Goal: Task Accomplishment & Management: Use online tool/utility

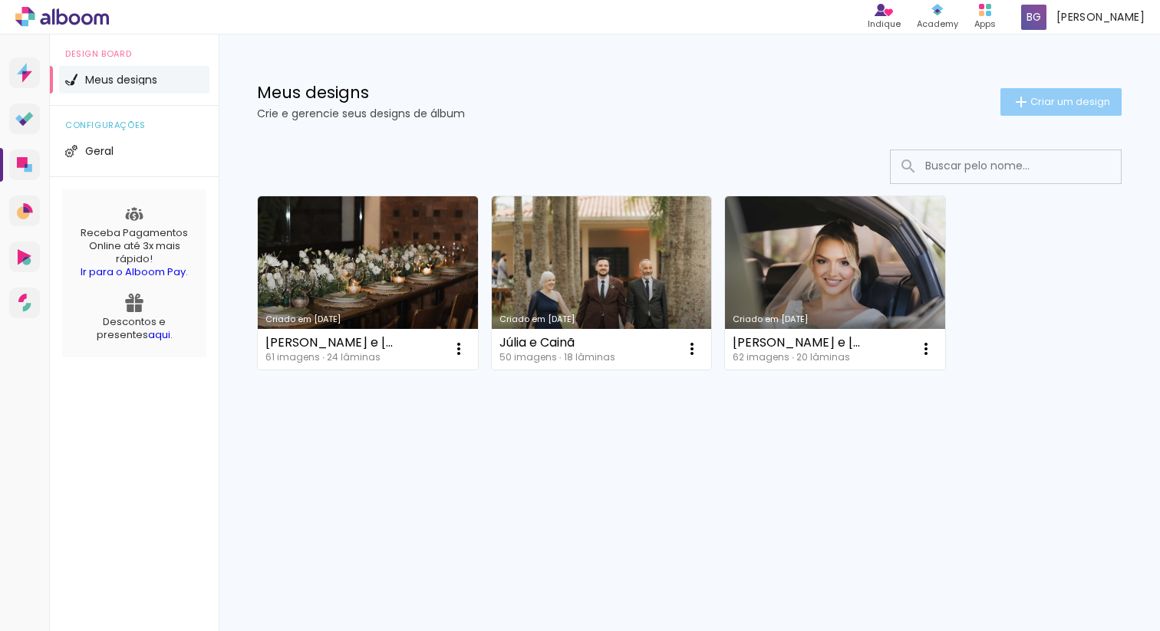
click at [1037, 99] on span "Criar um design" at bounding box center [1070, 102] width 80 height 10
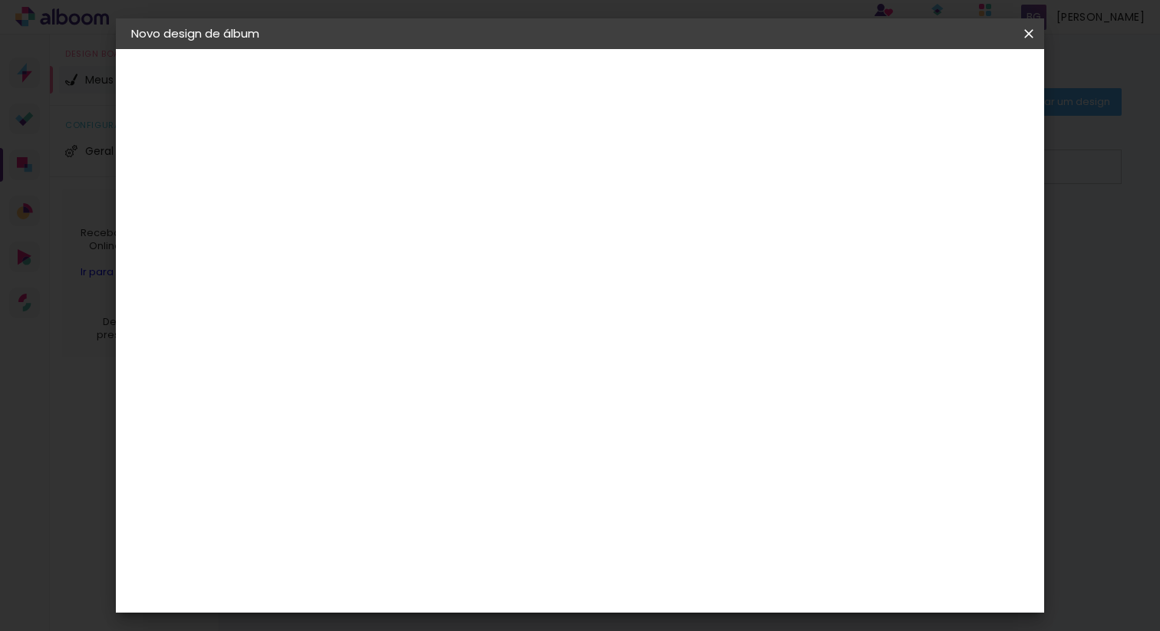
click at [382, 209] on input at bounding box center [382, 206] width 0 height 24
click at [382, 201] on input "Caroline e jefferson" at bounding box center [382, 206] width 0 height 24
type input "[PERSON_NAME] e [PERSON_NAME]"
type paper-input "[PERSON_NAME] e [PERSON_NAME]"
click at [0, 0] on slot "Avançar" at bounding box center [0, 0] width 0 height 0
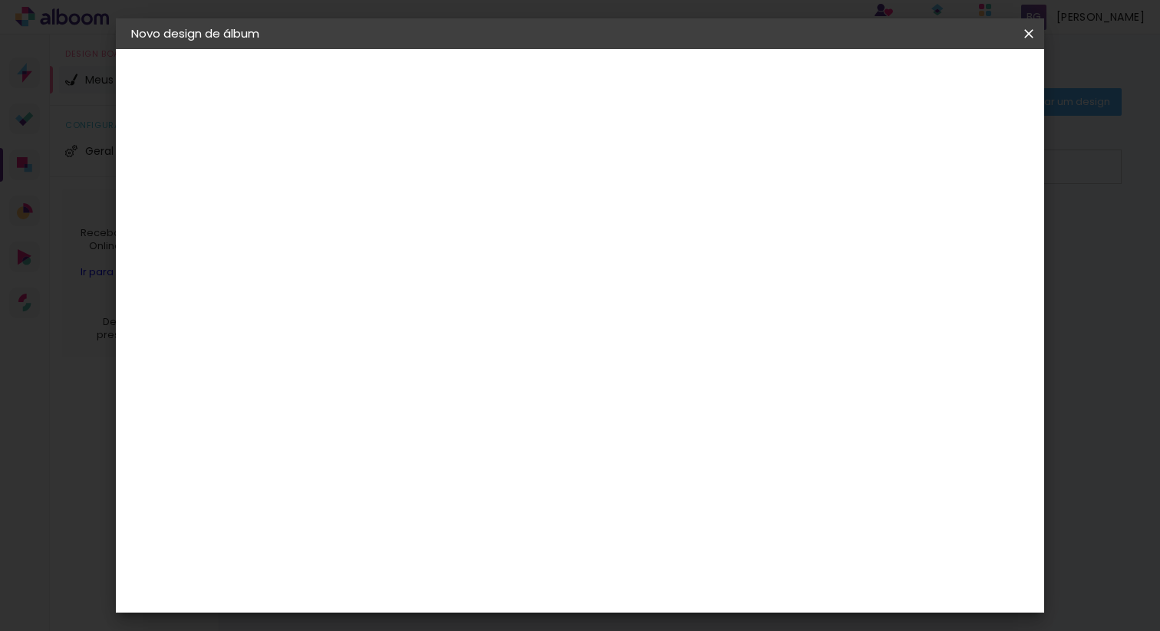
click at [0, 0] on slot "Tamanho Livre" at bounding box center [0, 0] width 0 height 0
click at [0, 0] on slot "Avançar" at bounding box center [0, 0] width 0 height 0
click at [530, 241] on span "30" at bounding box center [531, 240] width 25 height 23
click at [529, 239] on span "30" at bounding box center [531, 240] width 25 height 23
drag, startPoint x: 348, startPoint y: 418, endPoint x: 334, endPoint y: 418, distance: 13.0
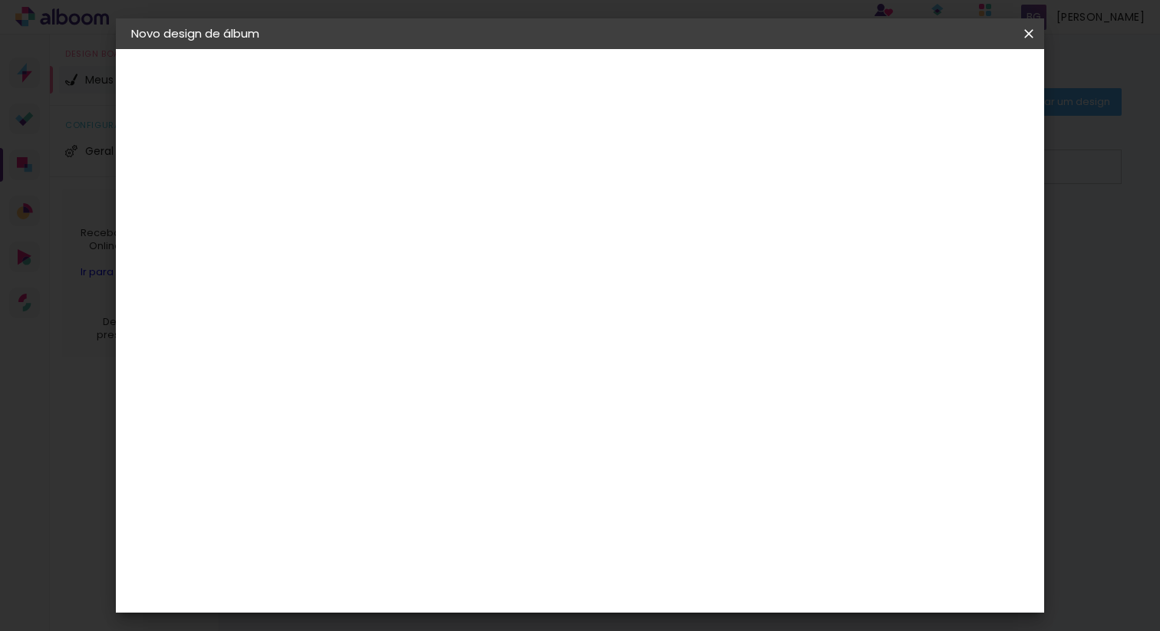
click at [334, 418] on input "30" at bounding box center [334, 418] width 40 height 23
type input "0"
type input "25"
type paper-input "25"
click at [535, 176] on div "mm Mostrar sangria" at bounding box center [642, 121] width 655 height 145
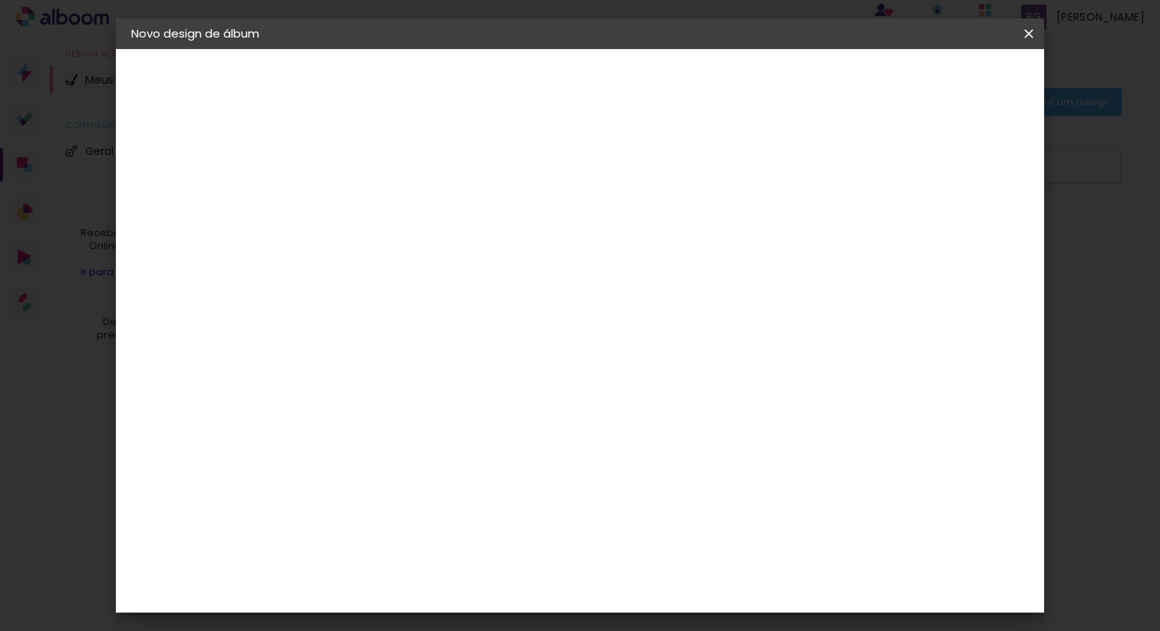
click at [373, 173] on input "2" at bounding box center [371, 175] width 53 height 19
click at [539, 173] on div "mm Mostrar sangria" at bounding box center [642, 121] width 655 height 145
click at [669, 563] on input "60" at bounding box center [664, 560] width 40 height 23
type input "50"
type paper-input "50"
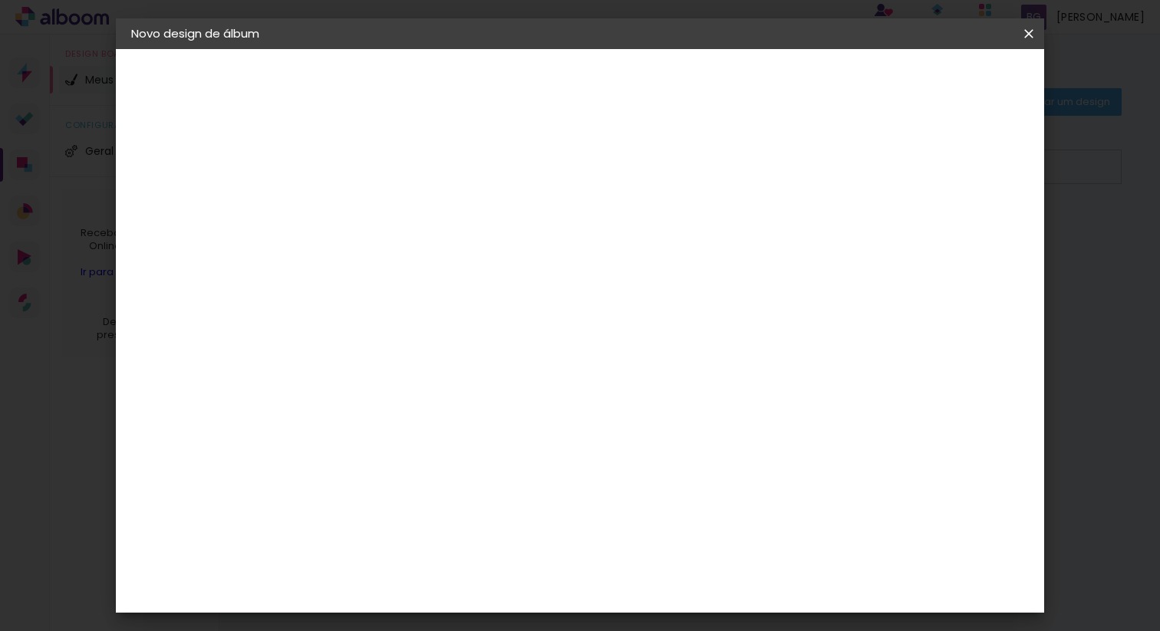
click at [779, 181] on div "mm Mostrar sangria" at bounding box center [642, 121] width 655 height 145
click at [932, 79] on span "Iniciar design" at bounding box center [897, 81] width 70 height 11
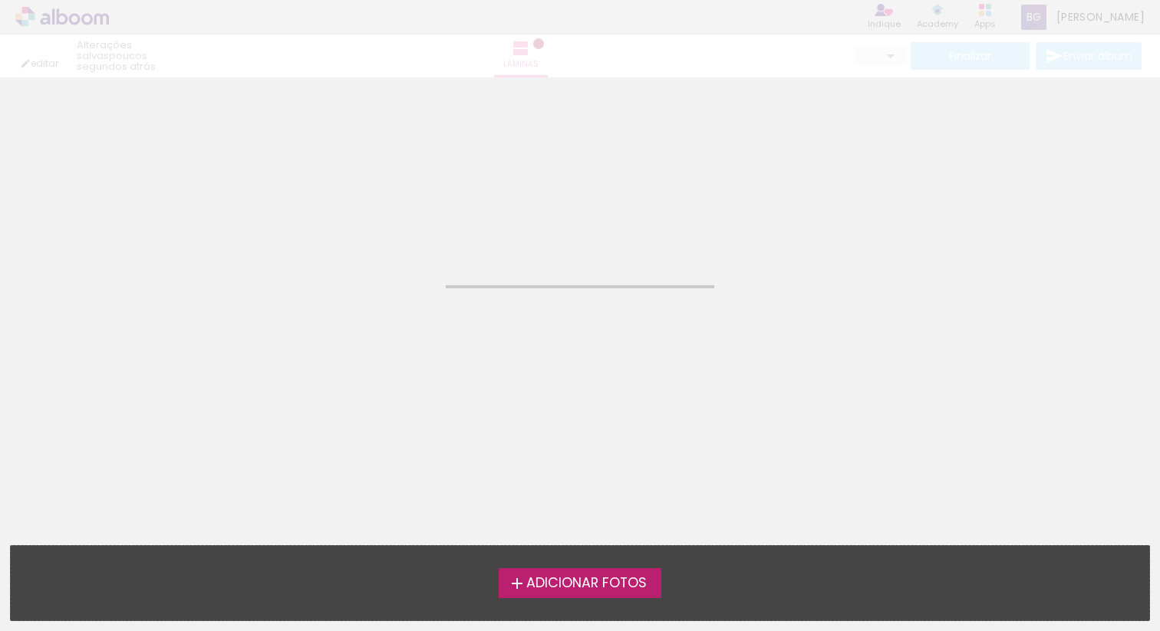
click at [584, 585] on span "Adicionar Fotos" at bounding box center [586, 584] width 120 height 14
click at [0, 0] on input "file" at bounding box center [0, 0] width 0 height 0
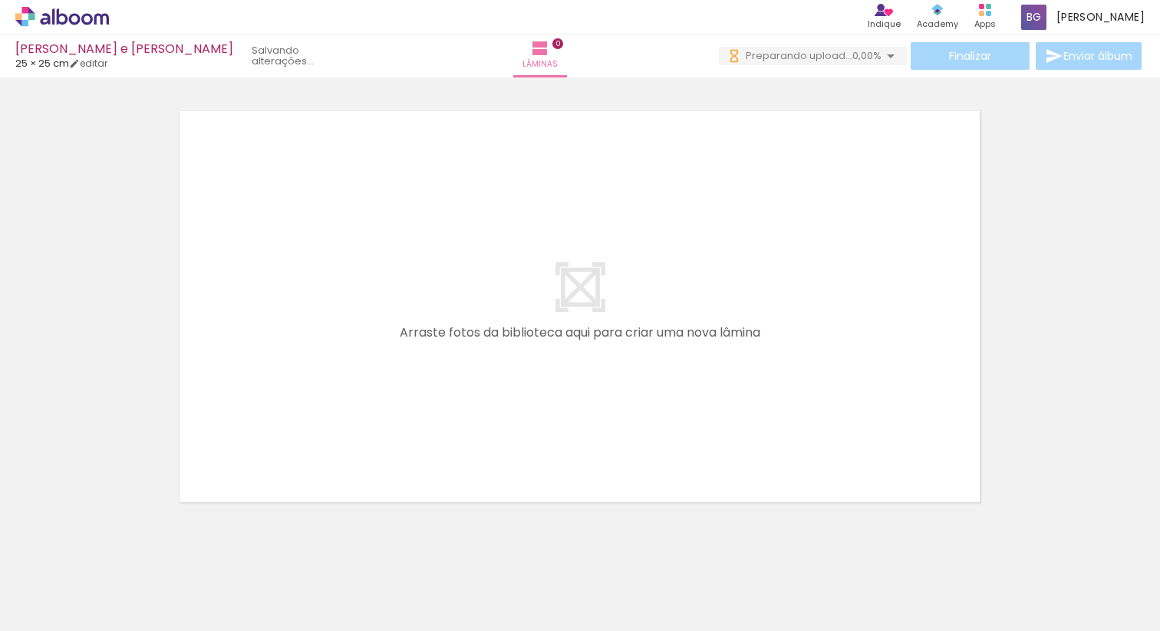
scroll to position [0, 3020]
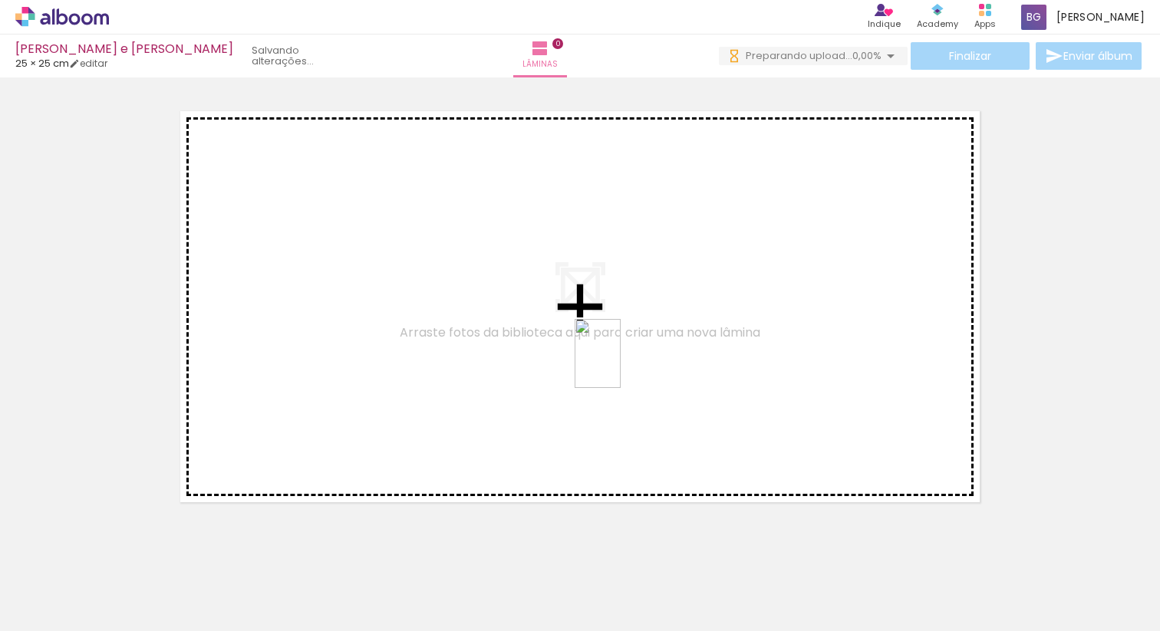
drag, startPoint x: 918, startPoint y: 592, endPoint x: 621, endPoint y: 365, distance: 373.8
click at [621, 365] on quentale-workspace at bounding box center [580, 315] width 1160 height 631
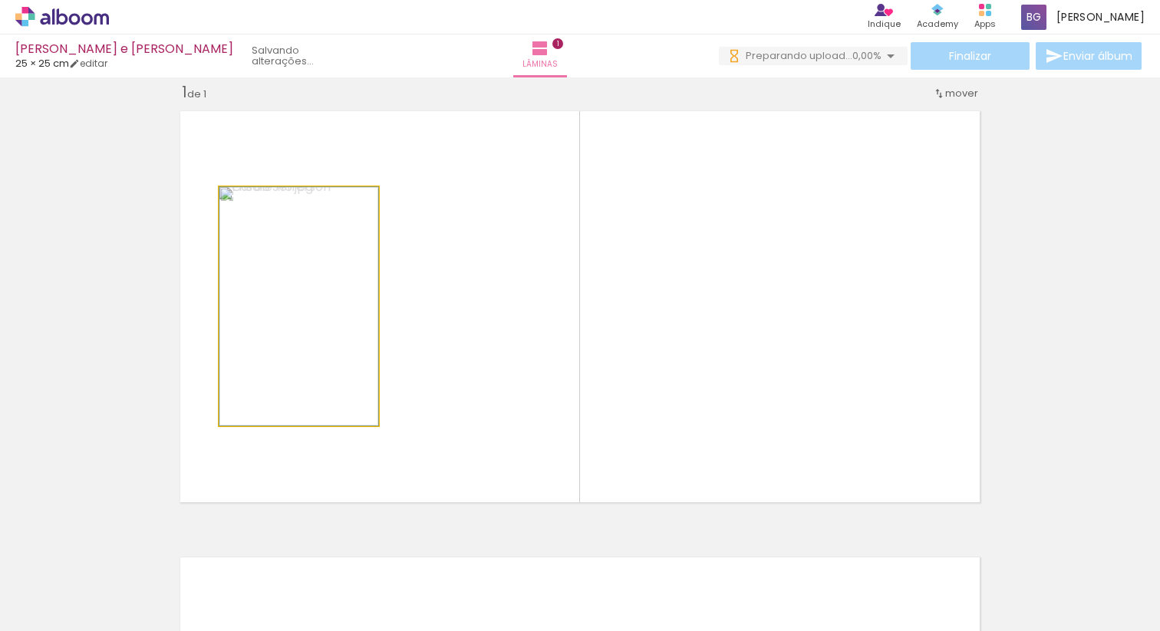
drag, startPoint x: 252, startPoint y: 202, endPoint x: 242, endPoint y: 200, distance: 10.1
type paper-slider "100"
click at [249, 200] on div at bounding box center [256, 203] width 14 height 14
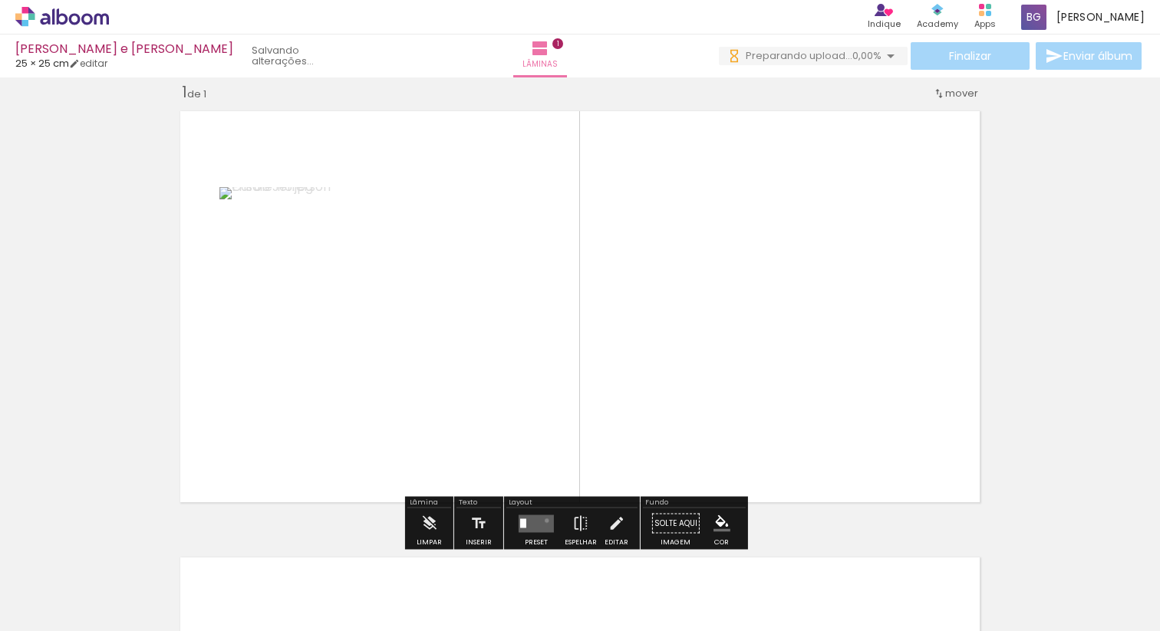
click at [543, 520] on quentale-layouter at bounding box center [536, 524] width 35 height 18
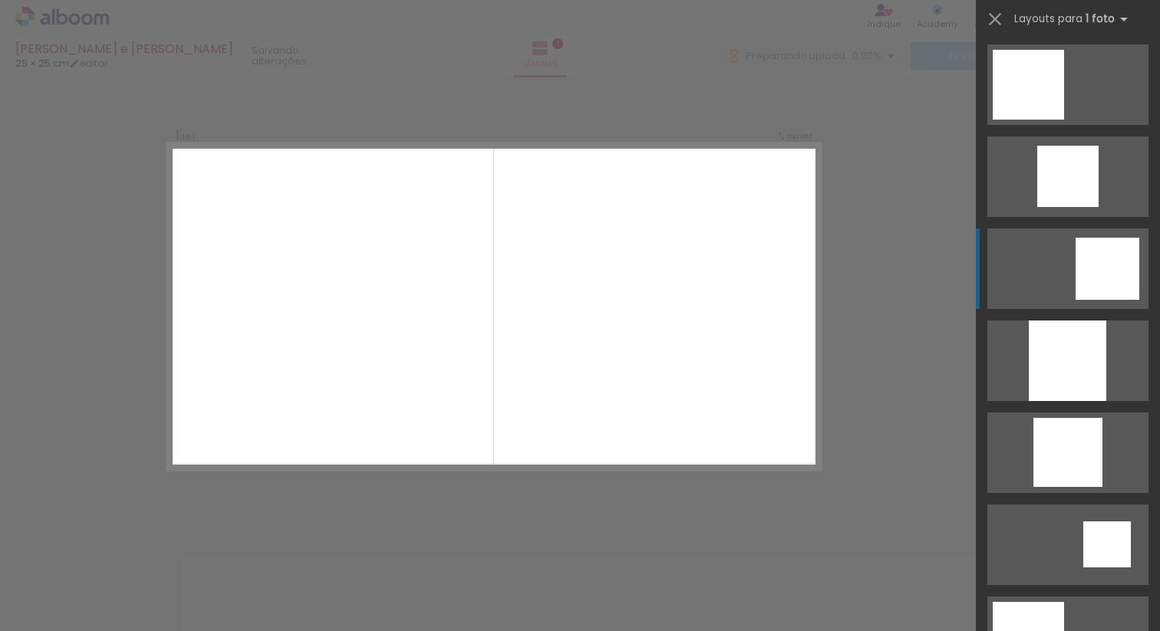
scroll to position [1005, 0]
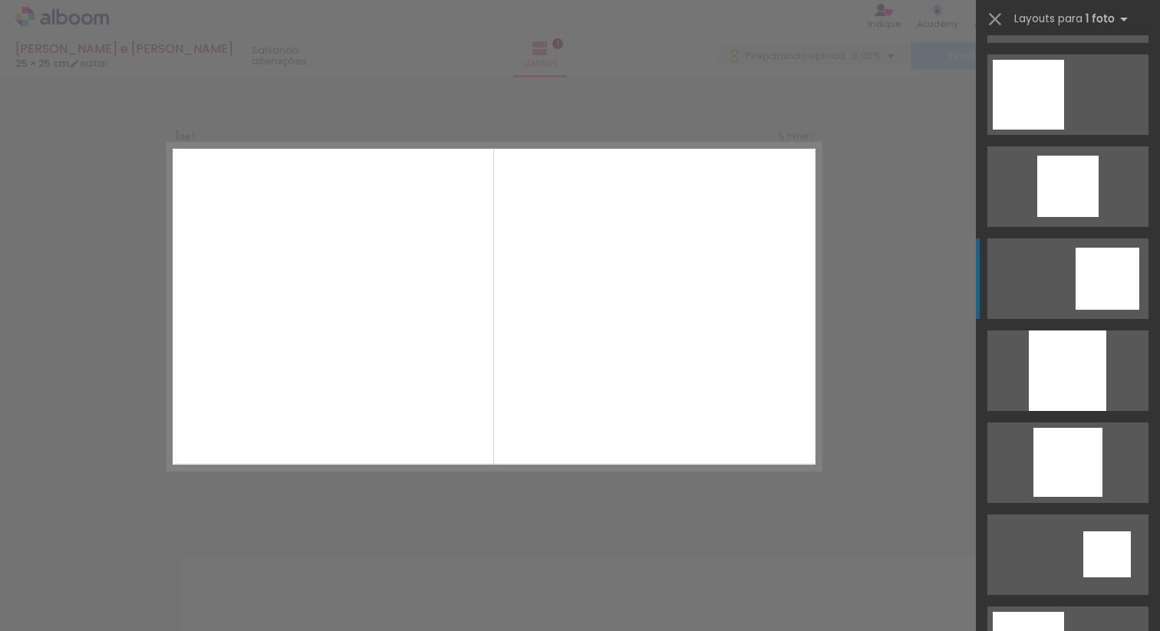
click at [1102, 265] on div at bounding box center [1108, 279] width 64 height 62
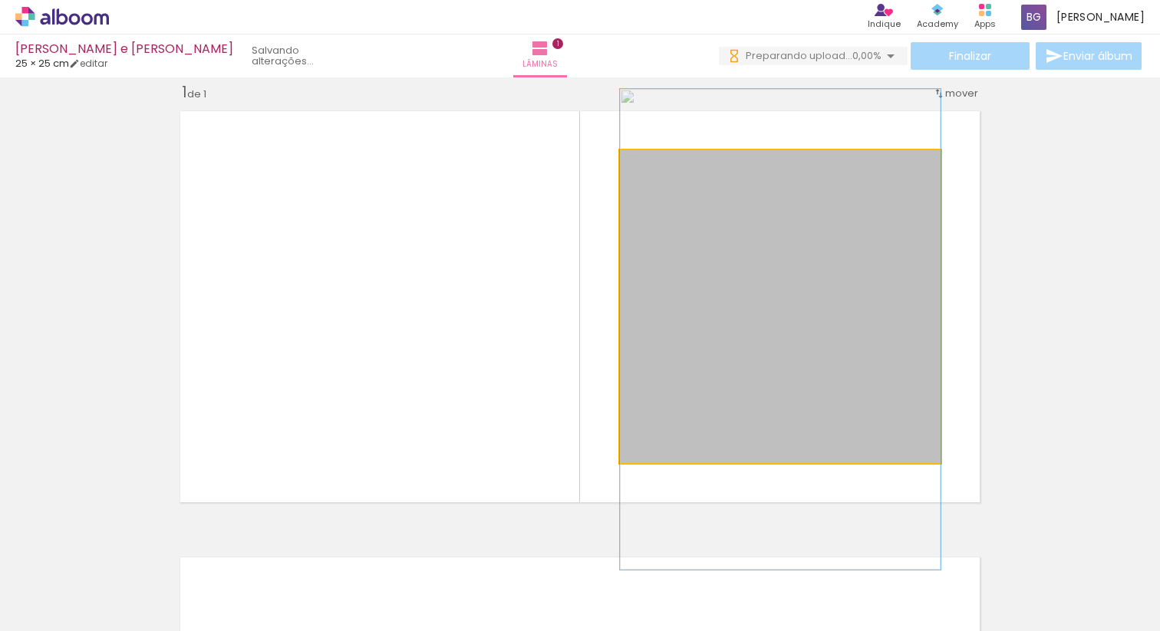
drag, startPoint x: 839, startPoint y: 223, endPoint x: 839, endPoint y: 248, distance: 24.5
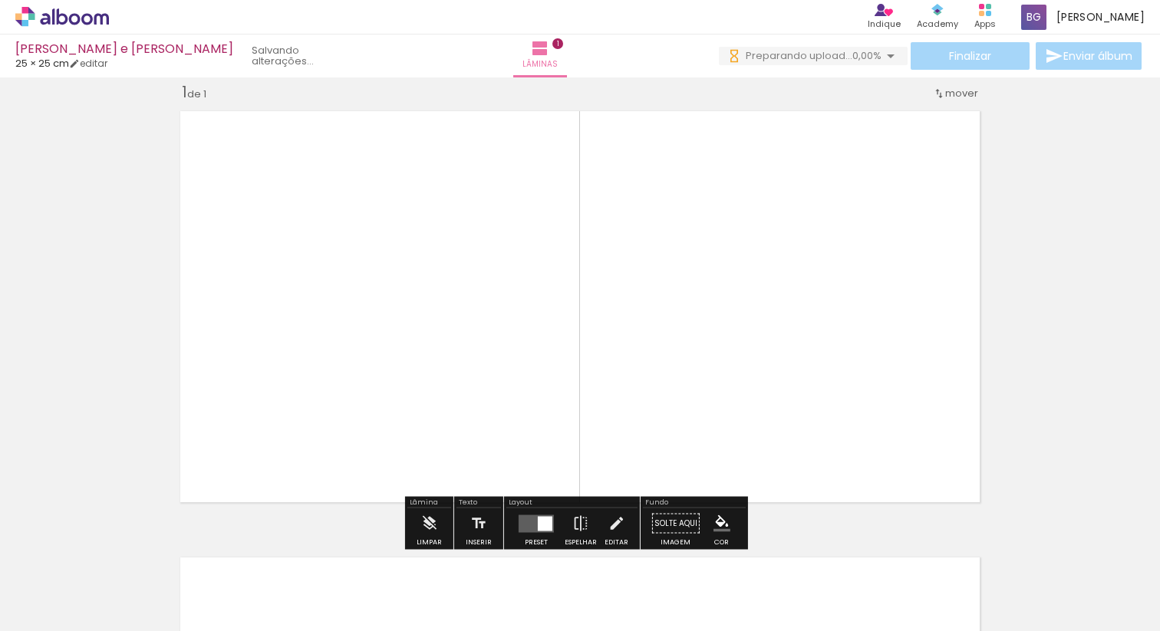
click at [1022, 270] on div "Inserir lâmina 1 de 1" at bounding box center [580, 511] width 1160 height 894
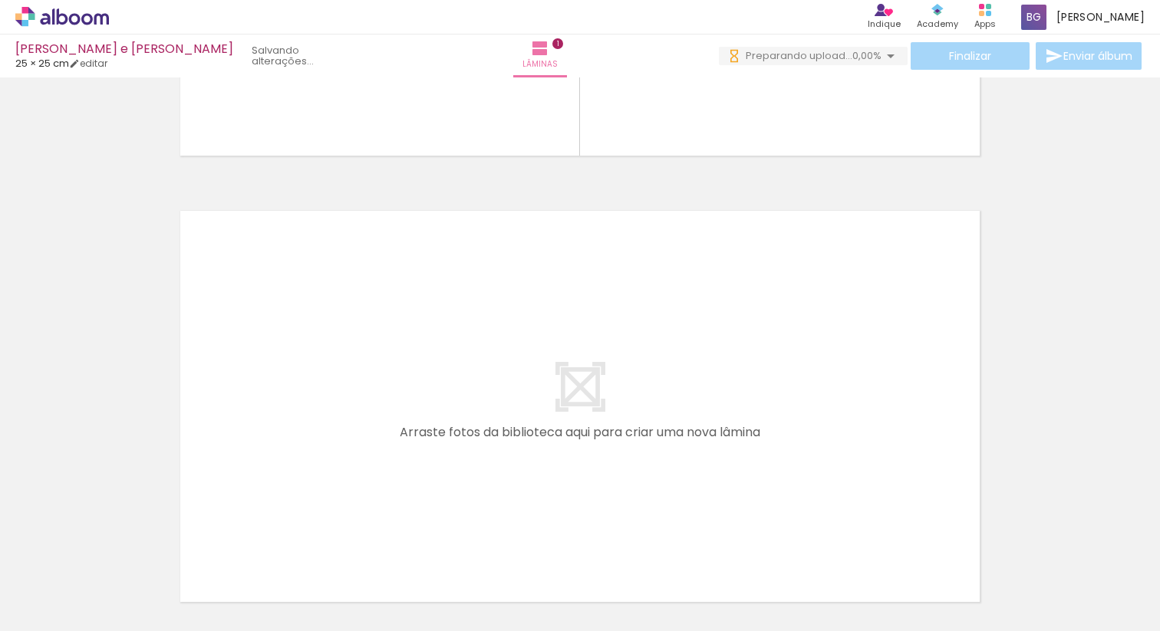
scroll to position [0, 0]
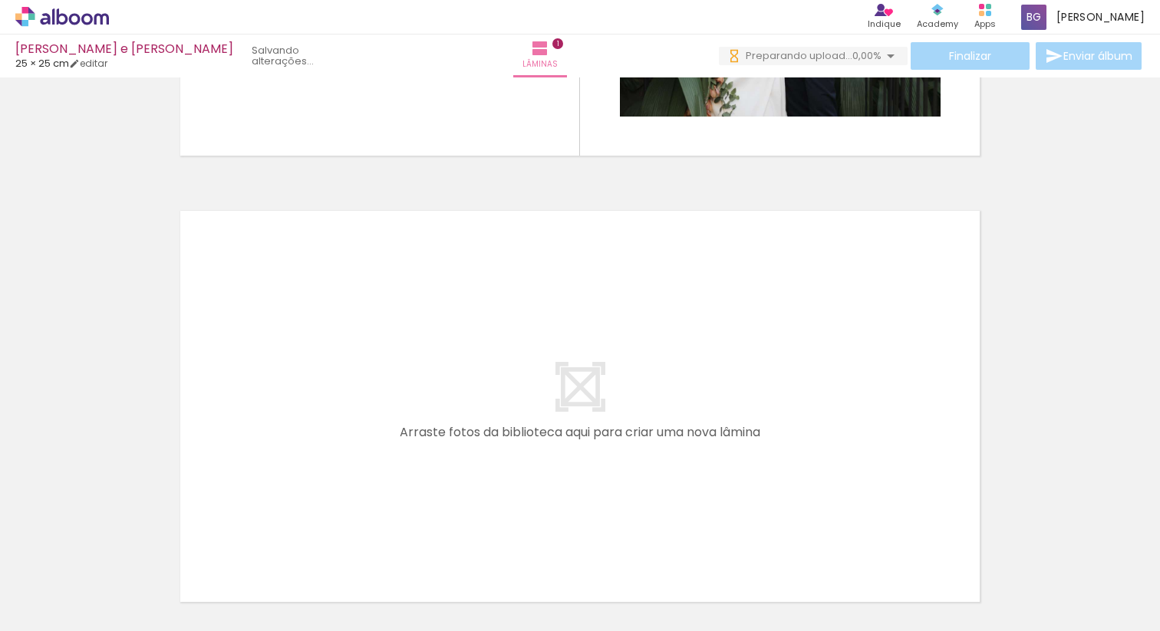
click at [467, 589] on div at bounding box center [466, 580] width 51 height 76
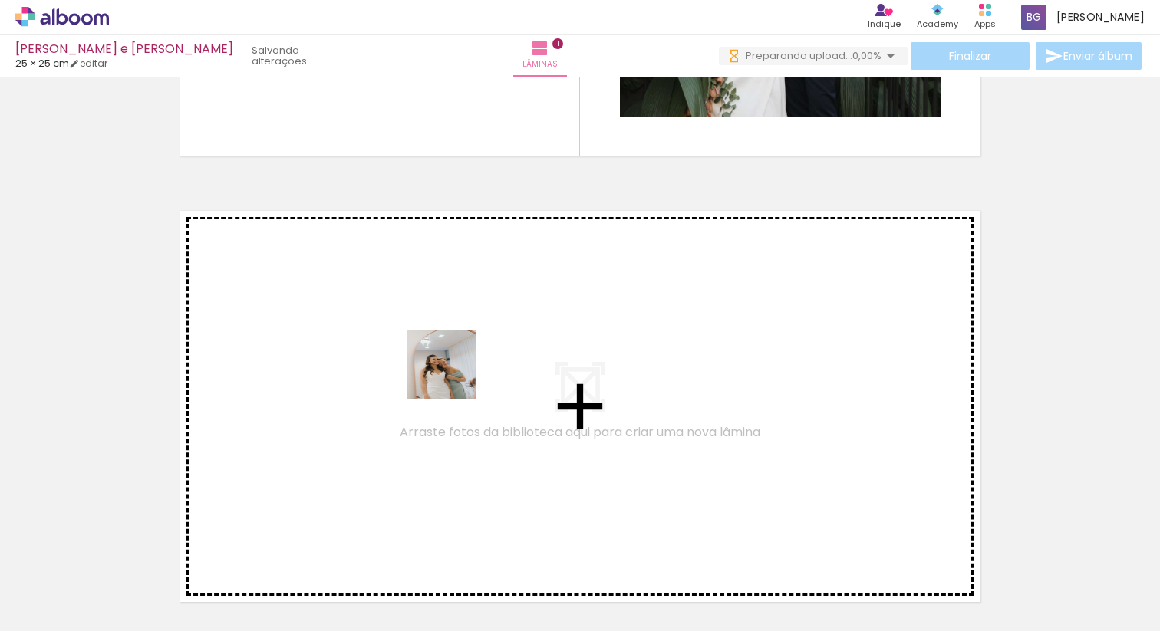
drag, startPoint x: 476, startPoint y: 588, endPoint x: 453, endPoint y: 376, distance: 213.7
click at [453, 376] on quentale-workspace at bounding box center [580, 315] width 1160 height 631
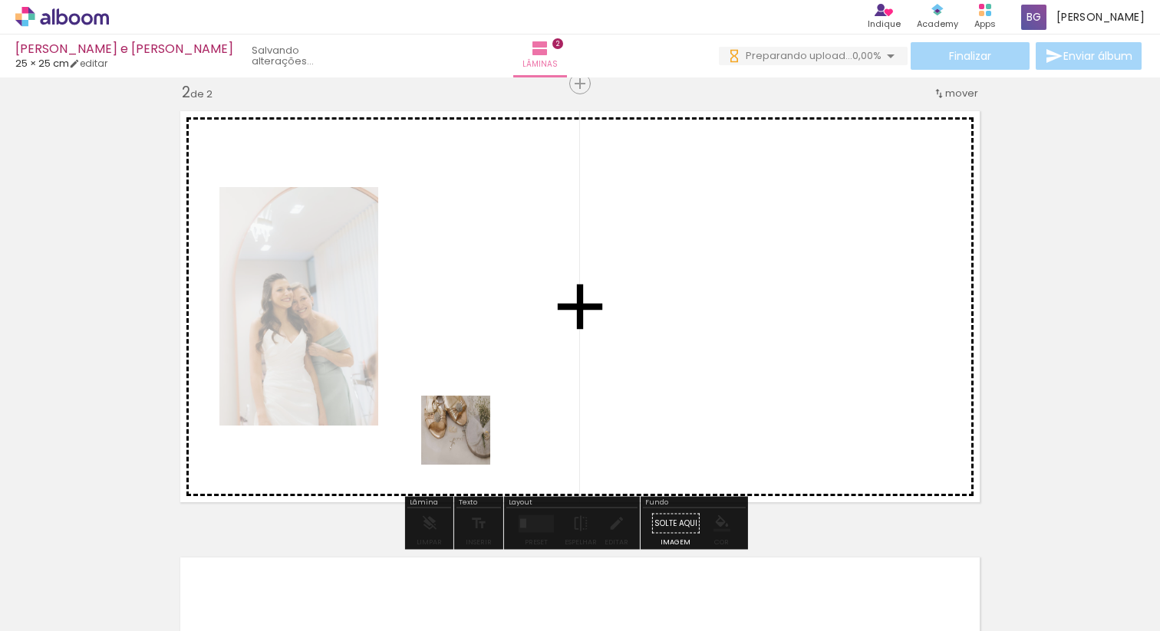
drag, startPoint x: 413, startPoint y: 596, endPoint x: 506, endPoint y: 382, distance: 233.3
click at [506, 382] on quentale-workspace at bounding box center [580, 315] width 1160 height 631
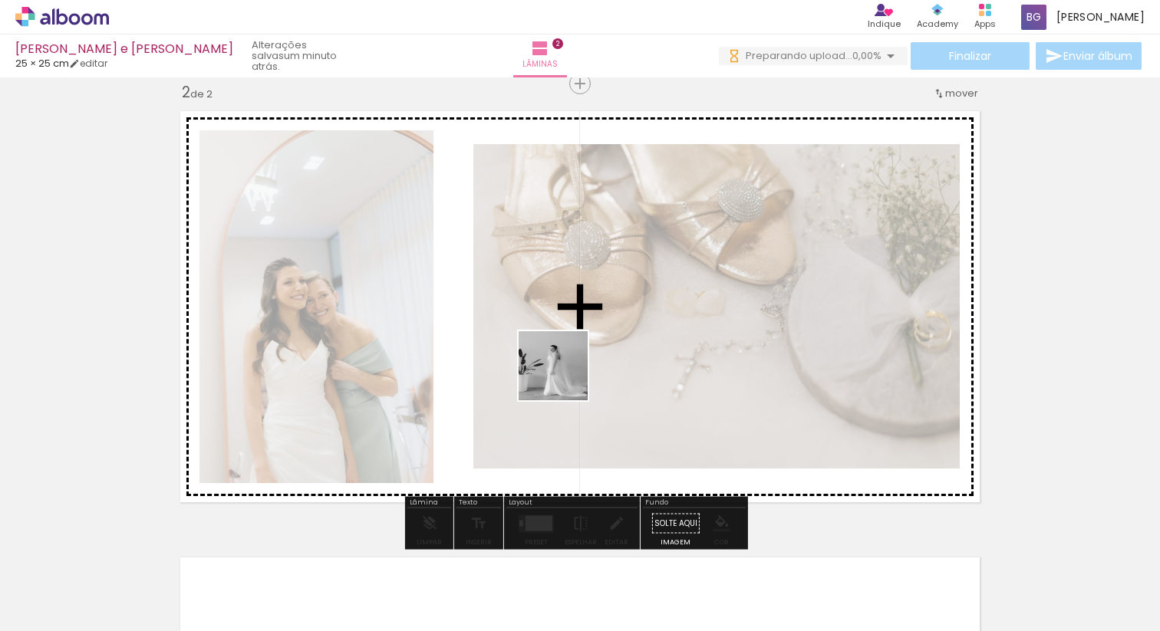
drag, startPoint x: 565, startPoint y: 573, endPoint x: 565, endPoint y: 377, distance: 195.6
click at [565, 377] on quentale-workspace at bounding box center [580, 315] width 1160 height 631
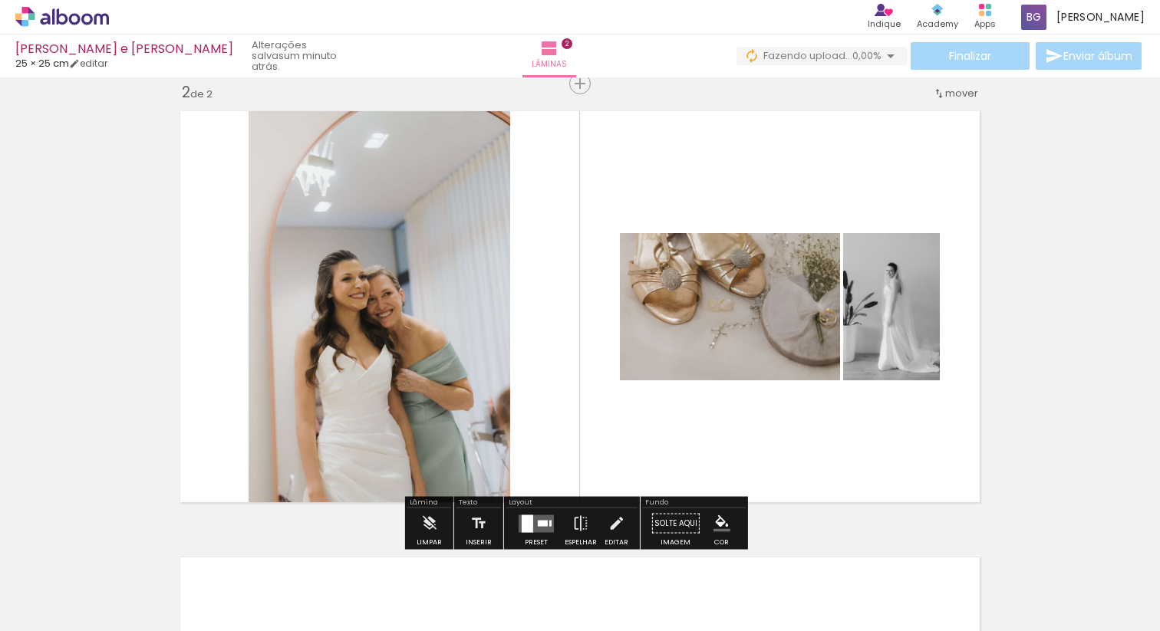
click at [532, 524] on quentale-layouter at bounding box center [536, 524] width 35 height 18
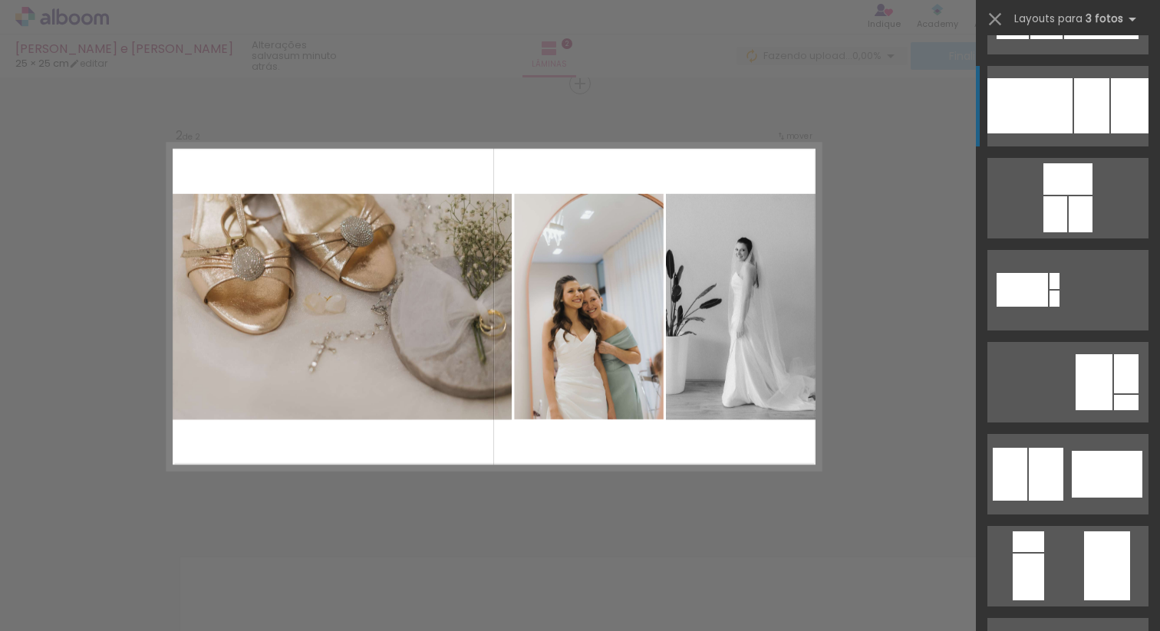
scroll to position [217, 0]
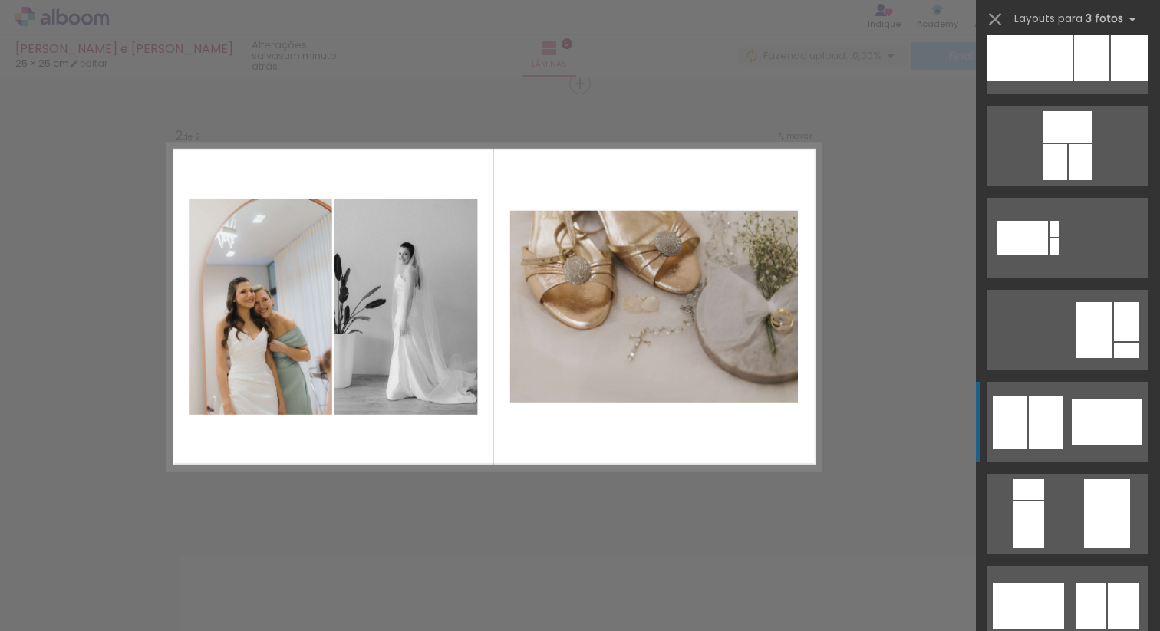
click at [1055, 408] on div at bounding box center [1046, 422] width 35 height 53
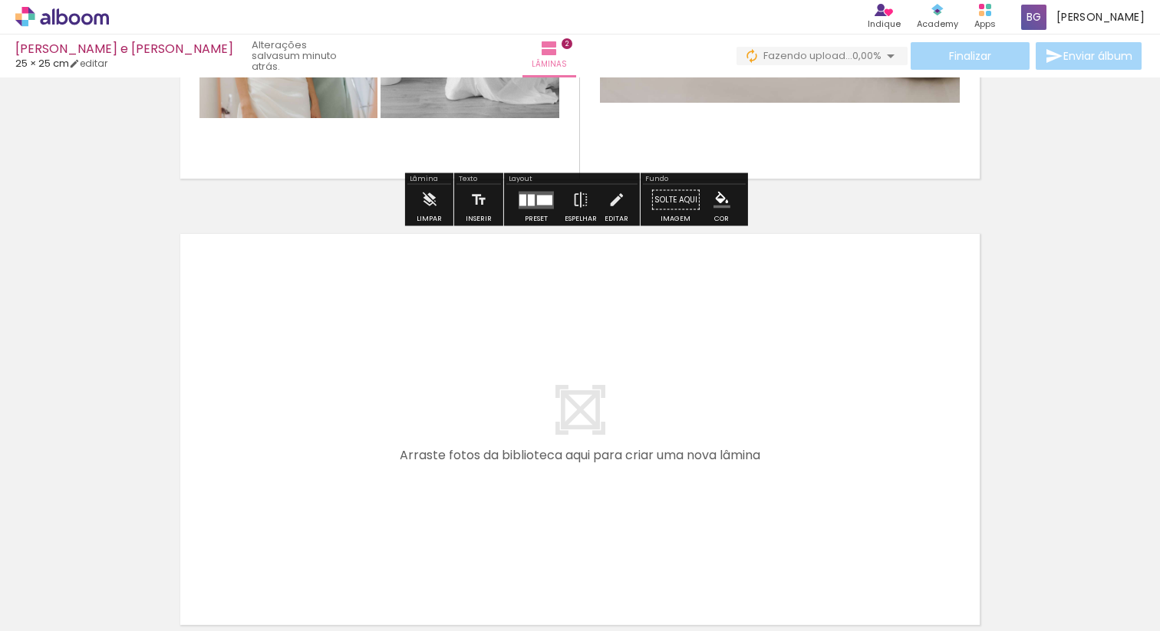
scroll to position [883, 0]
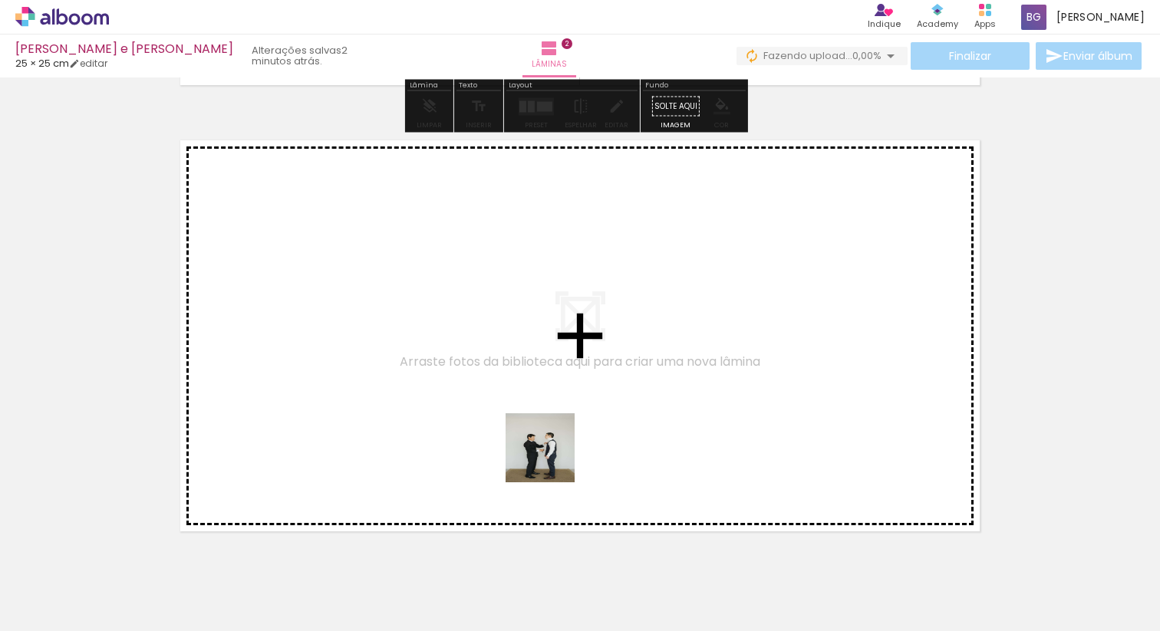
drag, startPoint x: 642, startPoint y: 608, endPoint x: 506, endPoint y: 436, distance: 219.5
click at [506, 436] on quentale-workspace at bounding box center [580, 315] width 1160 height 631
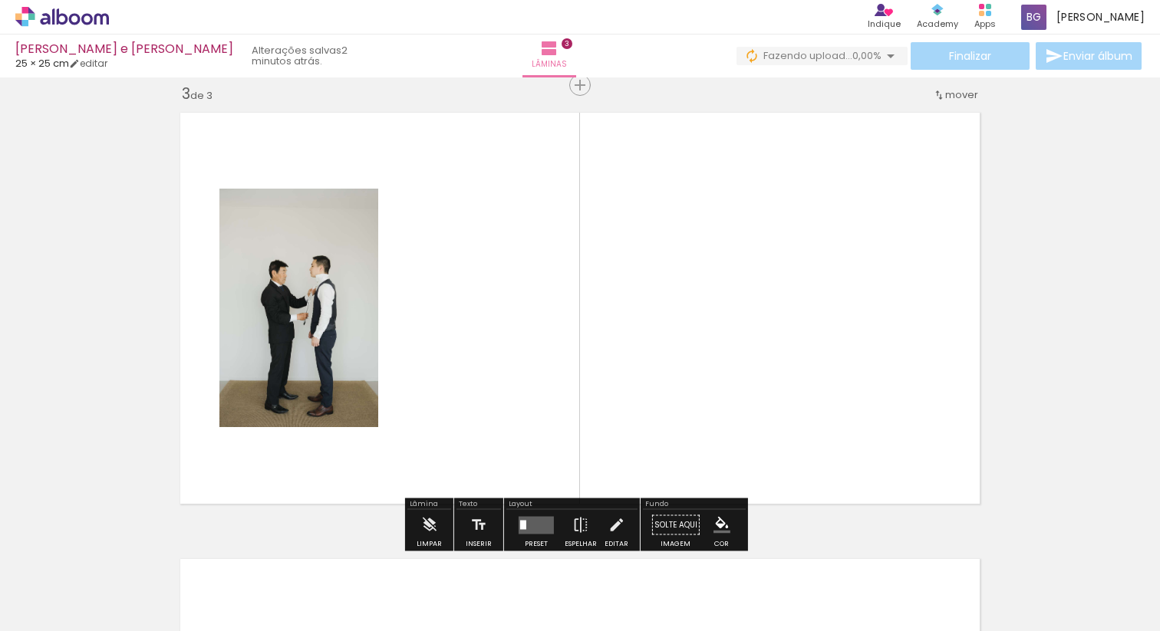
scroll to position [912, 0]
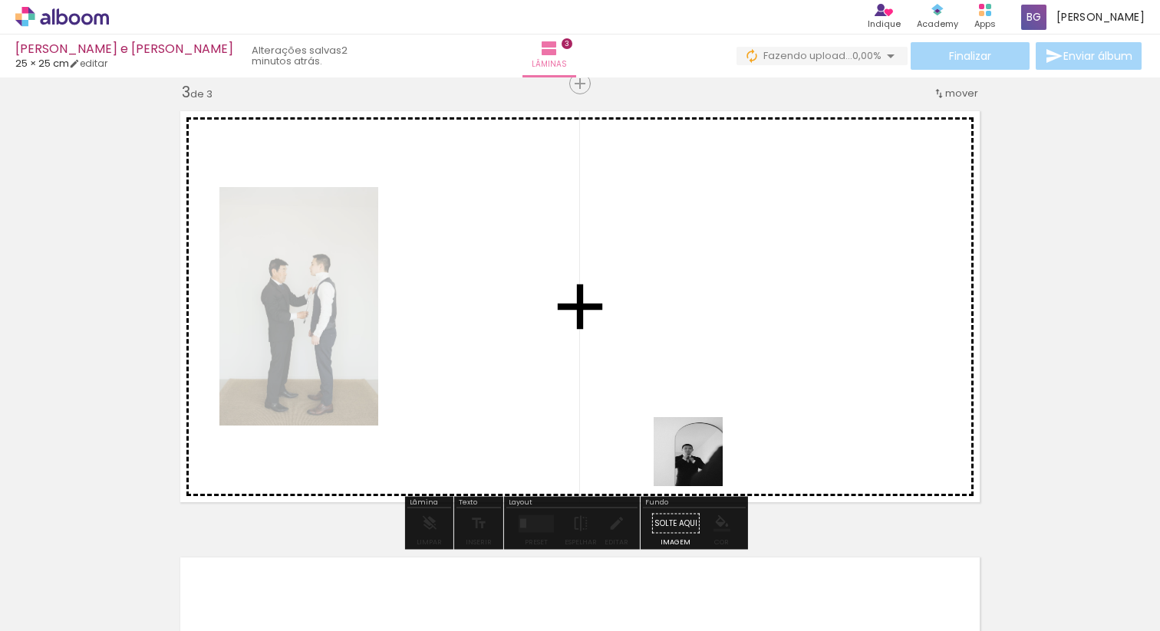
drag, startPoint x: 740, startPoint y: 586, endPoint x: 684, endPoint y: 376, distance: 217.5
click at [684, 376] on quentale-workspace at bounding box center [580, 315] width 1160 height 631
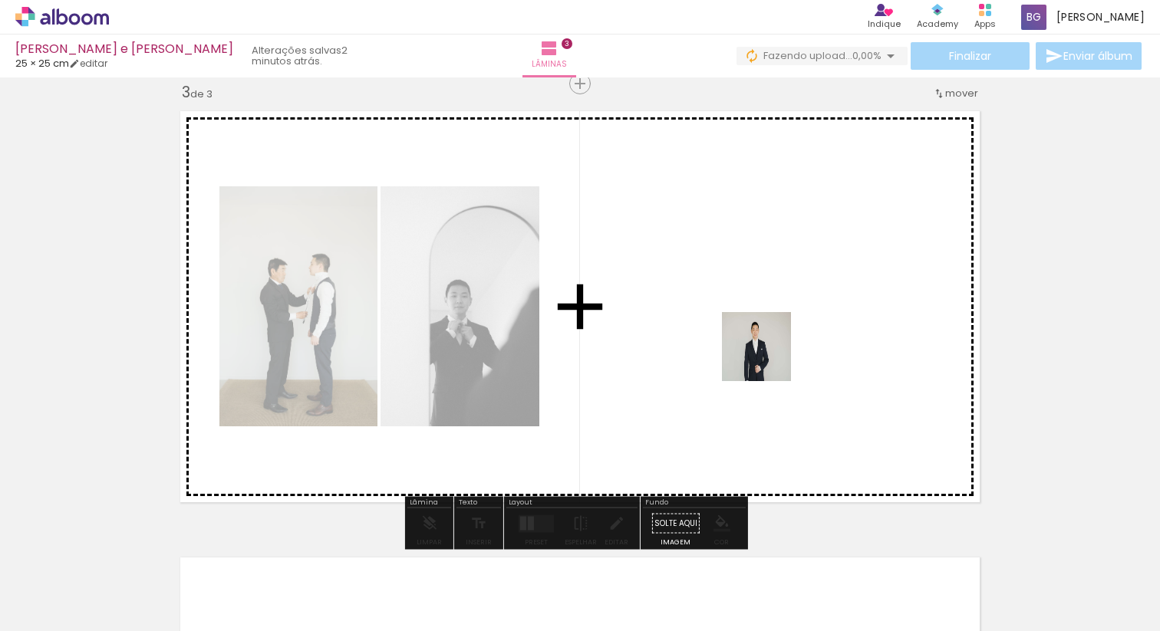
drag, startPoint x: 812, startPoint y: 598, endPoint x: 750, endPoint y: 315, distance: 288.9
click at [750, 315] on quentale-workspace at bounding box center [580, 315] width 1160 height 631
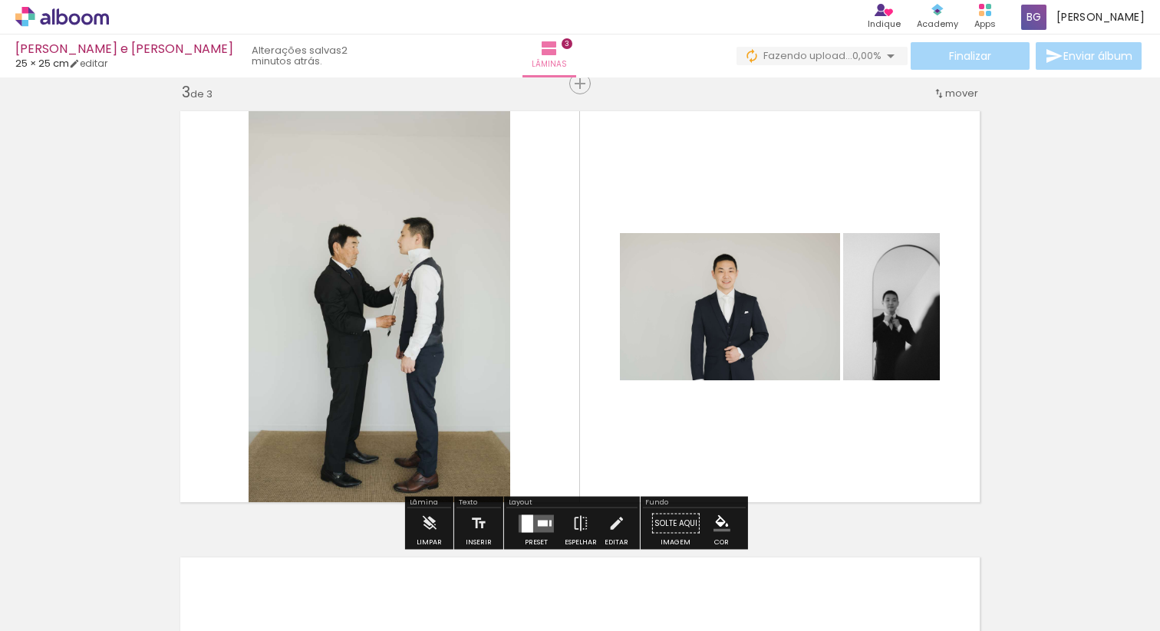
click at [534, 516] on quentale-layouter at bounding box center [536, 524] width 35 height 18
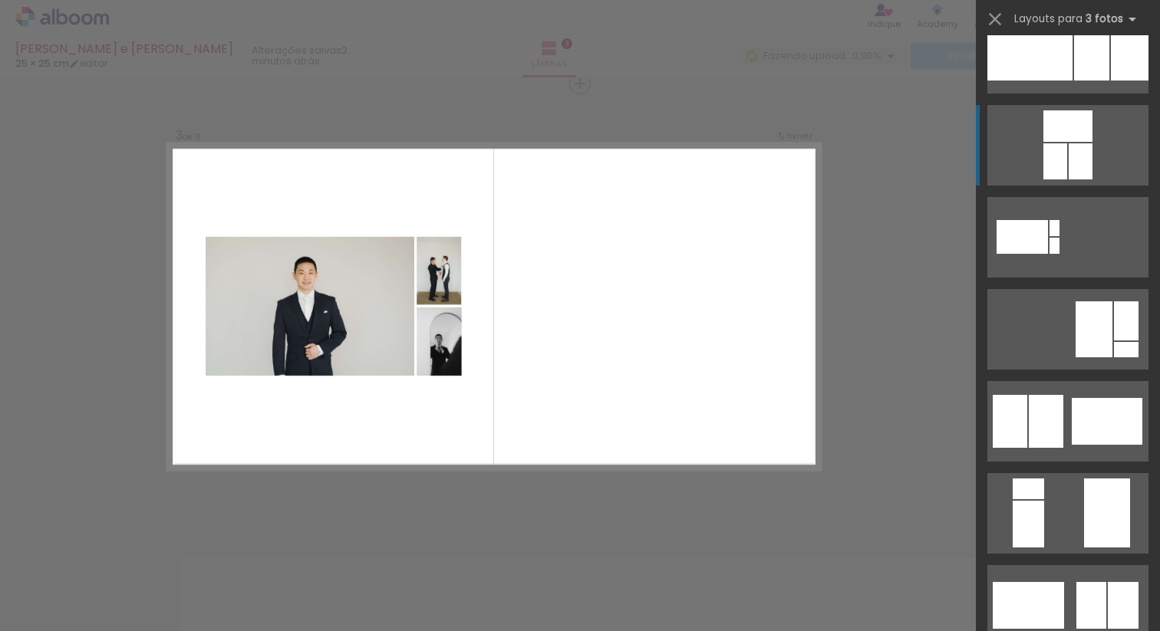
scroll to position [252, 0]
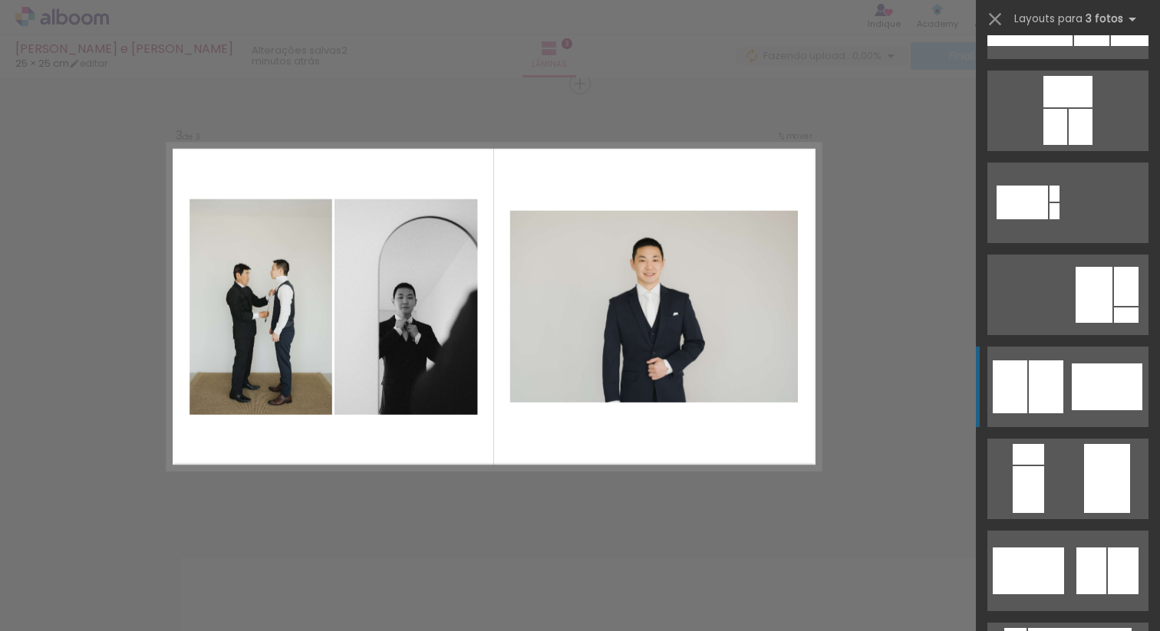
click at [1082, 387] on div at bounding box center [1107, 387] width 71 height 47
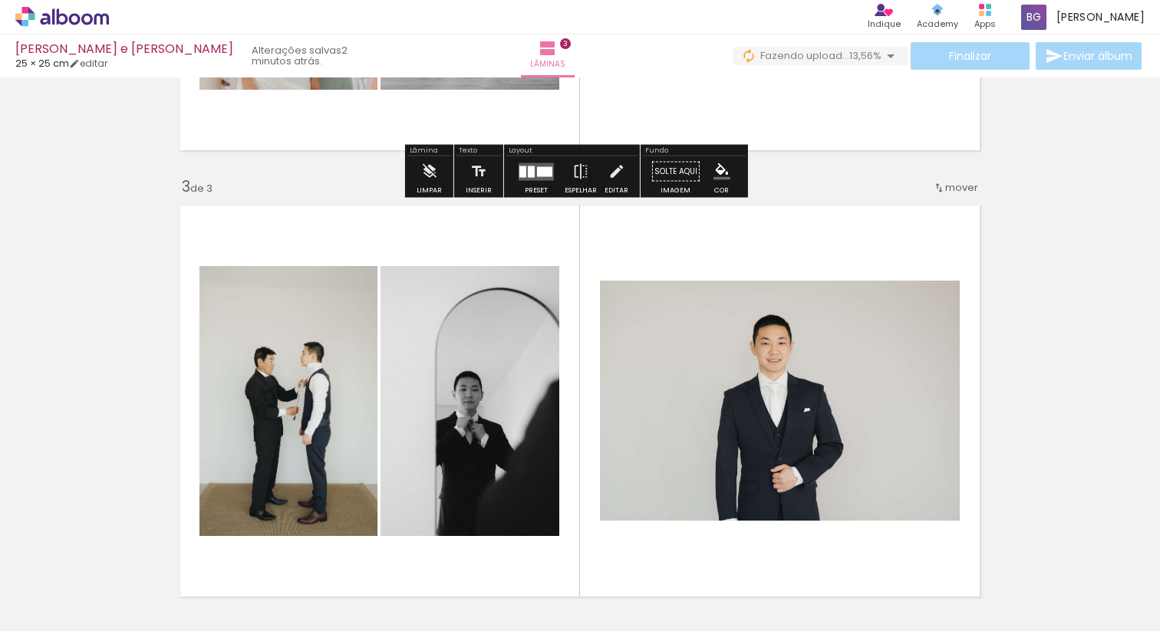
scroll to position [925, 0]
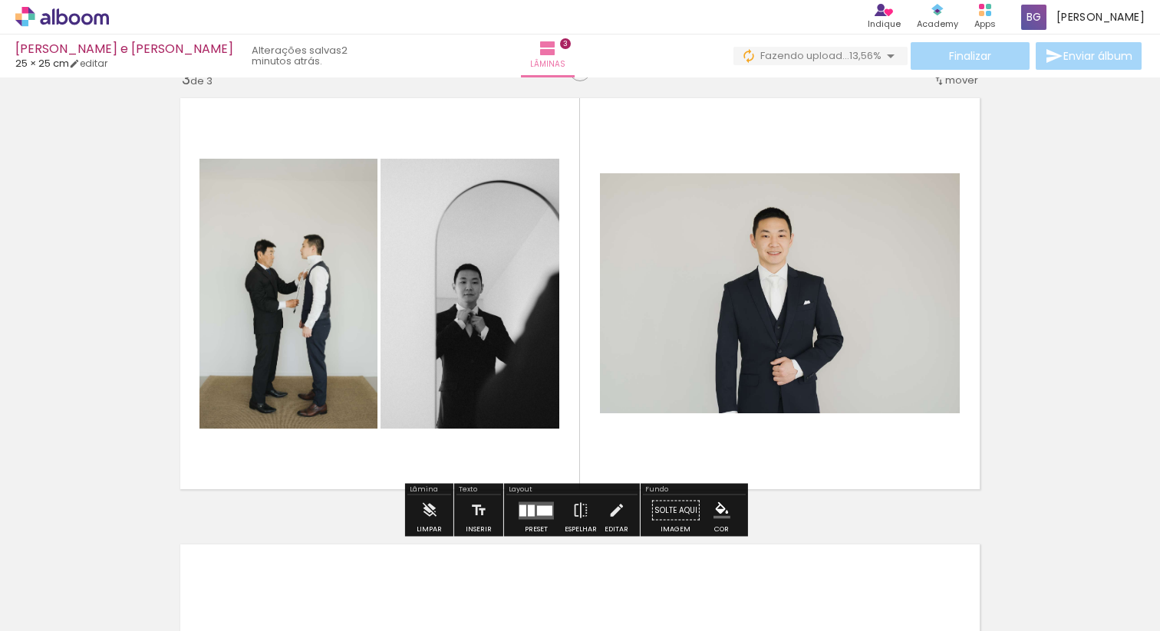
click at [568, 366] on quentale-layouter at bounding box center [580, 294] width 816 height 408
click at [528, 507] on div at bounding box center [531, 511] width 7 height 12
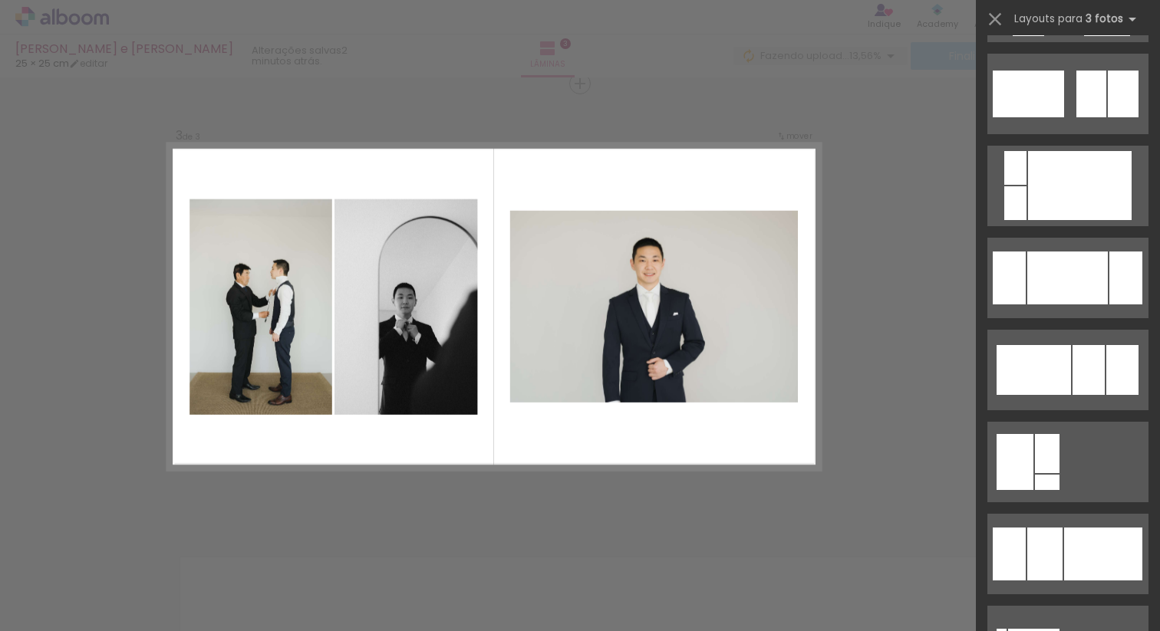
scroll to position [759, 0]
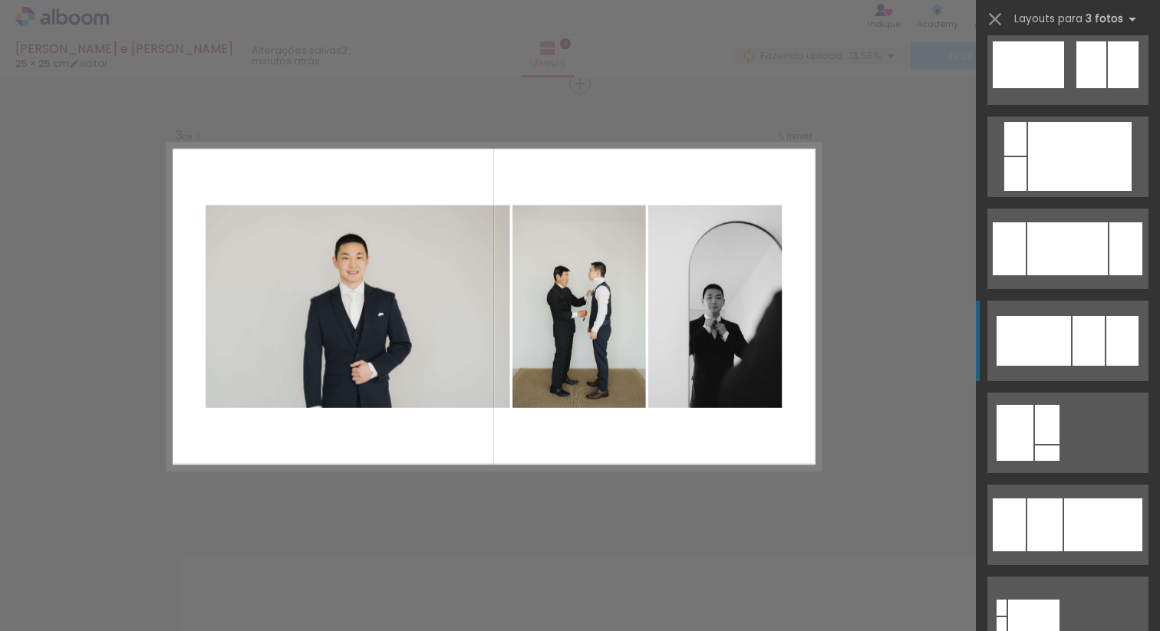
click at [1031, 328] on div at bounding box center [1034, 341] width 74 height 50
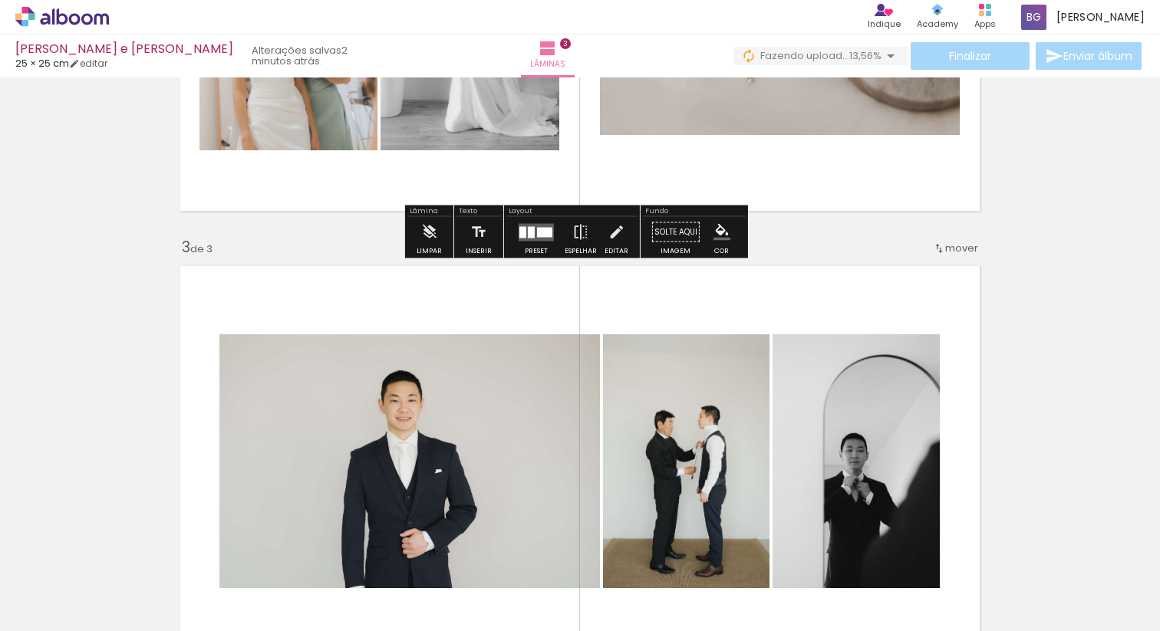
scroll to position [895, 0]
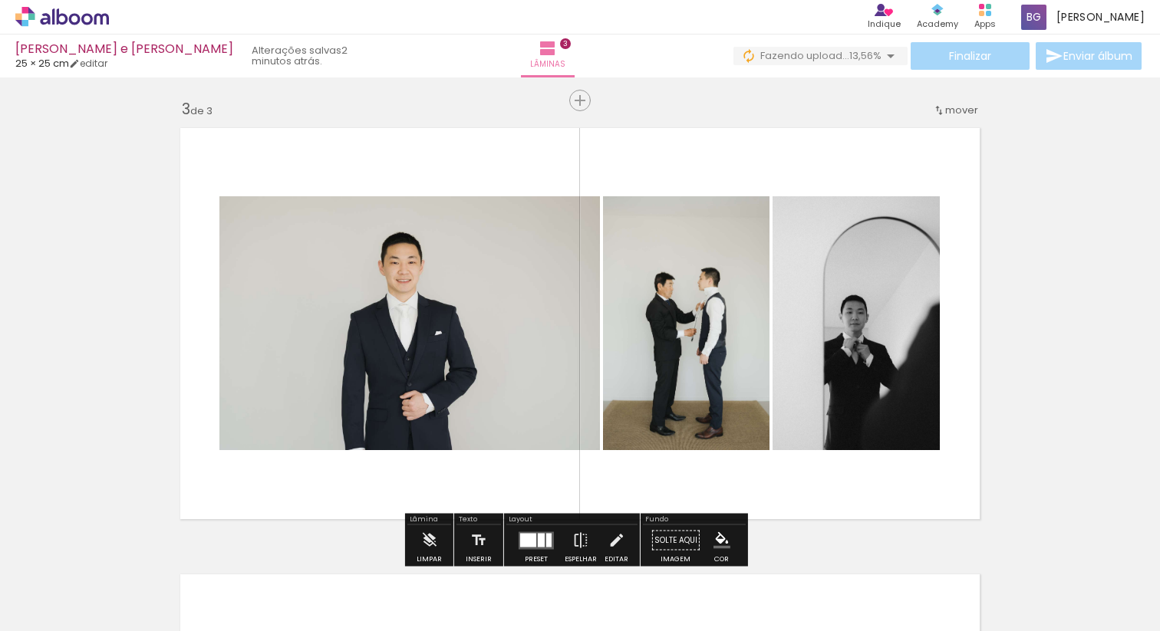
click at [627, 425] on quentale-photo at bounding box center [686, 323] width 166 height 254
click at [529, 532] on quentale-layouter at bounding box center [536, 541] width 35 height 18
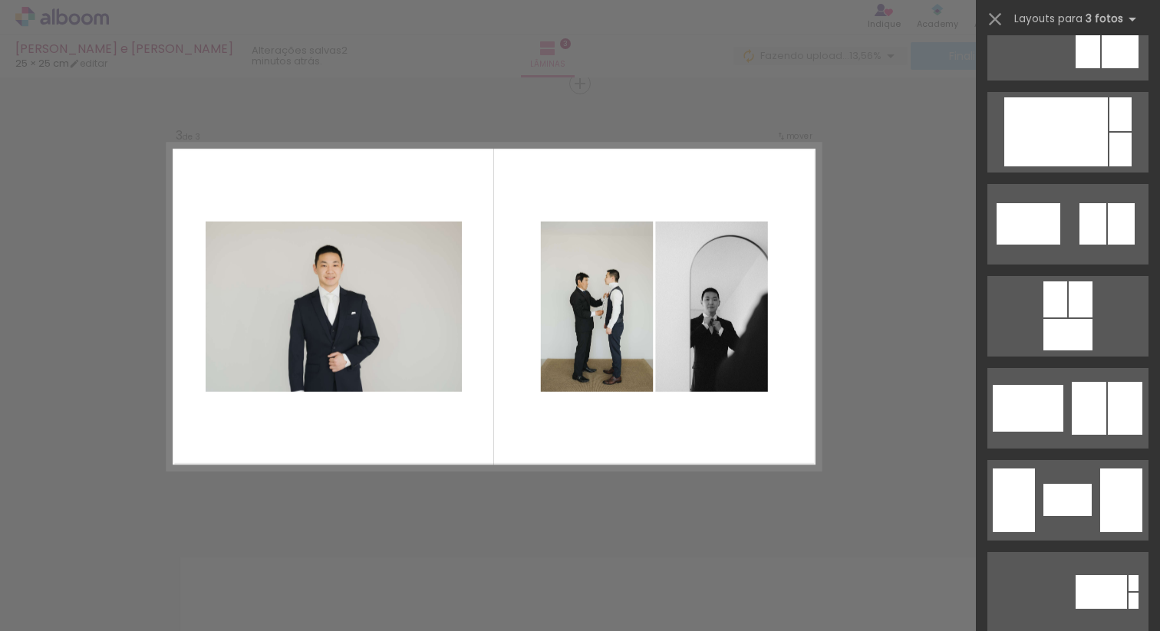
scroll to position [2221, 0]
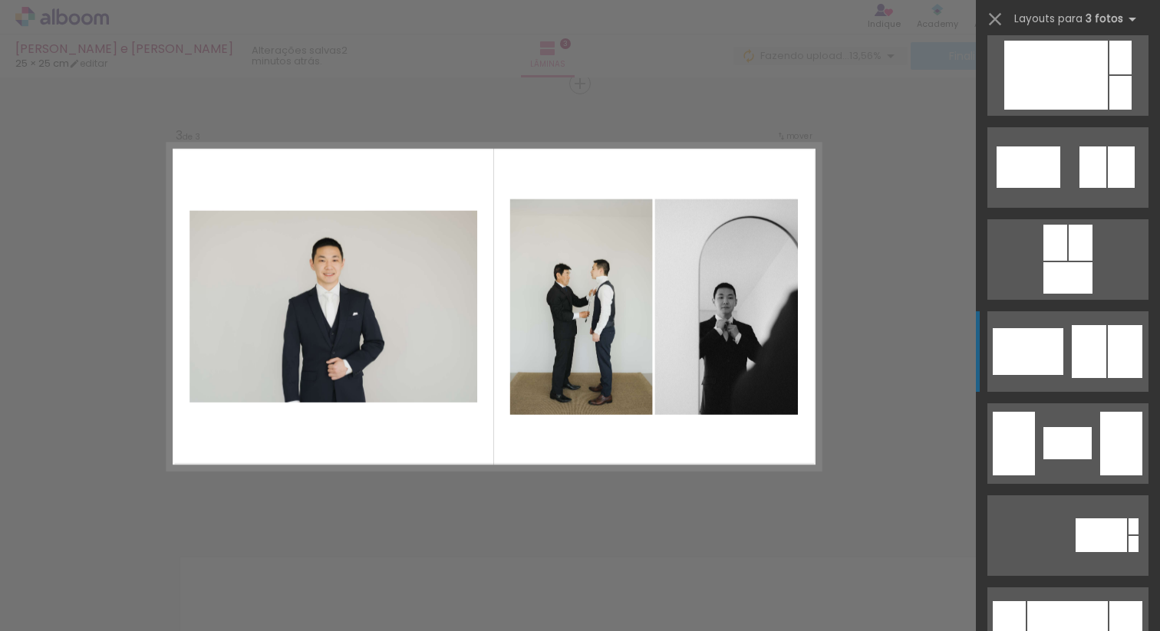
click at [1099, 351] on div at bounding box center [1089, 351] width 35 height 53
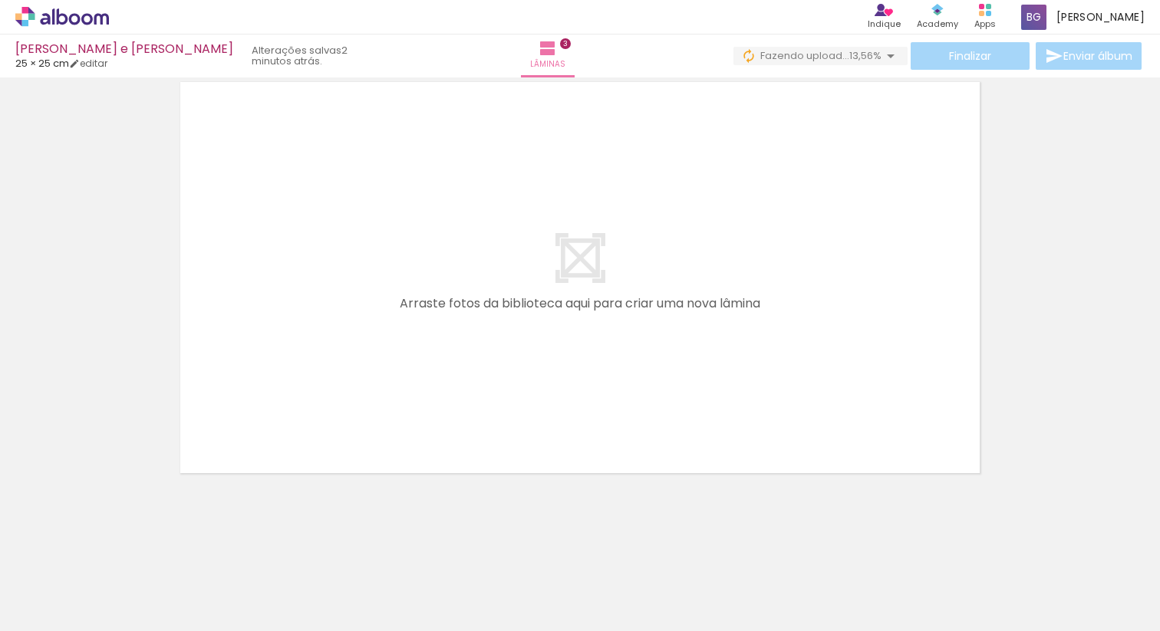
scroll to position [0, 0]
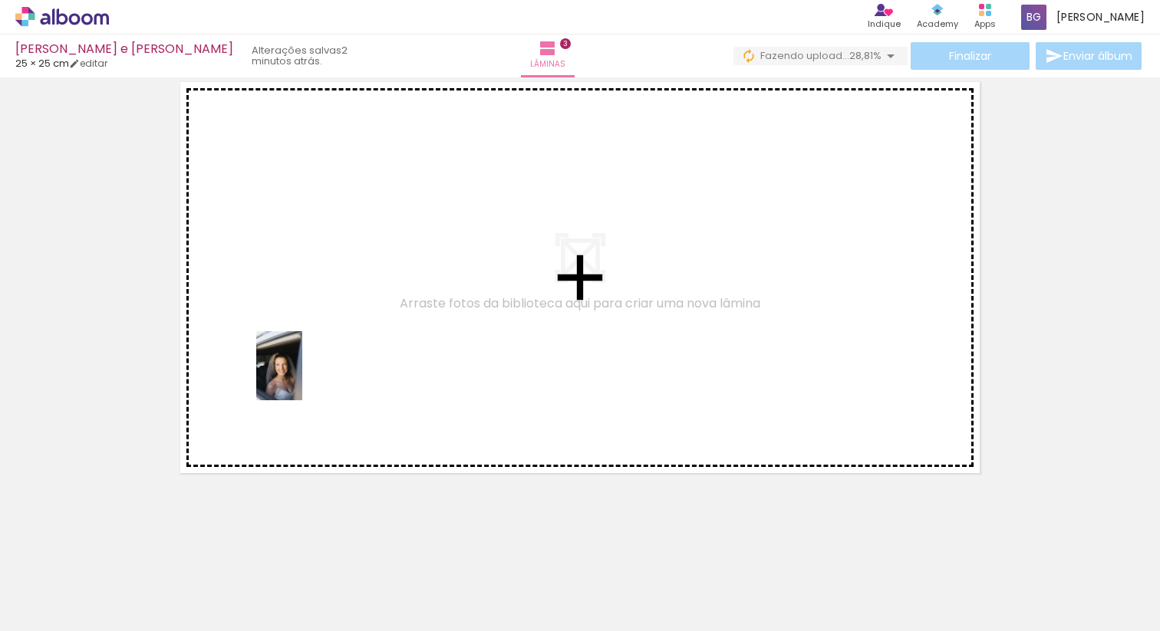
drag, startPoint x: 163, startPoint y: 577, endPoint x: 301, endPoint y: 379, distance: 241.3
click at [301, 378] on quentale-workspace at bounding box center [580, 315] width 1160 height 631
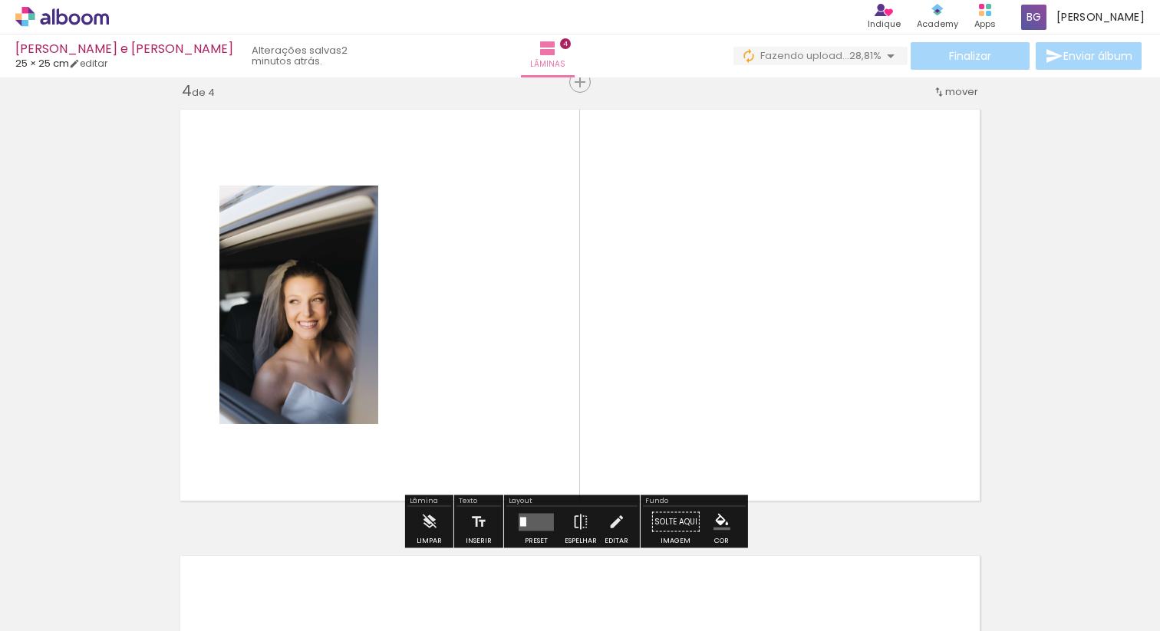
scroll to position [1359, 0]
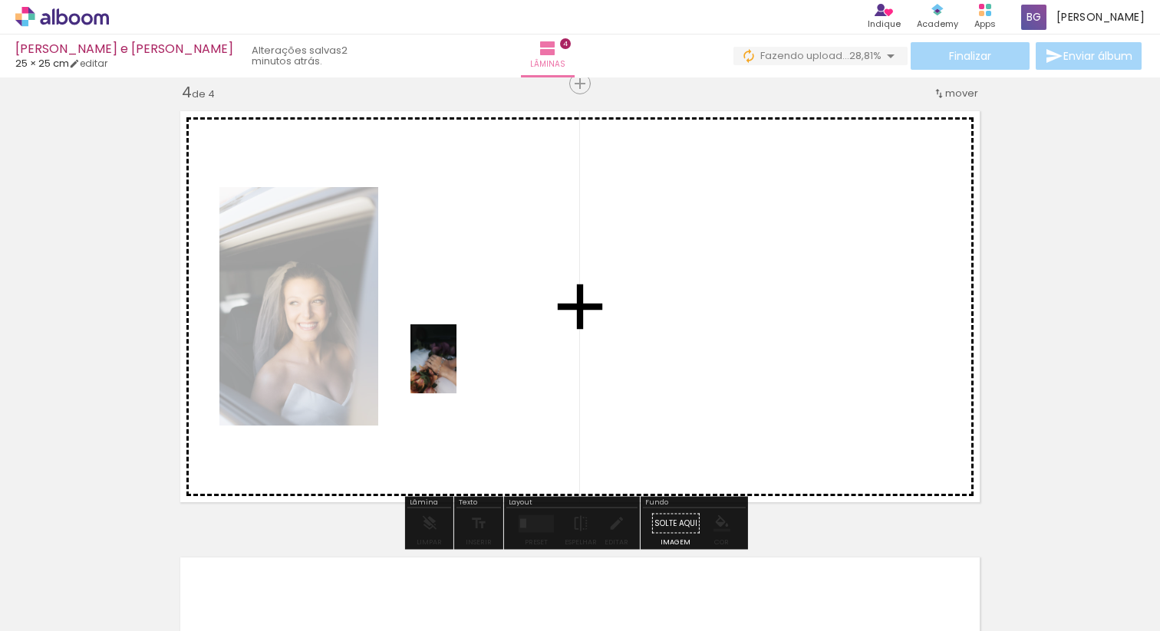
drag, startPoint x: 256, startPoint y: 596, endPoint x: 463, endPoint y: 359, distance: 314.8
click at [463, 359] on quentale-workspace at bounding box center [580, 315] width 1160 height 631
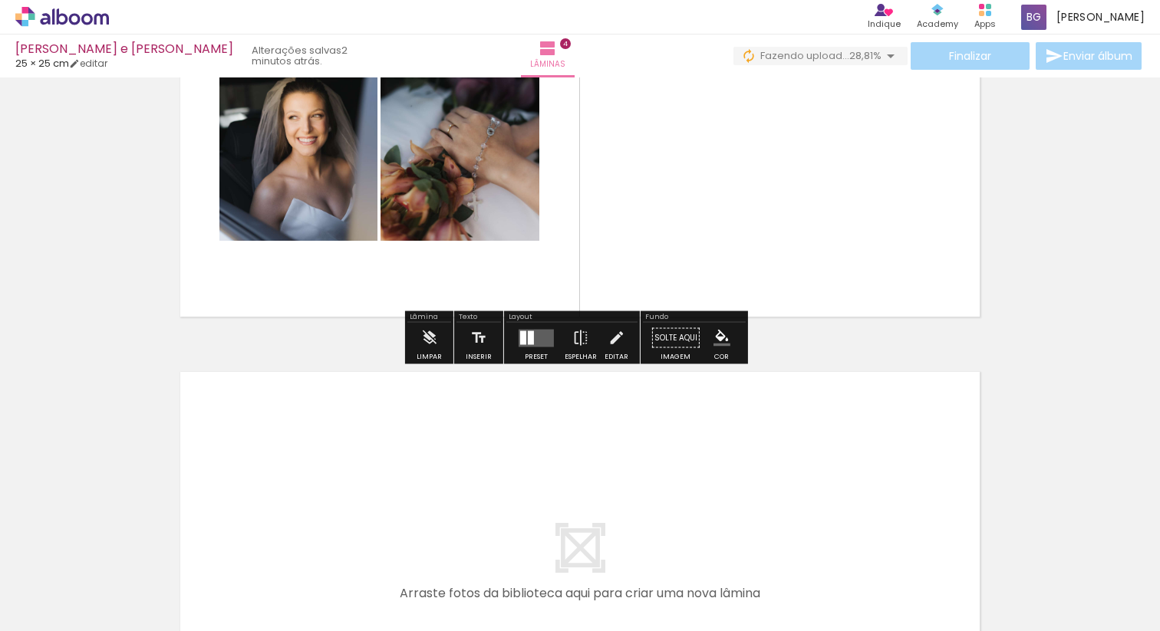
scroll to position [1563, 0]
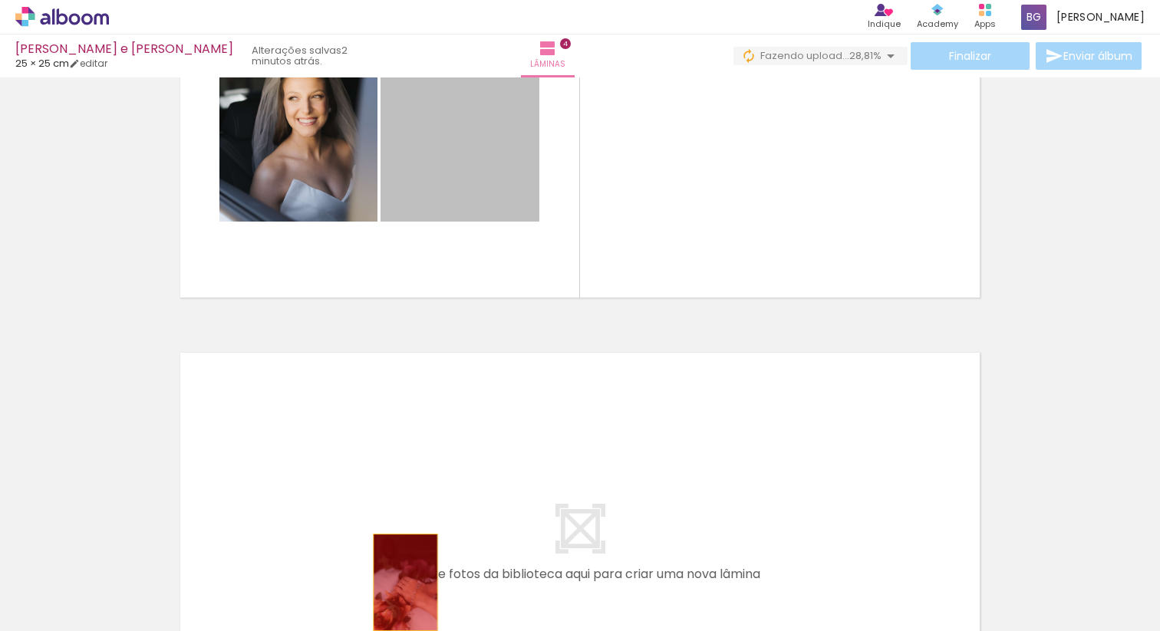
drag, startPoint x: 479, startPoint y: 180, endPoint x: 394, endPoint y: 580, distance: 409.6
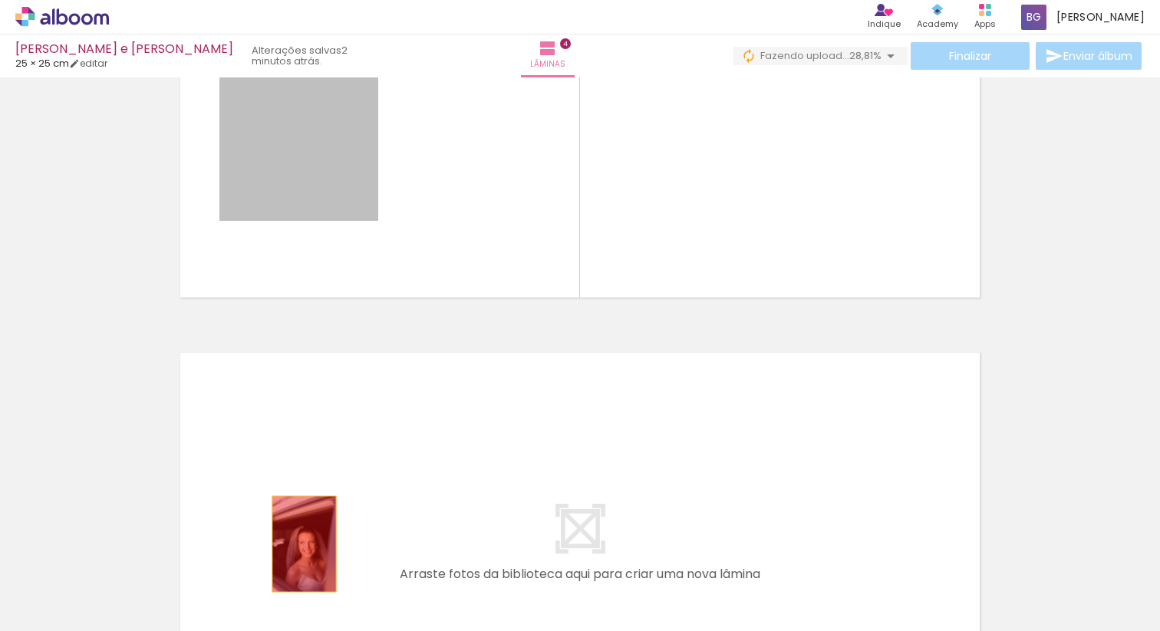
drag, startPoint x: 315, startPoint y: 143, endPoint x: 293, endPoint y: 560, distance: 417.9
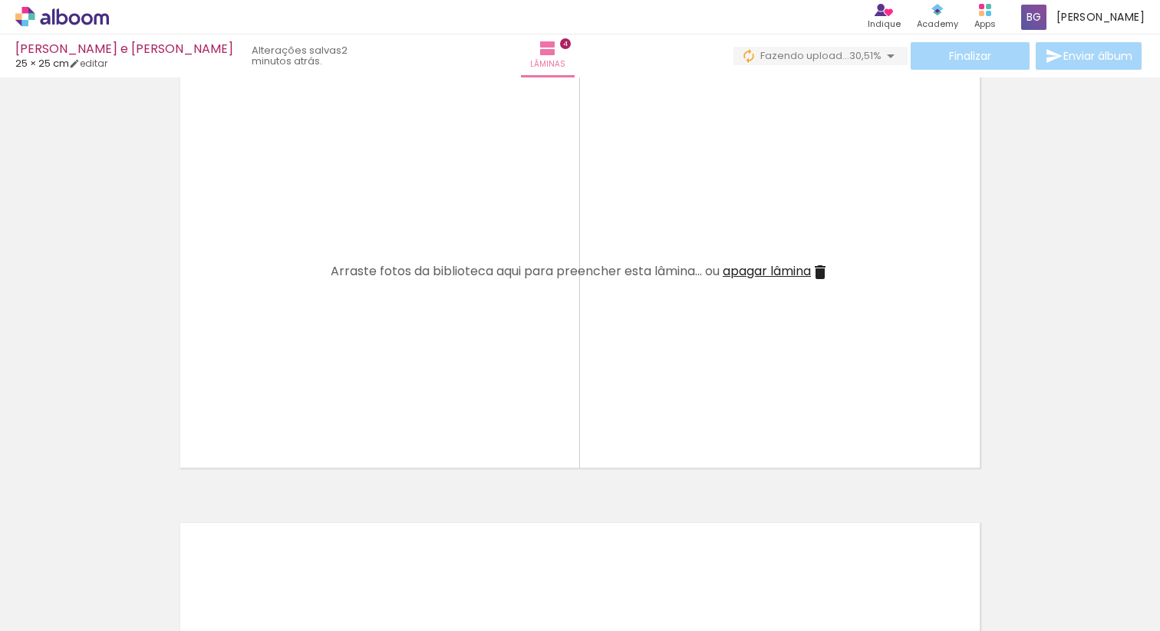
scroll to position [1336, 0]
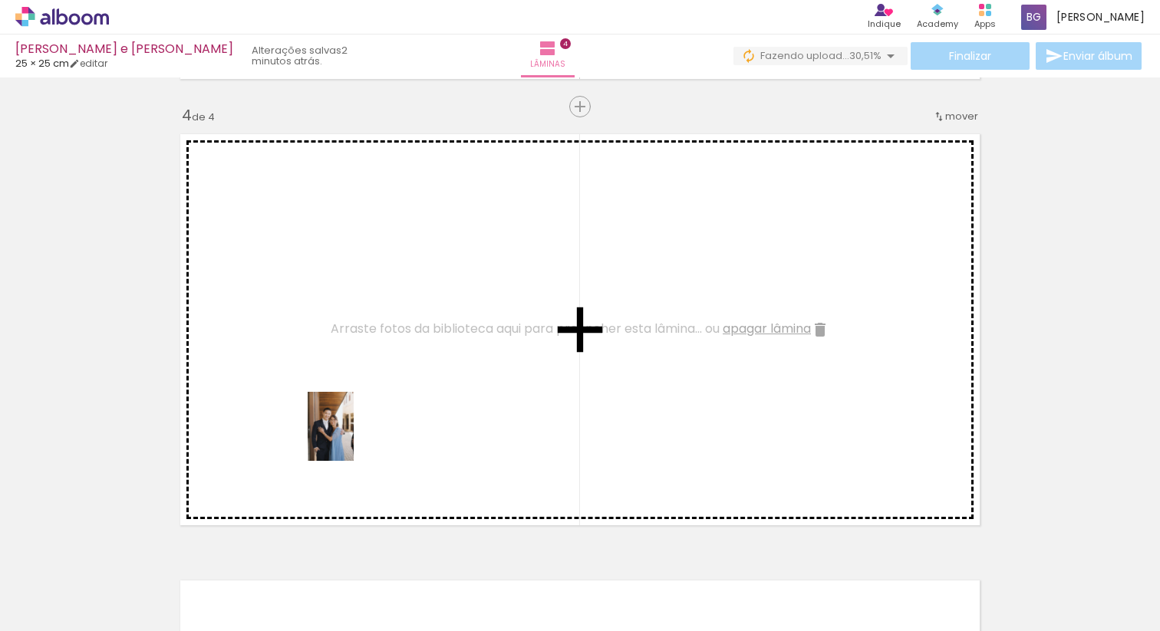
drag, startPoint x: 351, startPoint y: 588, endPoint x: 366, endPoint y: 460, distance: 129.7
click at [354, 437] on quentale-workspace at bounding box center [580, 315] width 1160 height 631
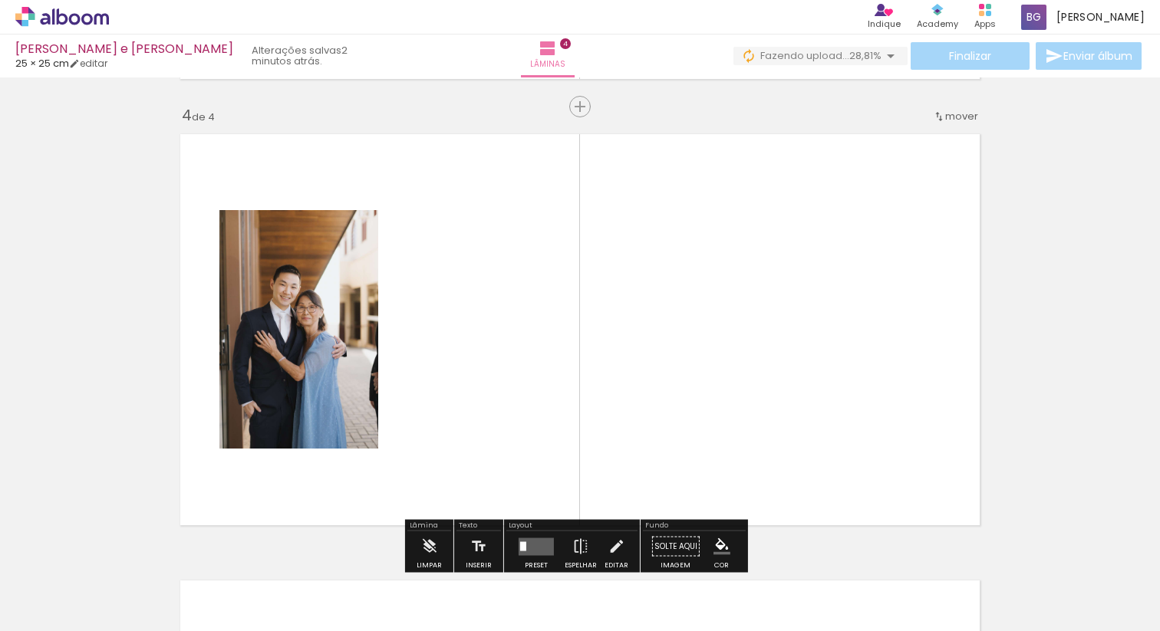
drag, startPoint x: 424, startPoint y: 605, endPoint x: 424, endPoint y: 369, distance: 235.5
click at [424, 369] on quentale-workspace at bounding box center [580, 315] width 1160 height 631
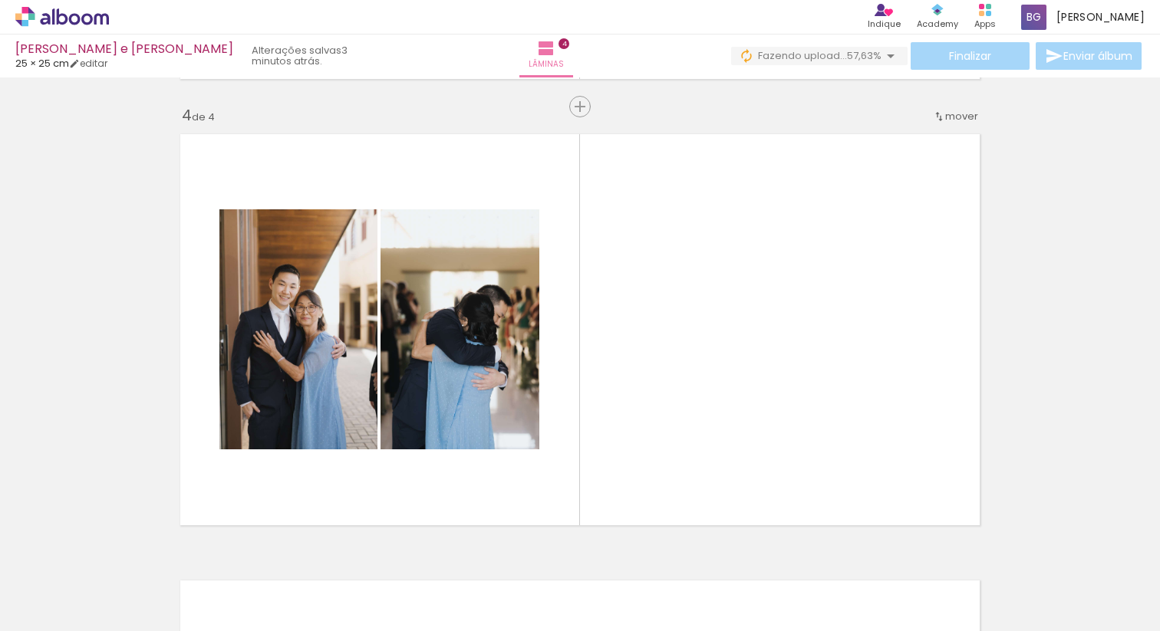
scroll to position [0, 0]
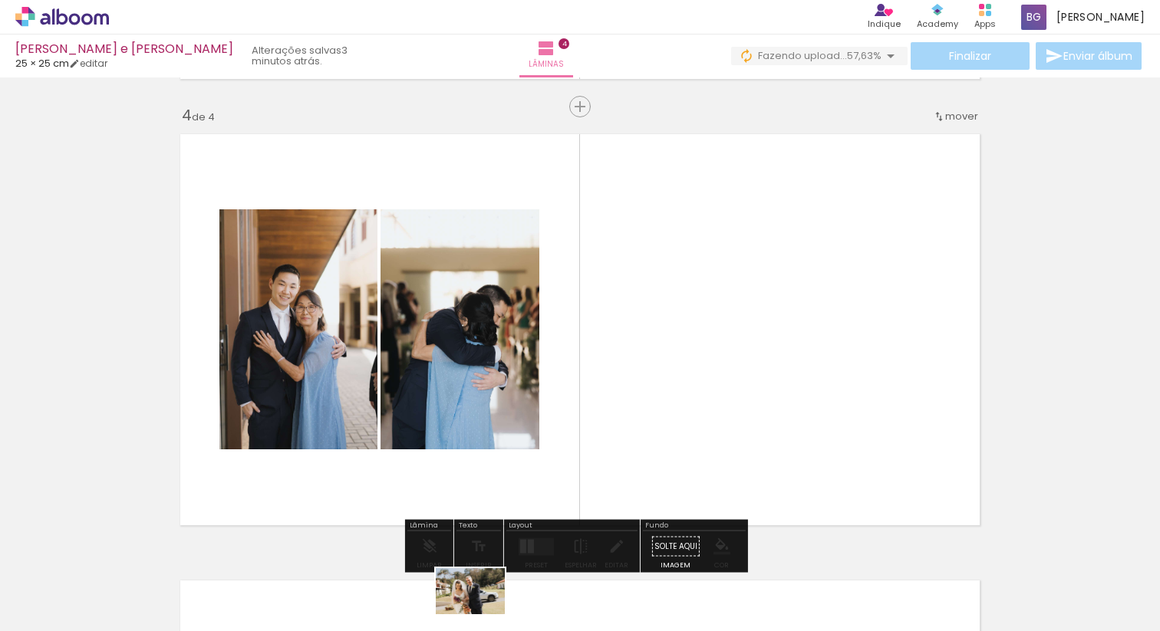
drag, startPoint x: 502, startPoint y: 582, endPoint x: 482, endPoint y: 615, distance: 39.6
click at [482, 605] on div at bounding box center [498, 580] width 76 height 51
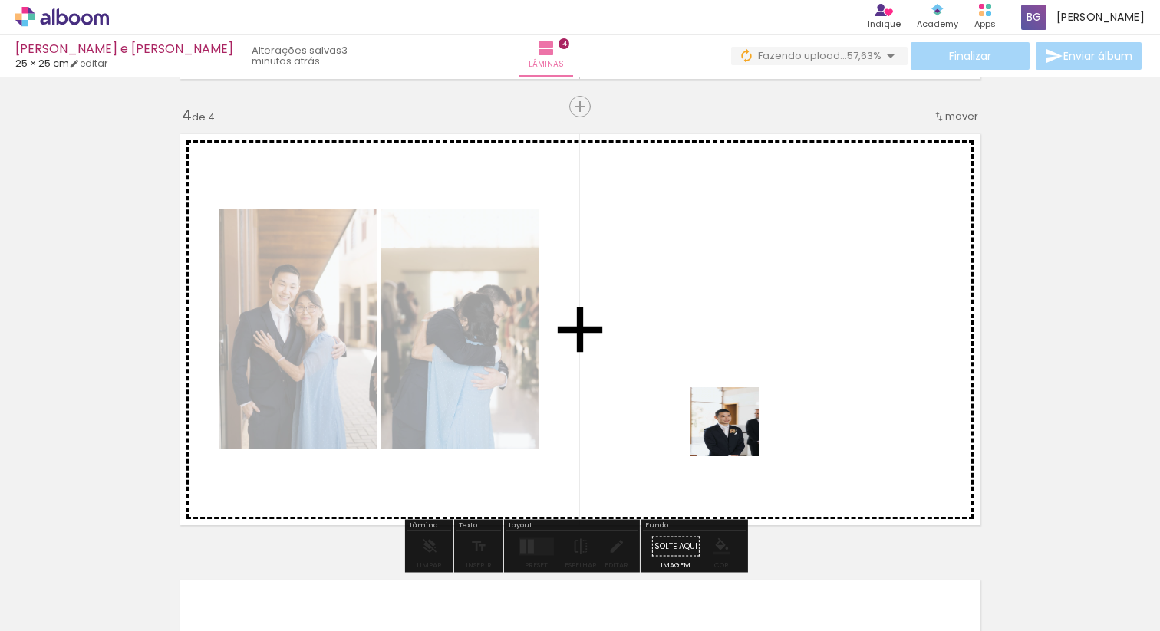
drag, startPoint x: 759, startPoint y: 597, endPoint x: 720, endPoint y: 392, distance: 208.7
click at [720, 393] on quentale-workspace at bounding box center [580, 315] width 1160 height 631
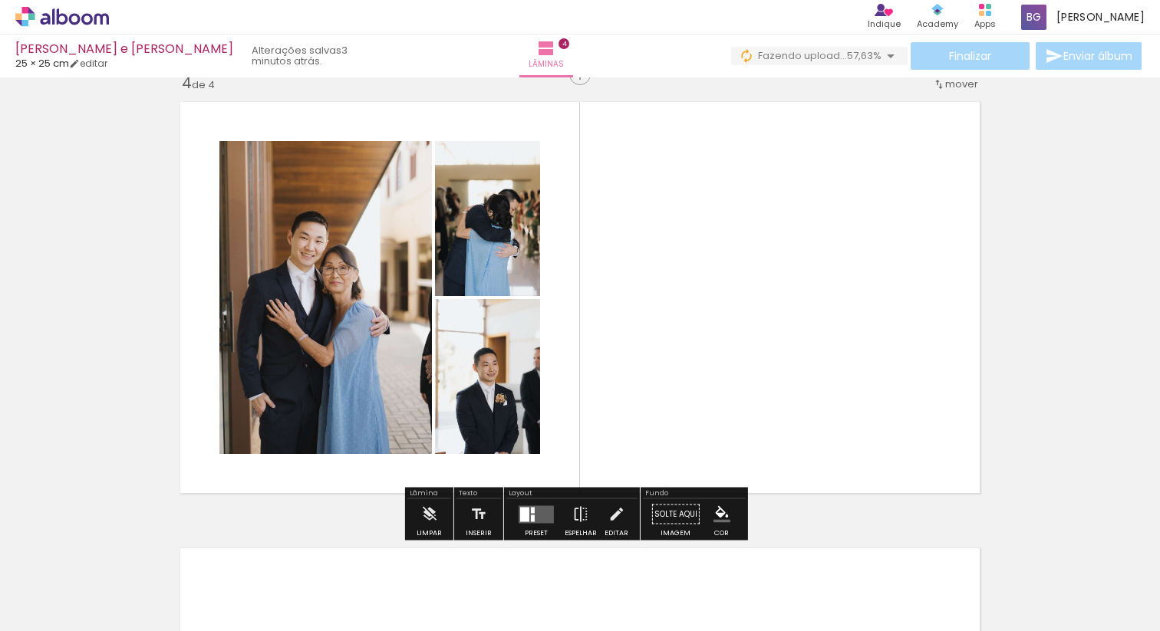
scroll to position [1422, 0]
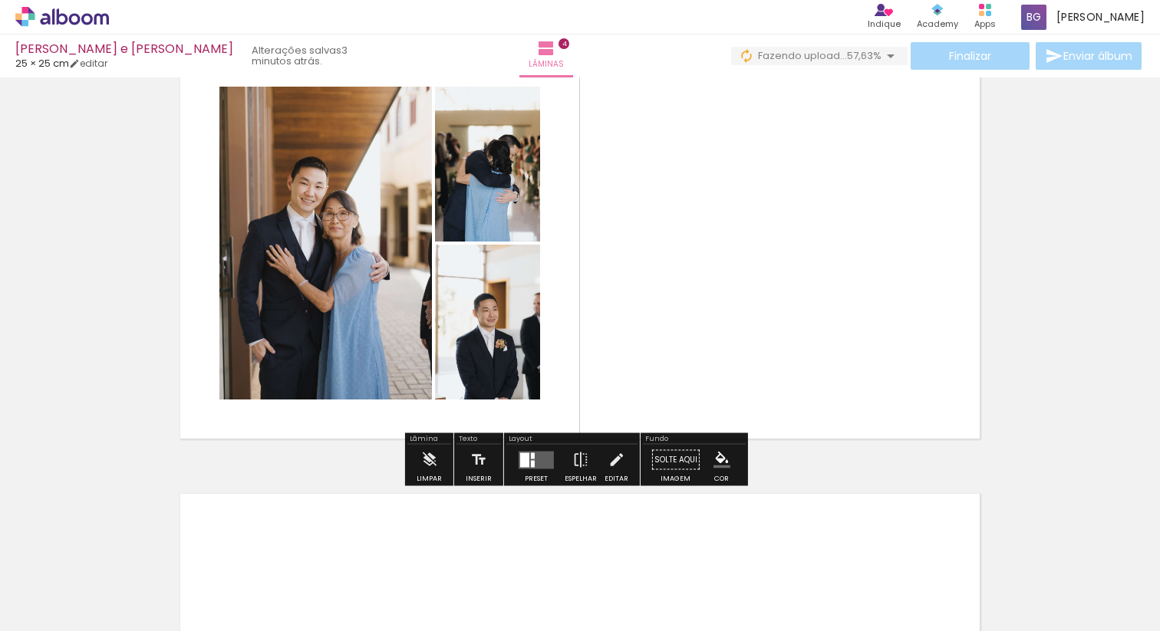
click at [531, 465] on div at bounding box center [533, 463] width 4 height 7
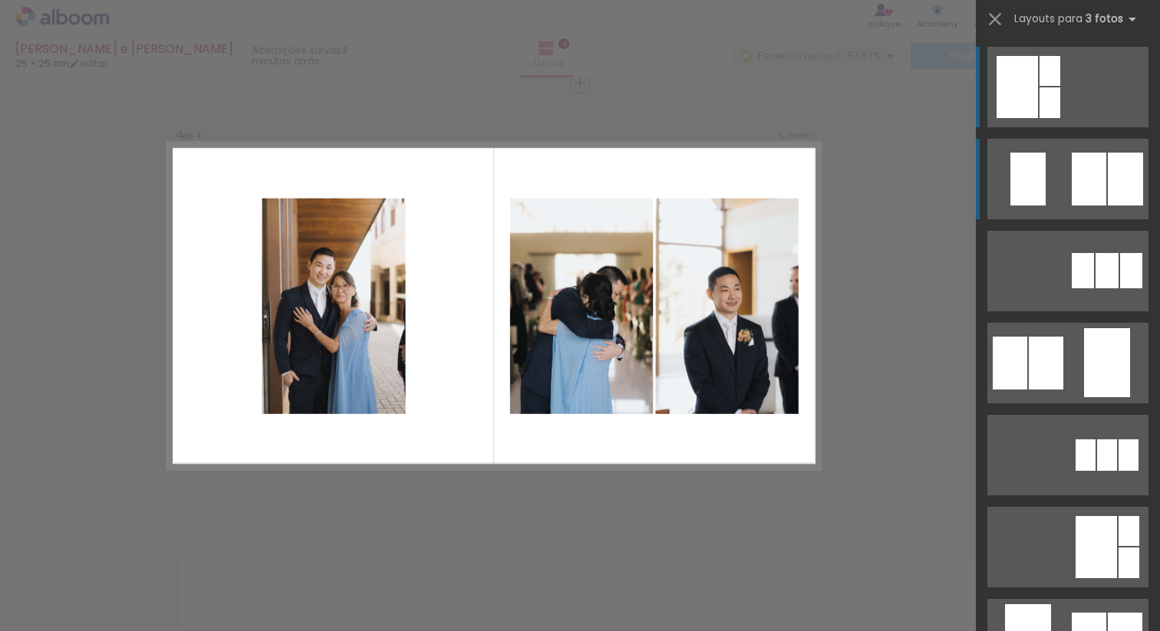
scroll to position [1359, 0]
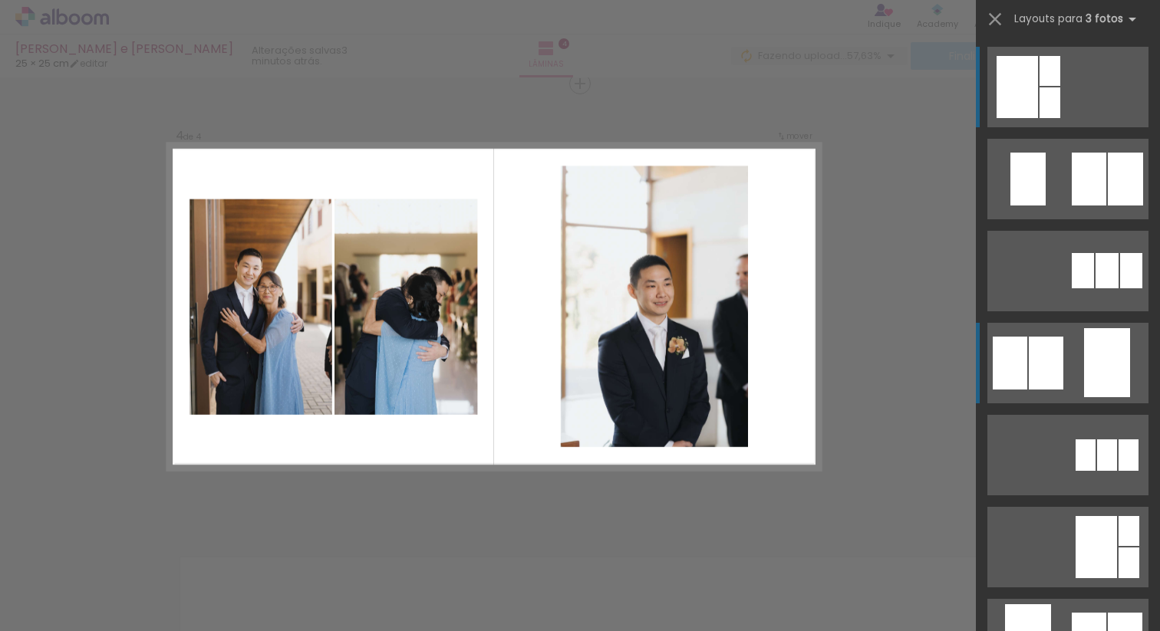
click at [1054, 340] on div at bounding box center [1046, 363] width 35 height 53
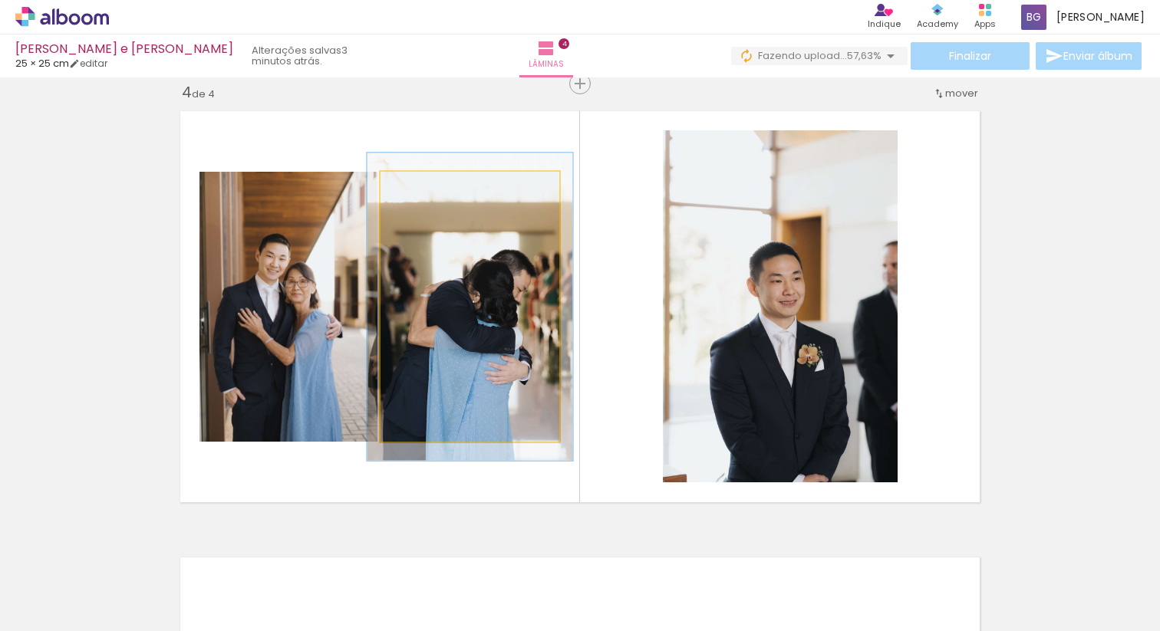
drag, startPoint x: 412, startPoint y: 189, endPoint x: 420, endPoint y: 189, distance: 7.7
click at [420, 189] on div at bounding box center [424, 188] width 14 height 14
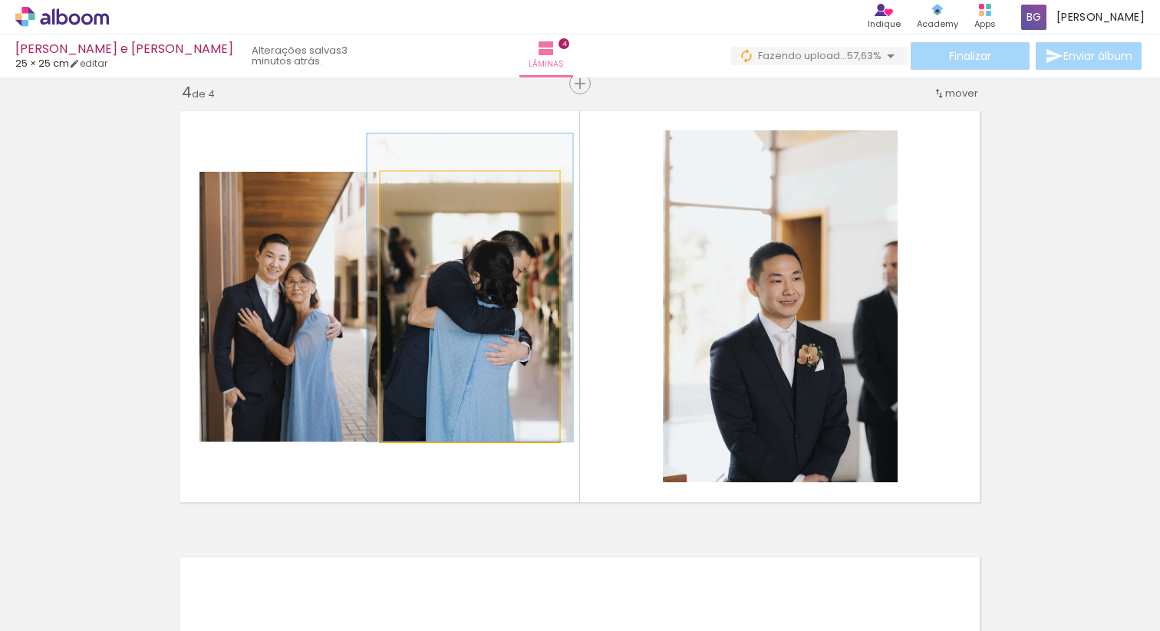
drag, startPoint x: 473, startPoint y: 306, endPoint x: 473, endPoint y: 243, distance: 62.9
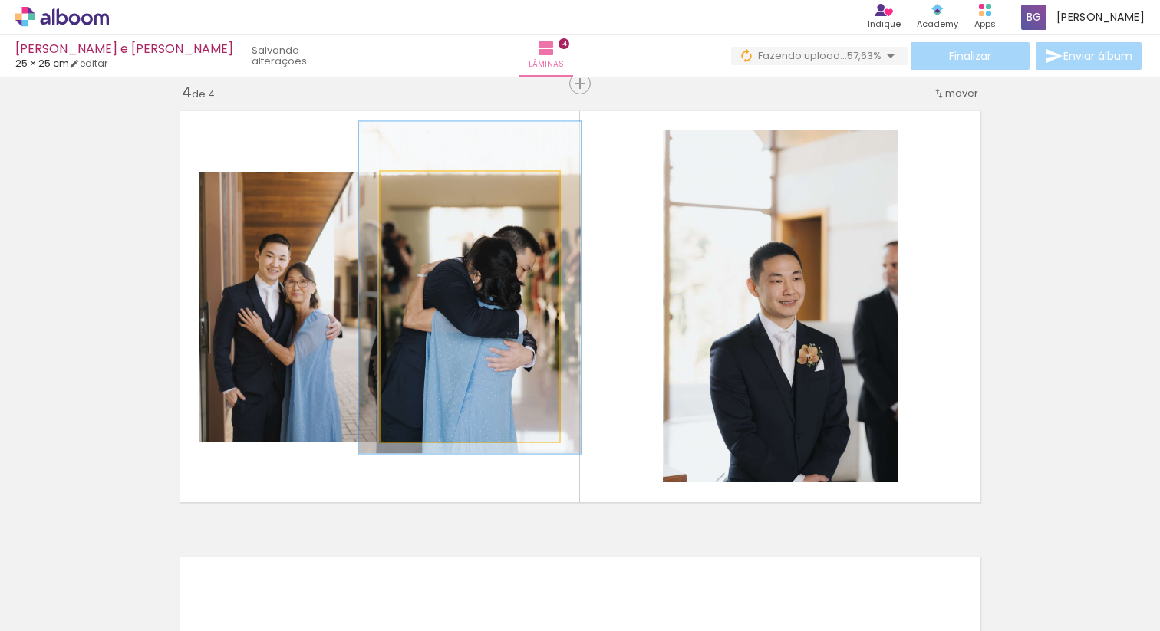
type paper-slider "123"
click at [428, 188] on div at bounding box center [430, 188] width 14 height 14
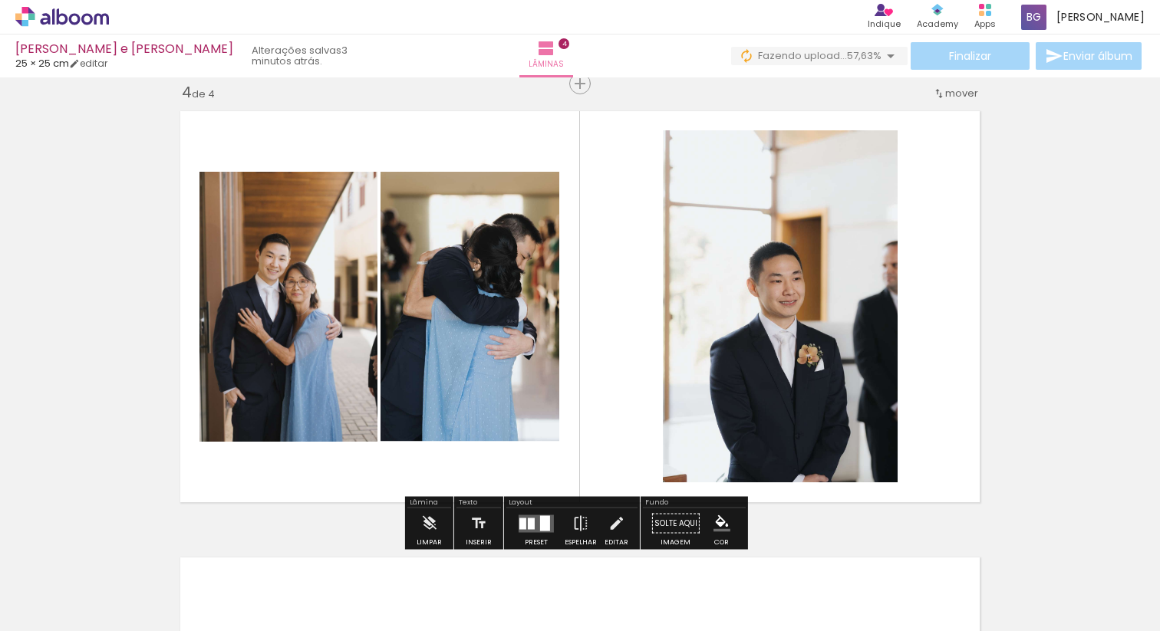
click at [614, 325] on quentale-layouter at bounding box center [580, 307] width 816 height 408
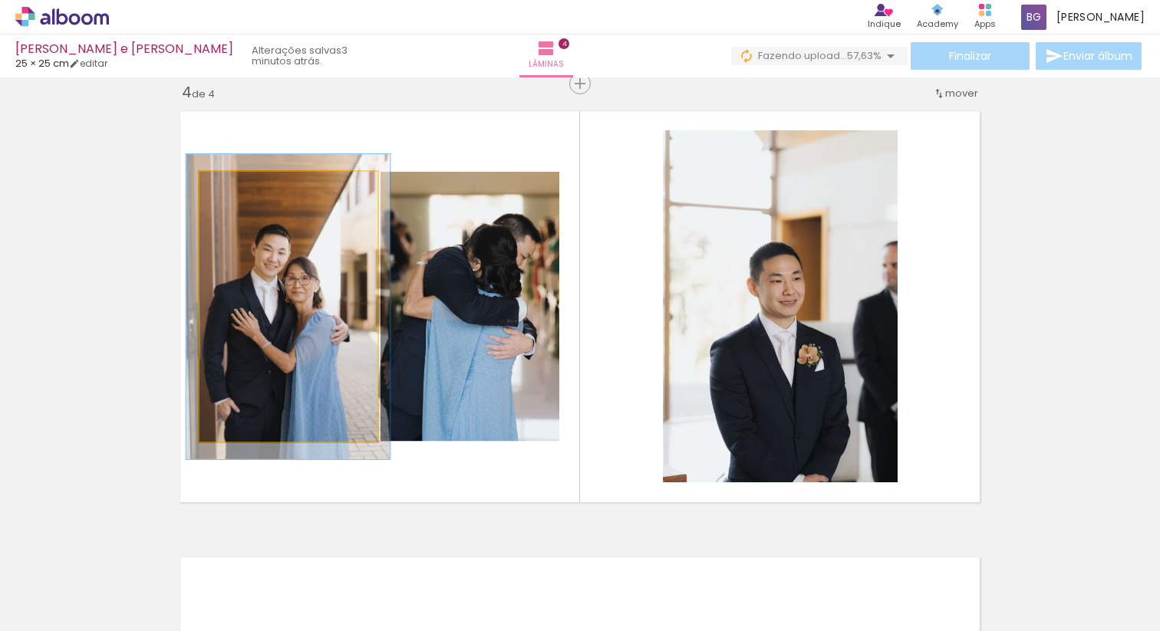
type paper-slider "113"
click at [239, 191] on div at bounding box center [243, 188] width 14 height 14
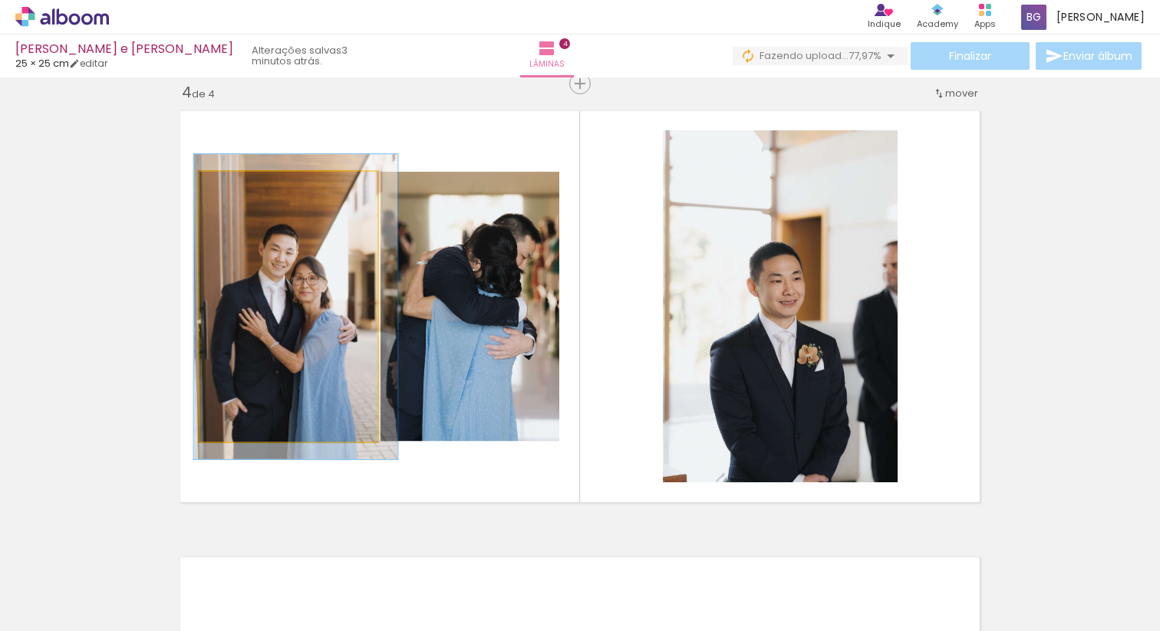
drag, startPoint x: 272, startPoint y: 315, endPoint x: 285, endPoint y: 315, distance: 13.8
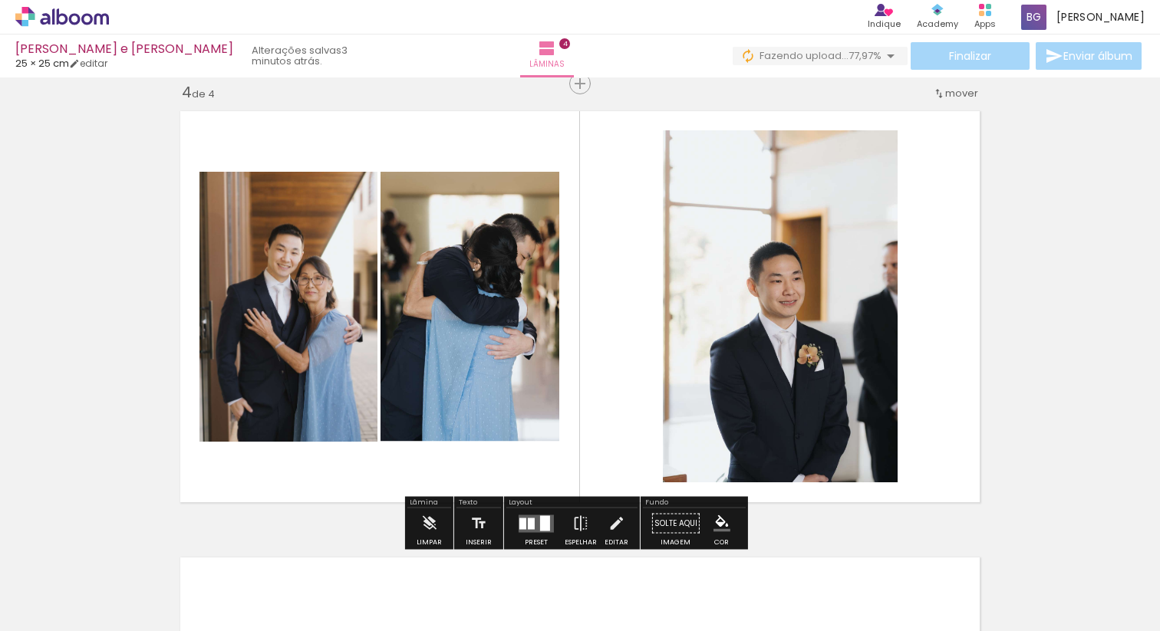
click at [605, 283] on quentale-layouter at bounding box center [580, 307] width 816 height 408
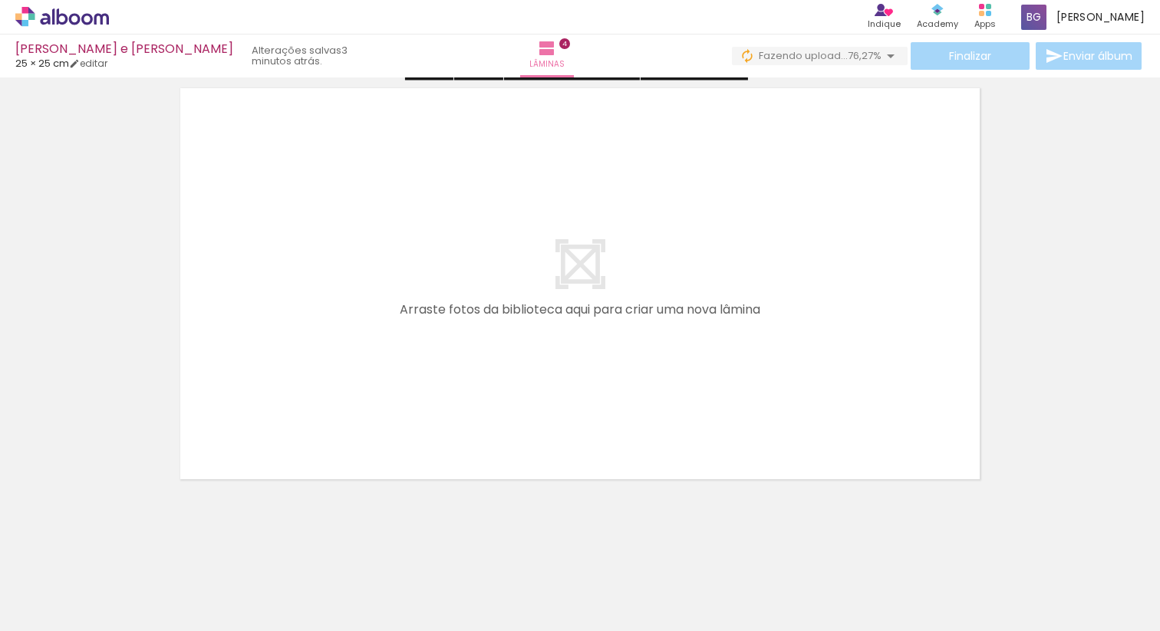
scroll to position [1834, 0]
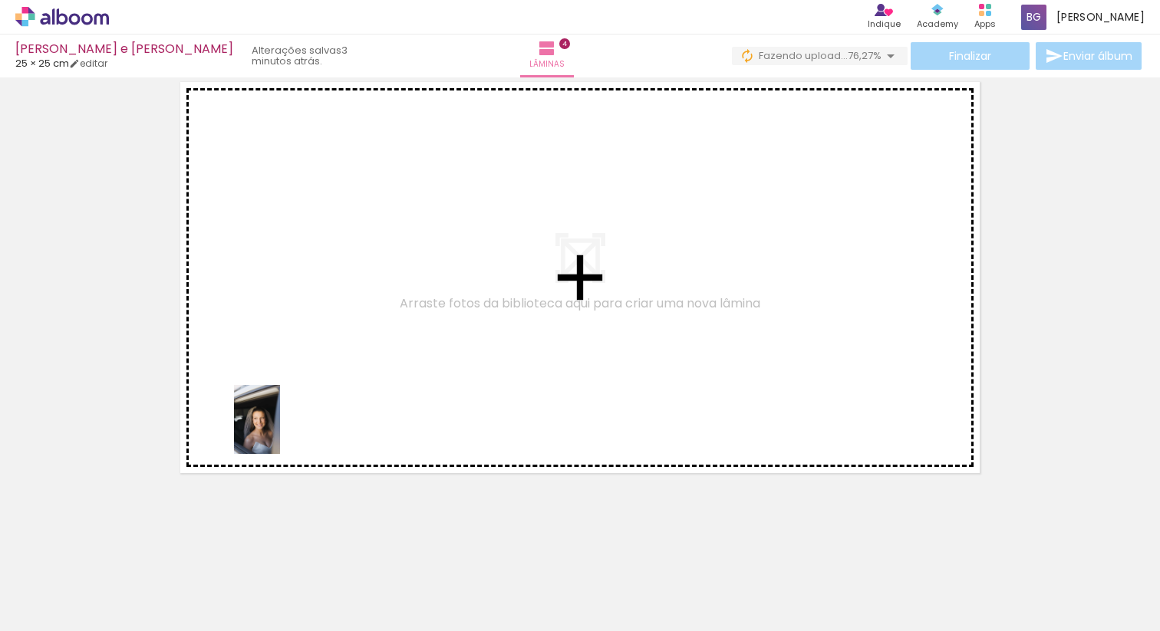
drag, startPoint x: 148, startPoint y: 591, endPoint x: 282, endPoint y: 429, distance: 210.3
click at [282, 429] on quentale-workspace at bounding box center [580, 315] width 1160 height 631
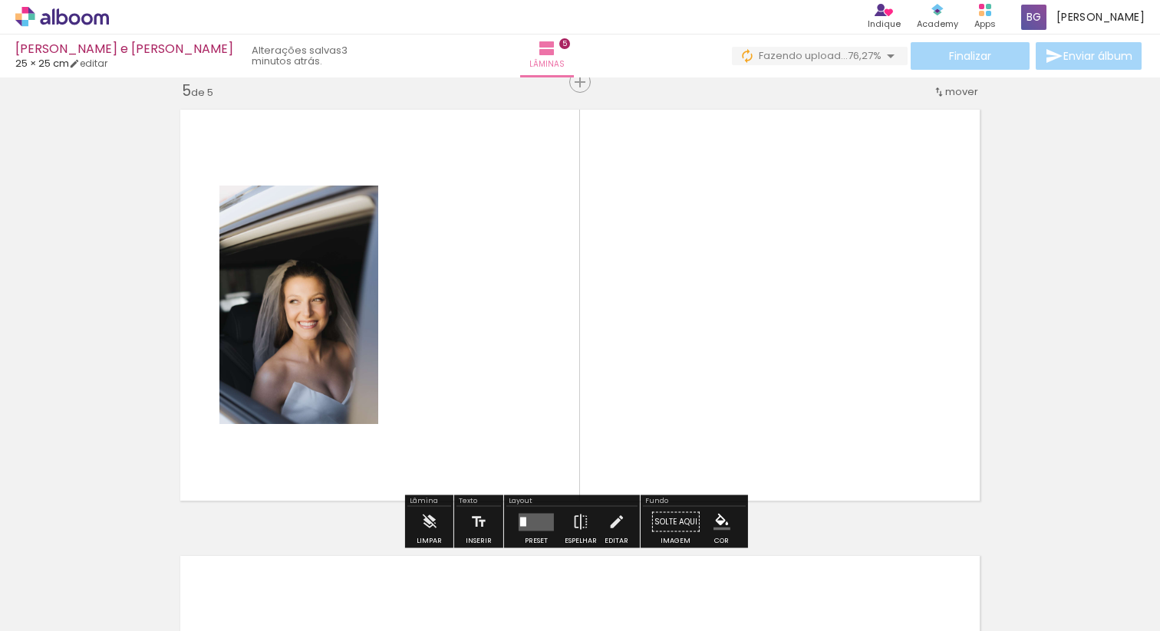
scroll to position [1805, 0]
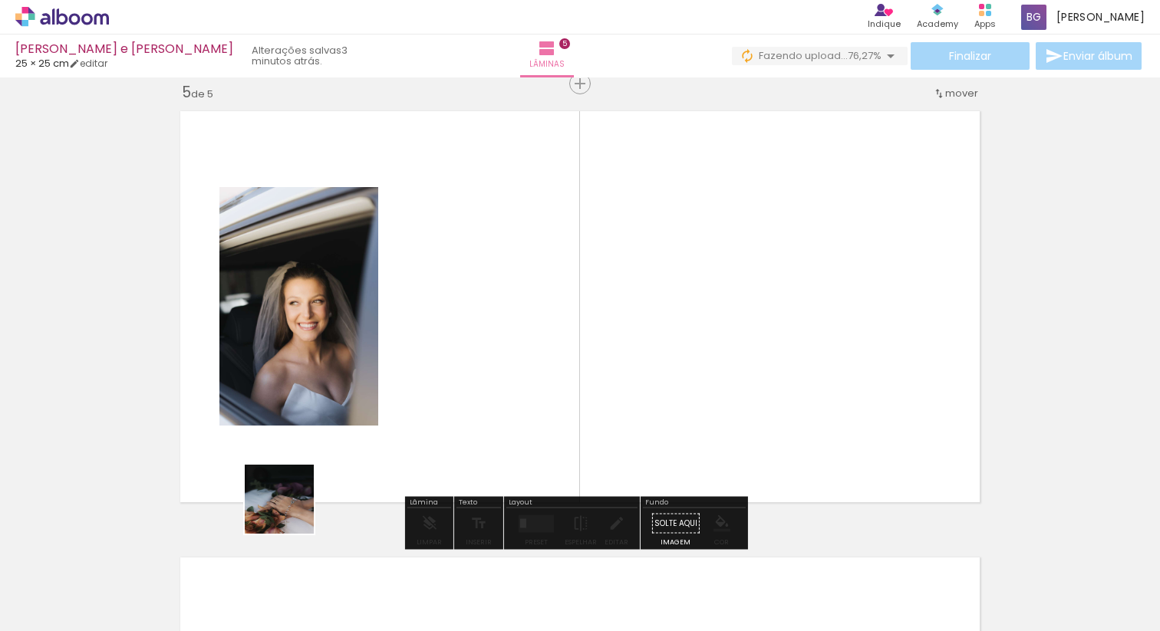
drag, startPoint x: 247, startPoint y: 585, endPoint x: 392, endPoint y: 396, distance: 238.0
click at [392, 396] on quentale-workspace at bounding box center [580, 315] width 1160 height 631
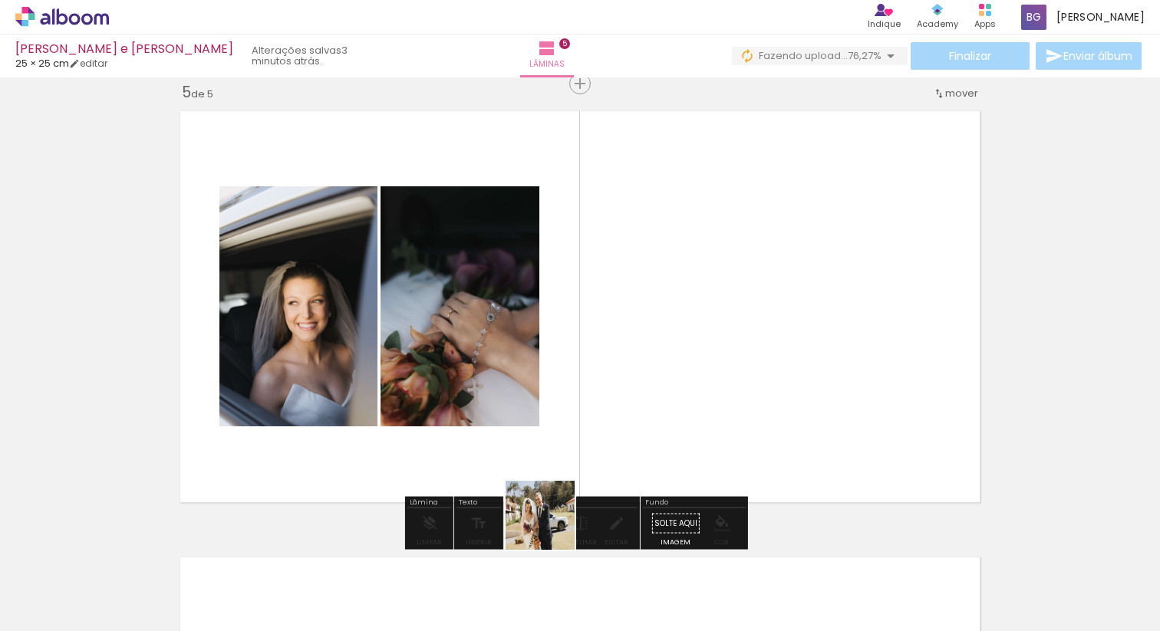
drag, startPoint x: 488, startPoint y: 598, endPoint x: 656, endPoint y: 422, distance: 243.6
click at [656, 422] on quentale-workspace at bounding box center [580, 315] width 1160 height 631
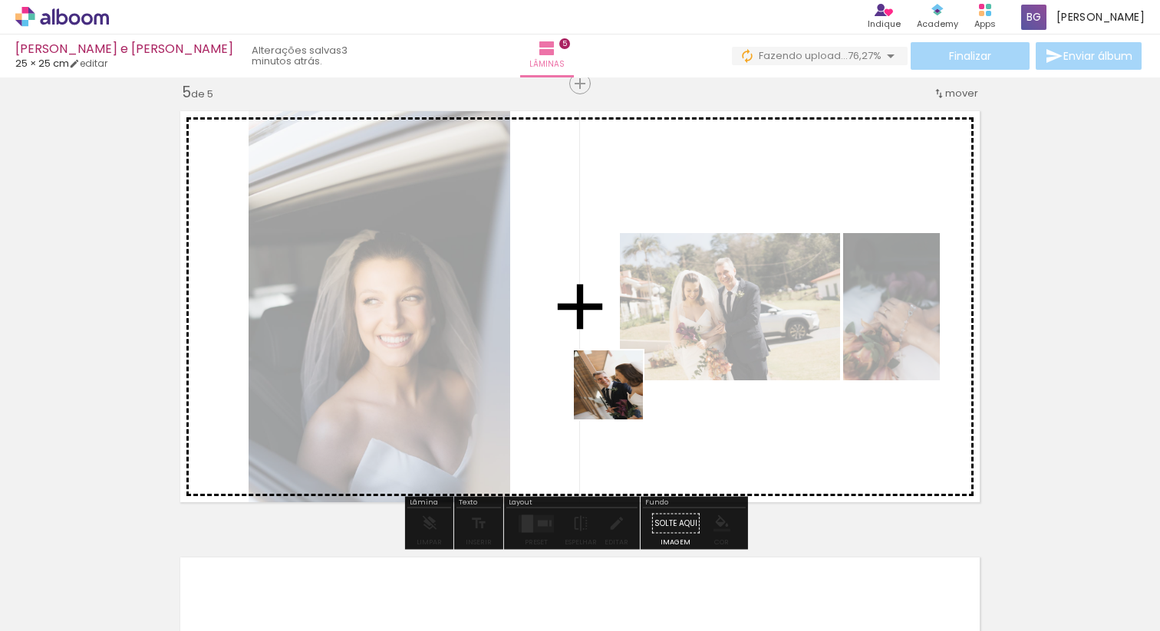
drag, startPoint x: 584, startPoint y: 583, endPoint x: 620, endPoint y: 396, distance: 190.6
click at [620, 396] on quentale-workspace at bounding box center [580, 315] width 1160 height 631
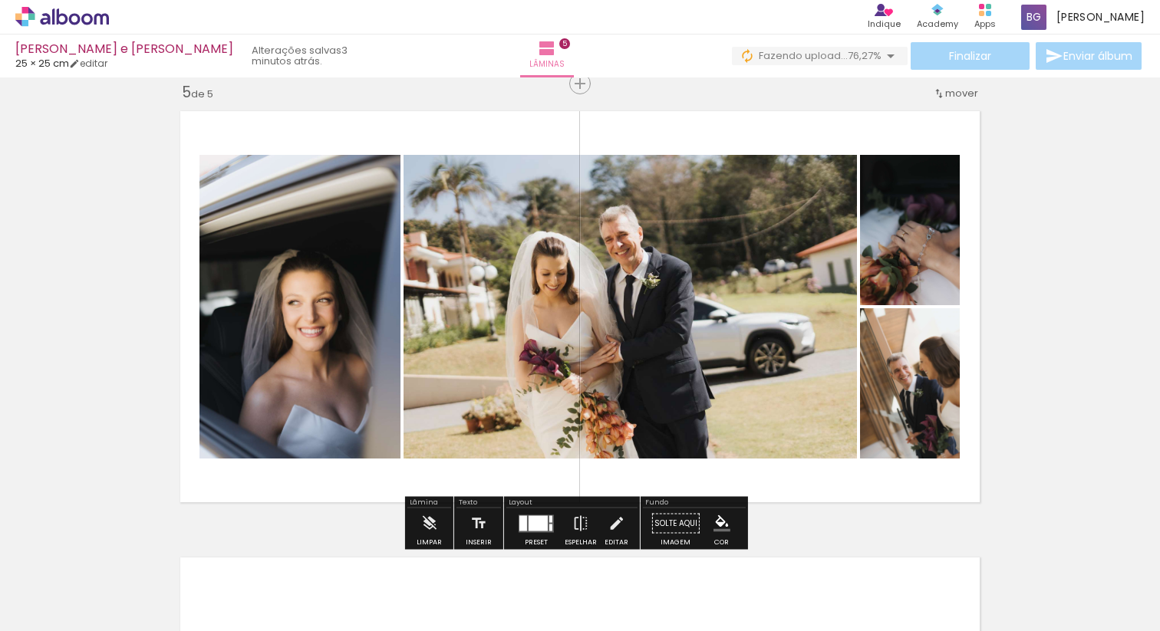
click at [533, 517] on div at bounding box center [538, 523] width 19 height 15
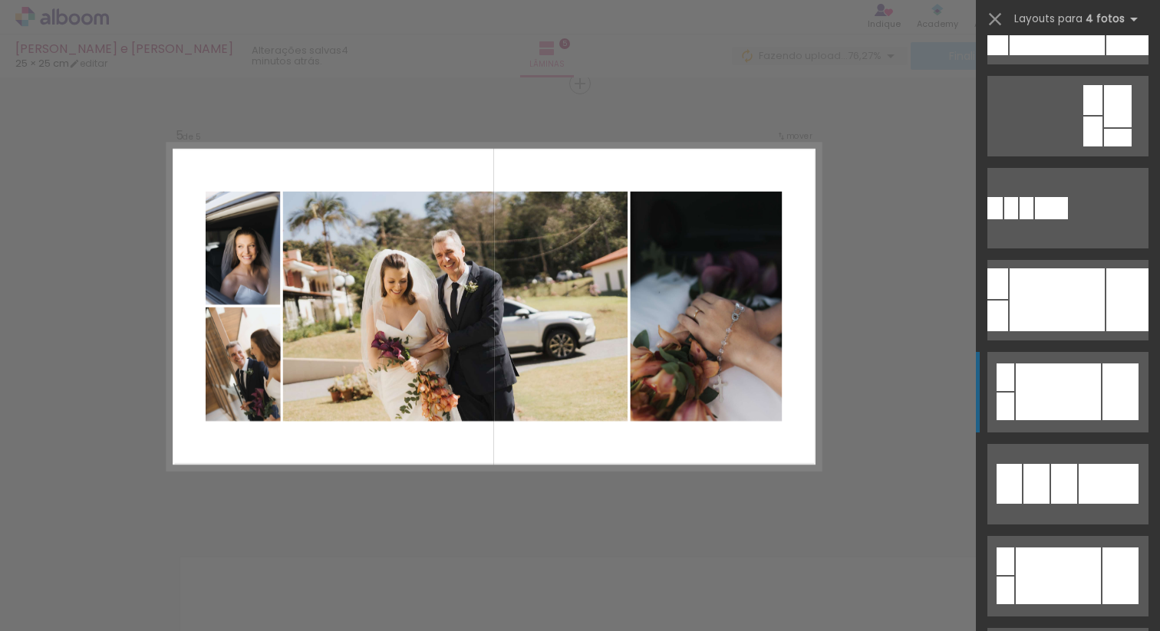
scroll to position [268, 0]
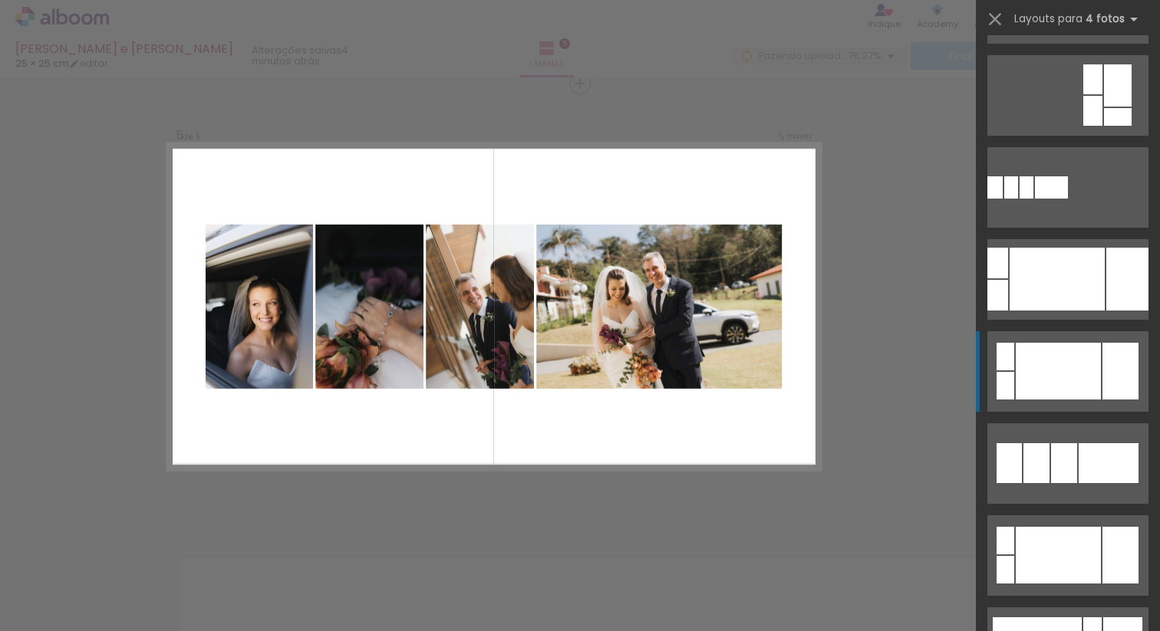
click at [1064, 479] on div at bounding box center [1064, 463] width 26 height 40
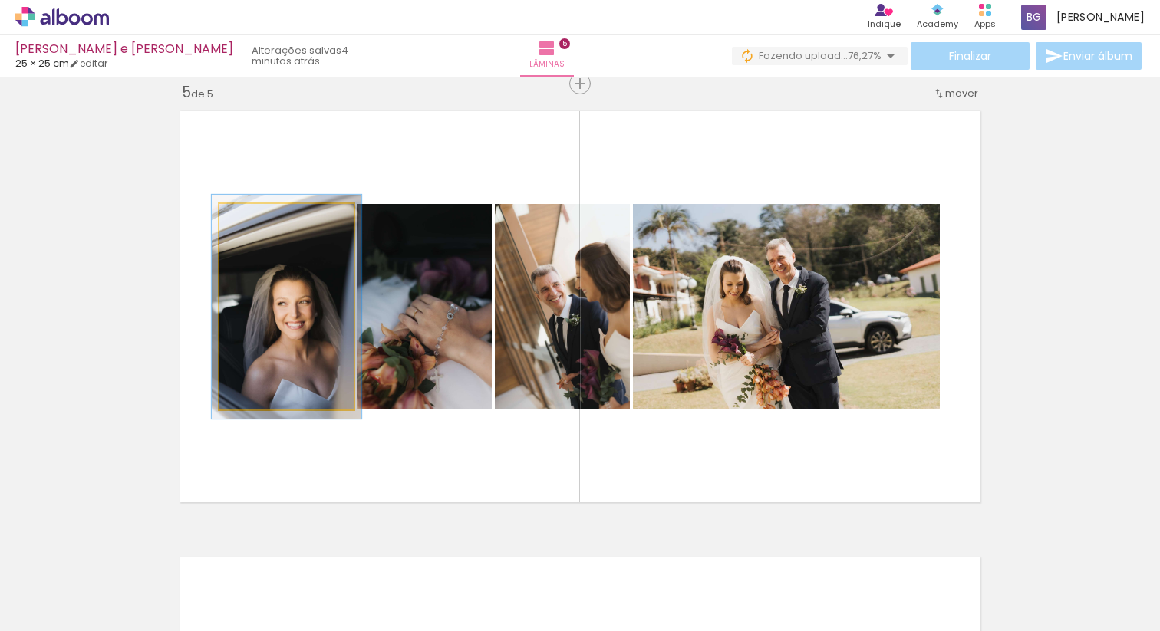
type paper-slider "109"
click at [253, 219] on div at bounding box center [260, 220] width 14 height 14
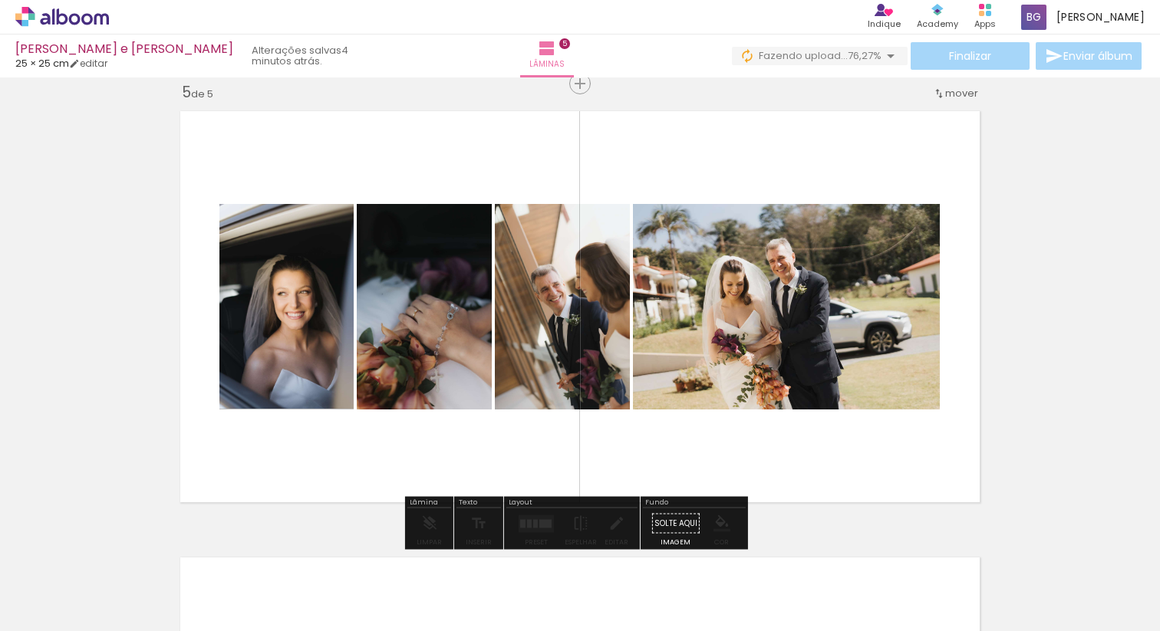
drag, startPoint x: 272, startPoint y: 308, endPoint x: 272, endPoint y: 293, distance: 14.6
click at [261, 243] on div at bounding box center [268, 243] width 18 height 15
click at [423, 141] on quentale-layouter at bounding box center [580, 307] width 816 height 408
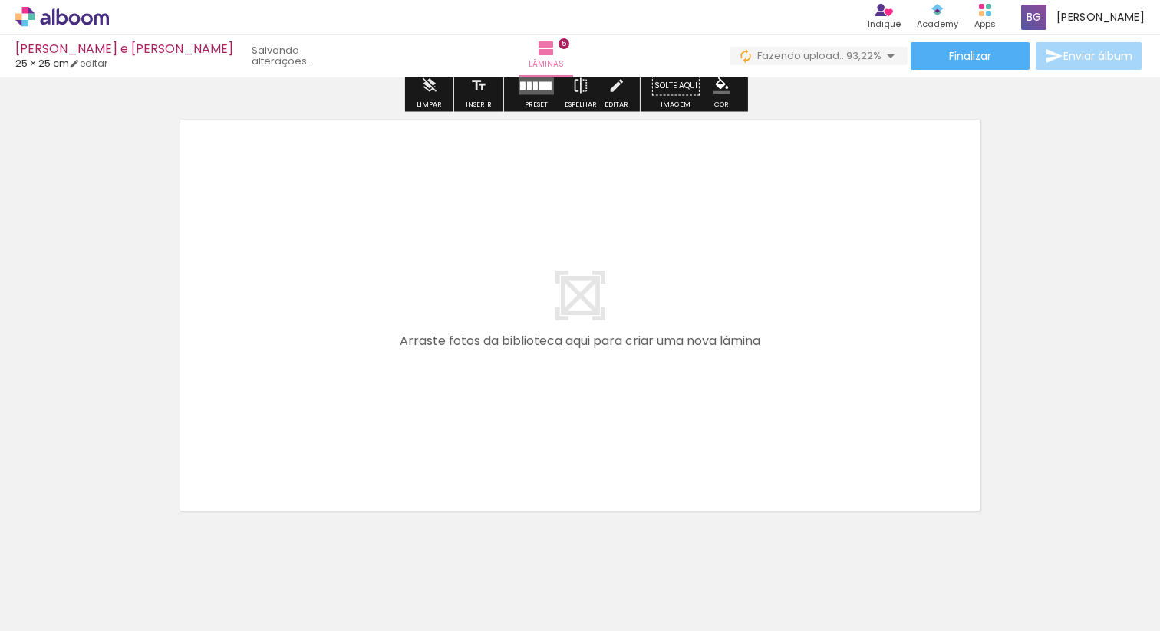
scroll to position [2249, 0]
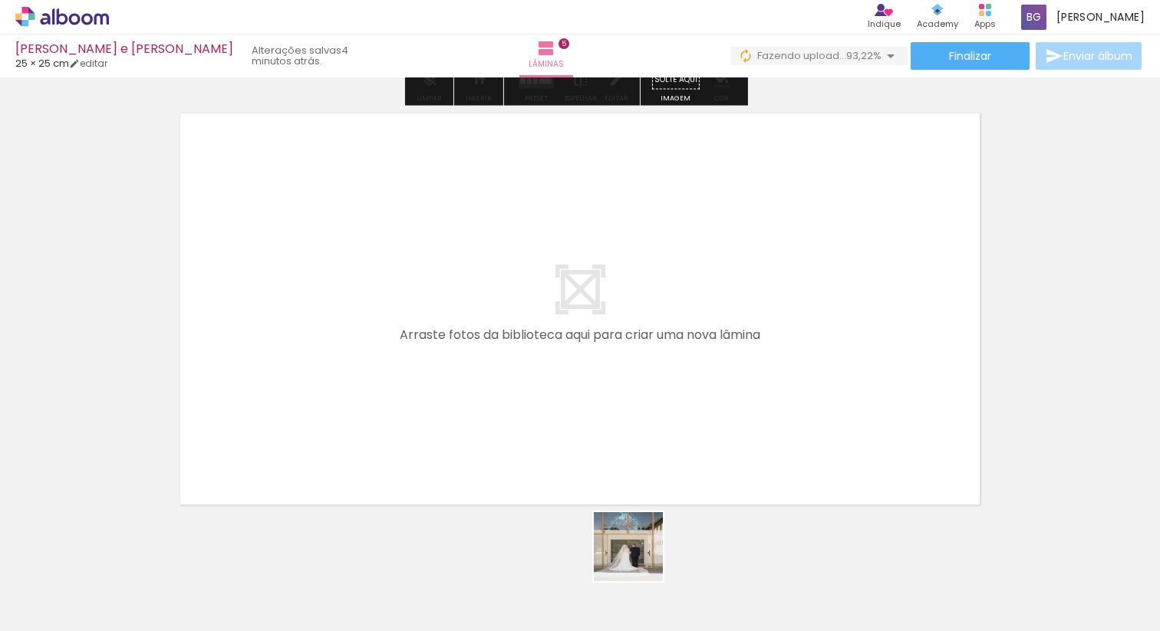
drag, startPoint x: 667, startPoint y: 582, endPoint x: 484, endPoint y: 390, distance: 264.8
click at [484, 390] on quentale-workspace at bounding box center [580, 315] width 1160 height 631
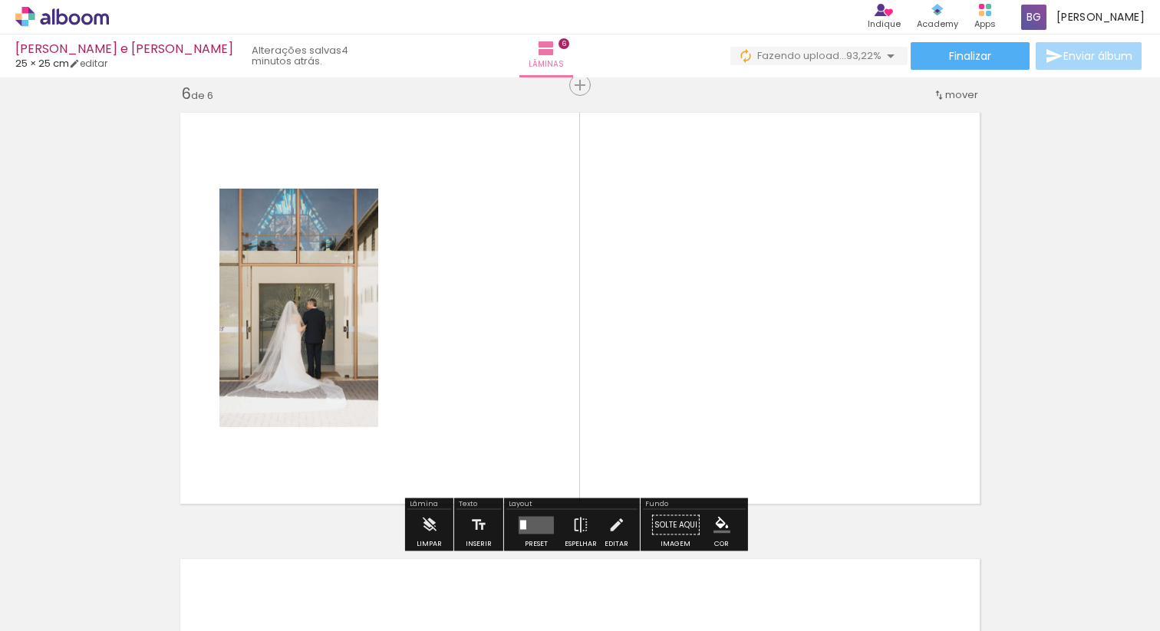
scroll to position [2252, 0]
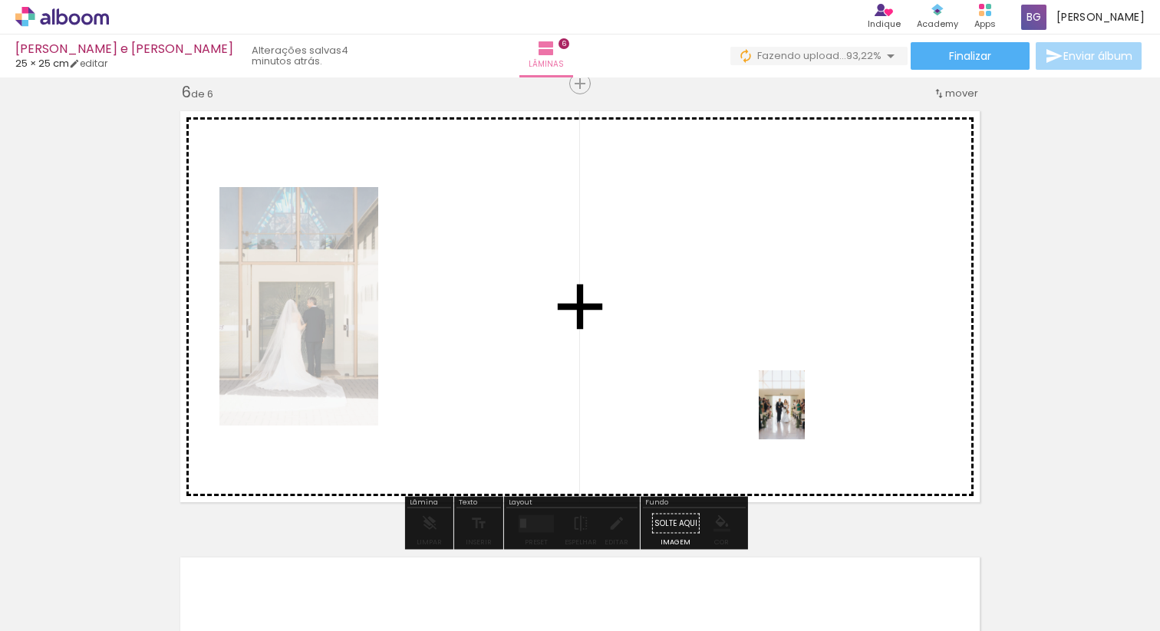
drag, startPoint x: 848, startPoint y: 599, endPoint x: 805, endPoint y: 417, distance: 187.7
click at [805, 417] on quentale-workspace at bounding box center [580, 315] width 1160 height 631
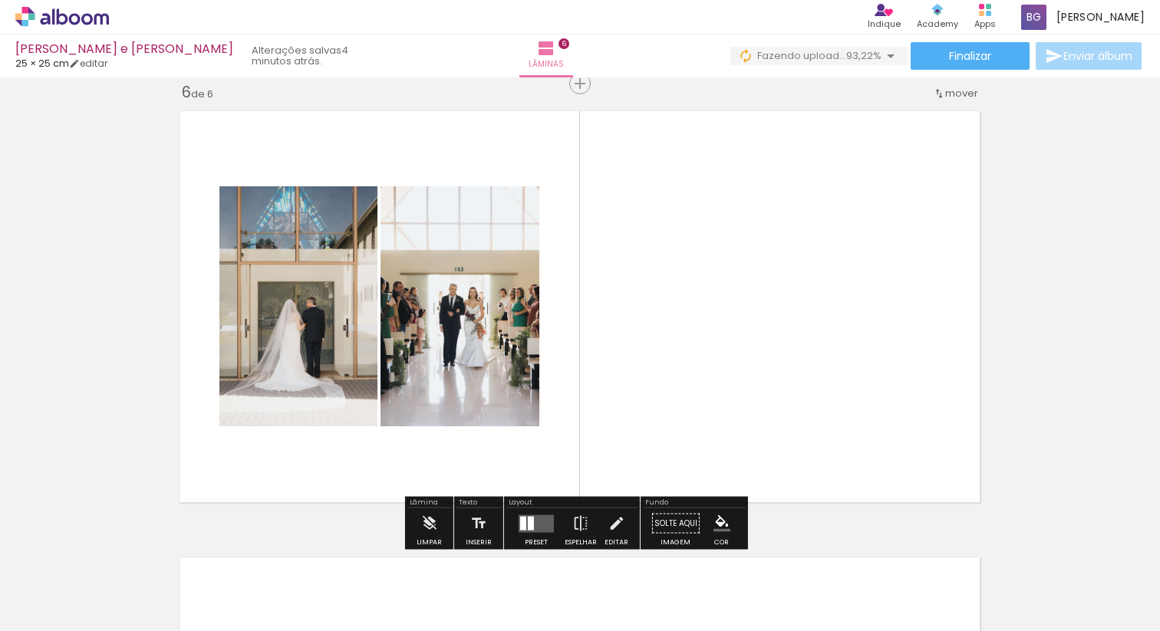
scroll to position [2262, 0]
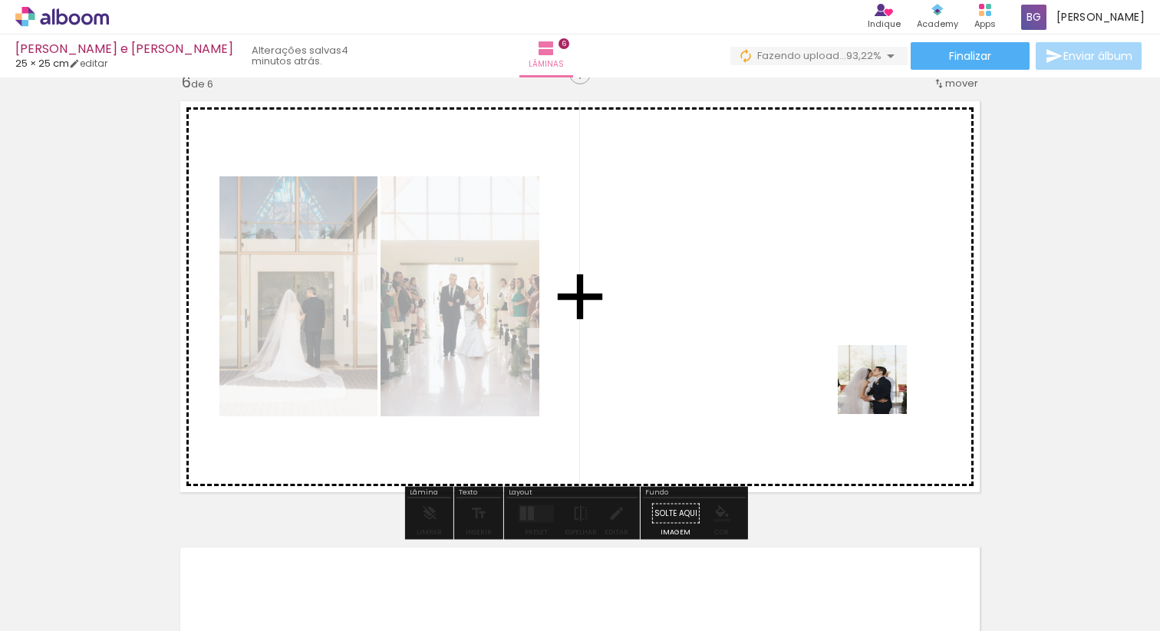
drag, startPoint x: 935, startPoint y: 583, endPoint x: 884, endPoint y: 391, distance: 198.6
click at [884, 391] on quentale-workspace at bounding box center [580, 315] width 1160 height 631
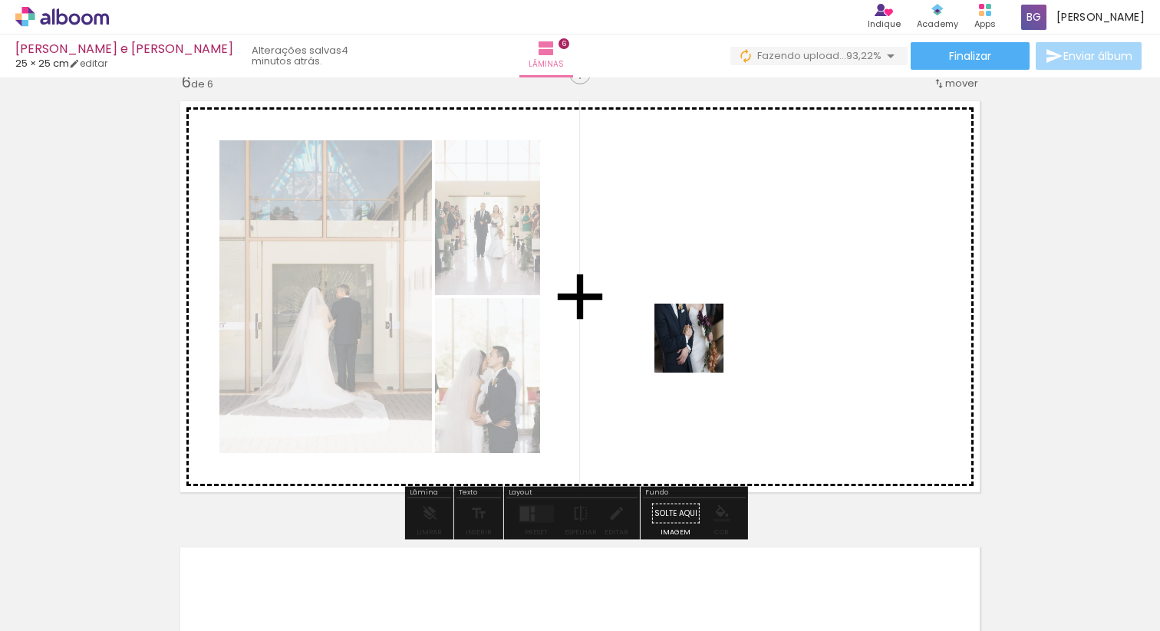
drag, startPoint x: 1018, startPoint y: 590, endPoint x: 700, endPoint y: 349, distance: 398.6
click at [700, 349] on quentale-workspace at bounding box center [580, 315] width 1160 height 631
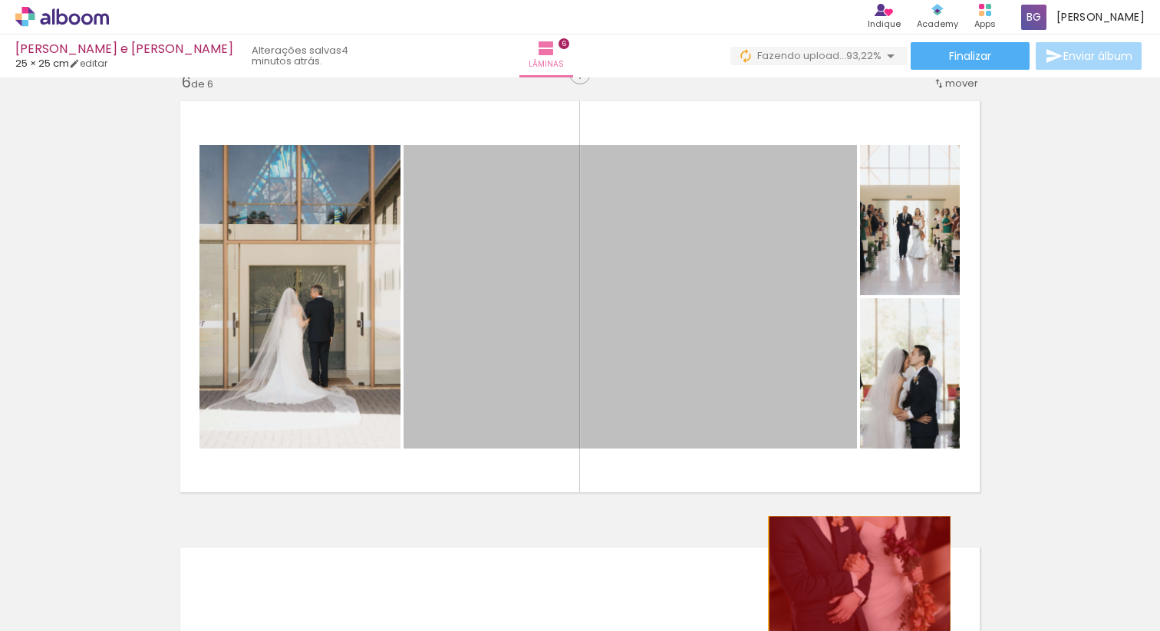
drag, startPoint x: 746, startPoint y: 239, endPoint x: 857, endPoint y: 582, distance: 360.3
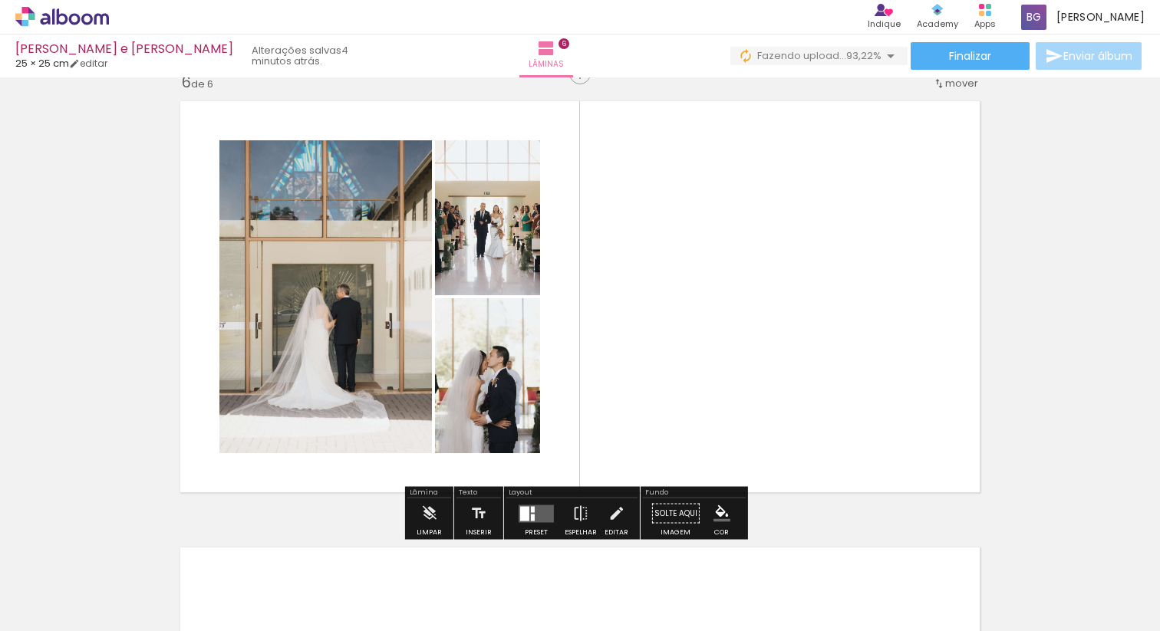
scroll to position [0, 273]
click at [531, 517] on div at bounding box center [533, 517] width 4 height 7
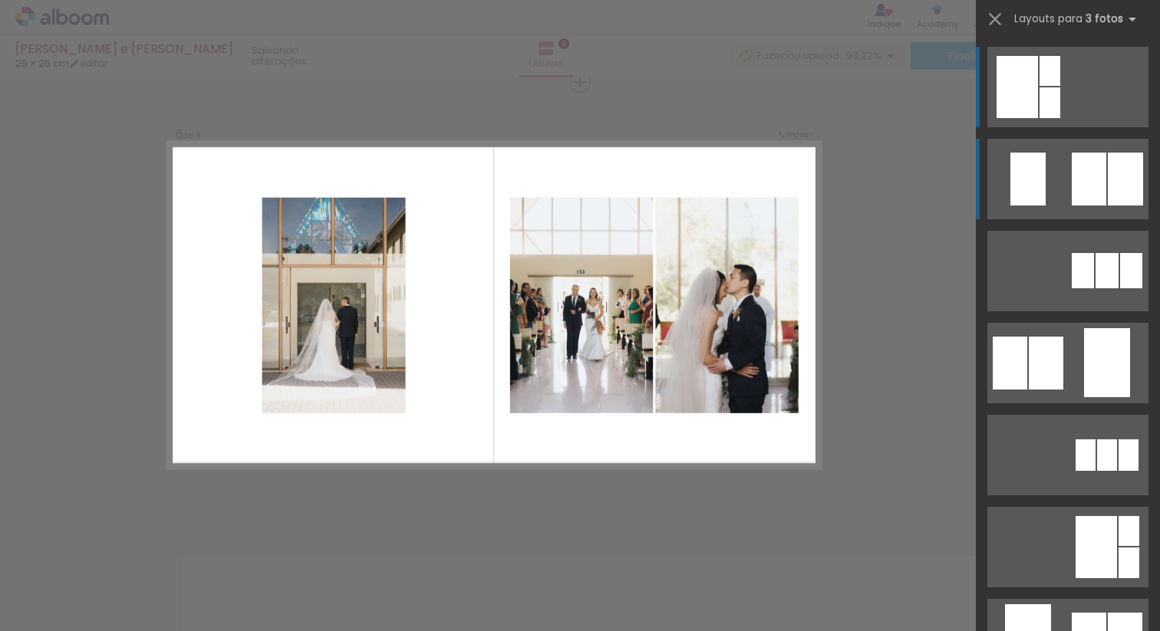
scroll to position [2252, 0]
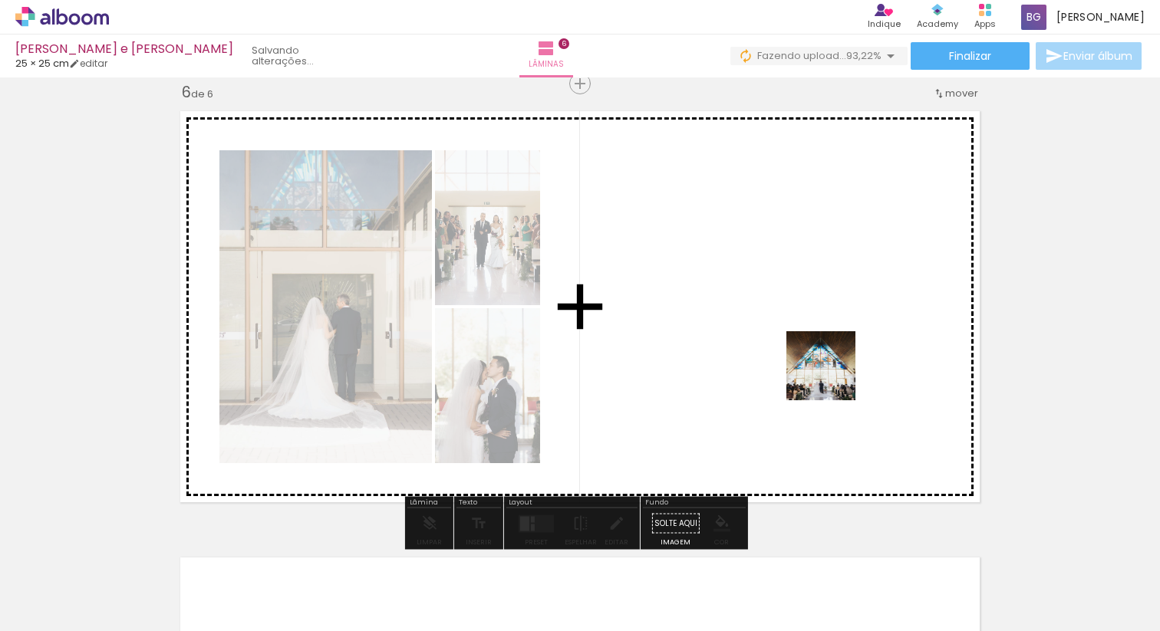
drag, startPoint x: 845, startPoint y: 594, endPoint x: 832, endPoint y: 377, distance: 216.7
click at [832, 377] on quentale-workspace at bounding box center [580, 315] width 1160 height 631
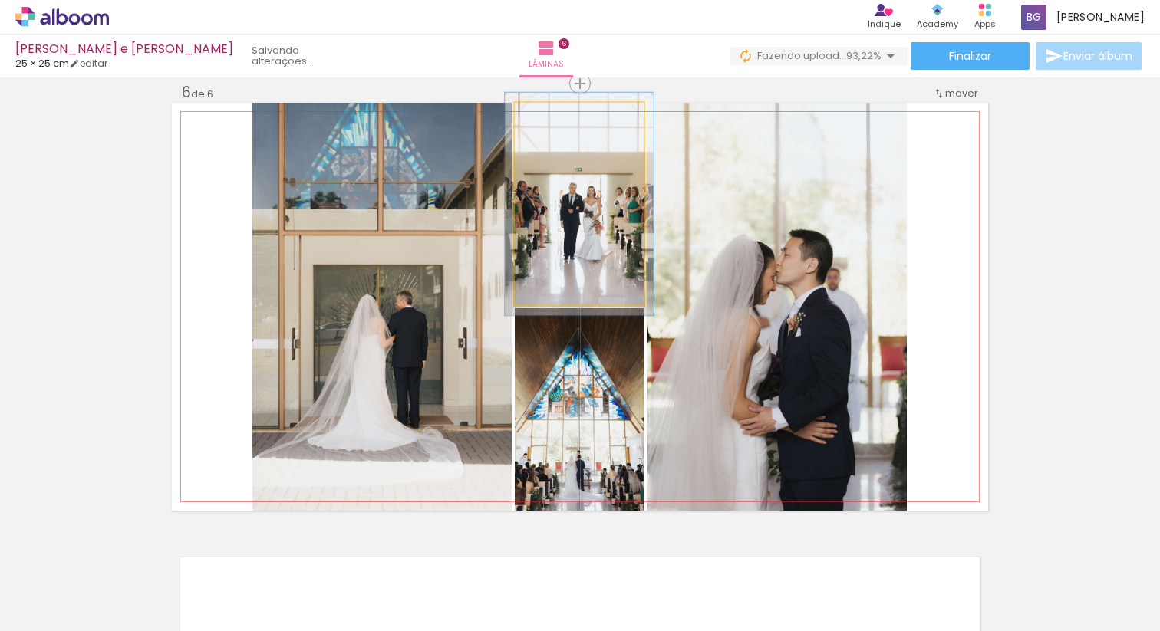
type paper-slider "110"
click at [553, 118] on div at bounding box center [556, 119] width 14 height 14
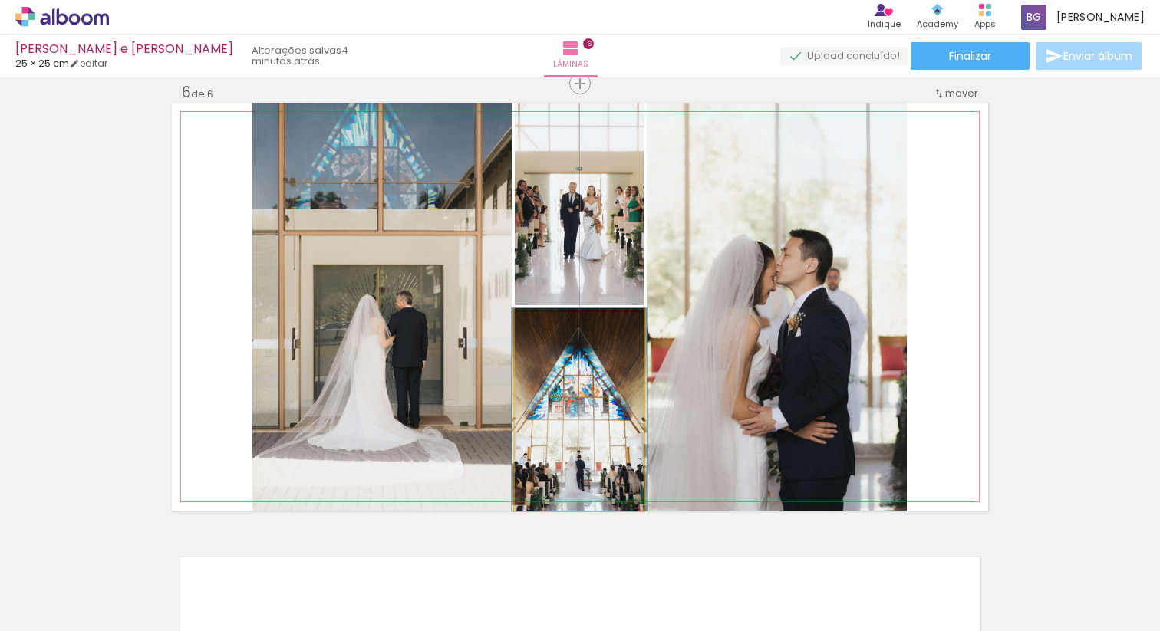
click at [552, 324] on div at bounding box center [551, 325] width 14 height 14
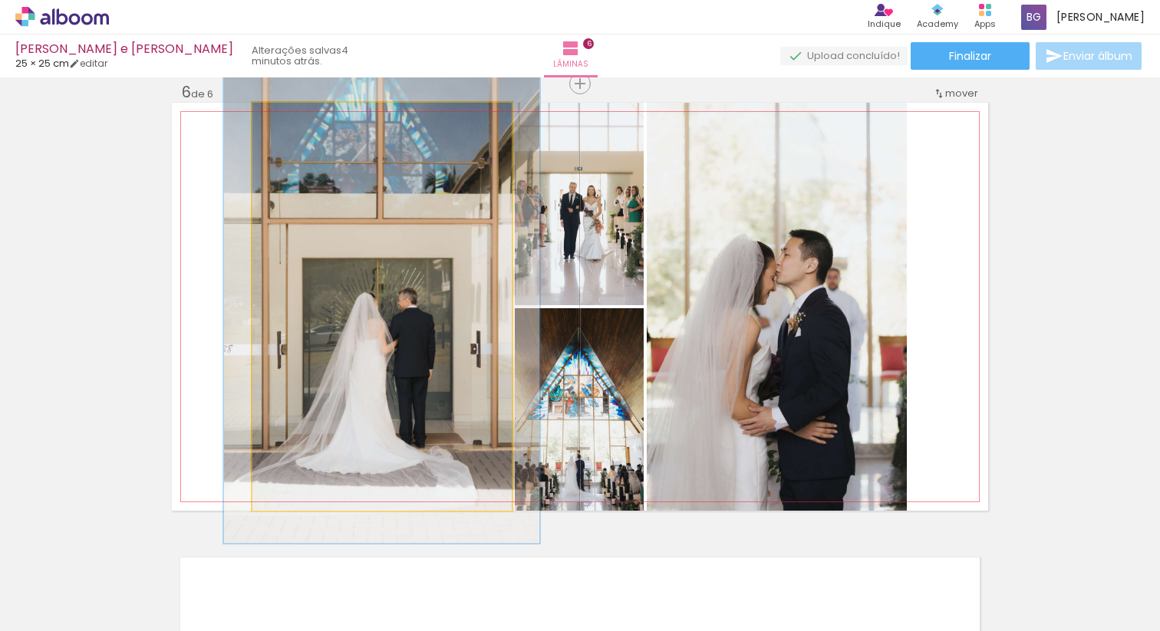
drag, startPoint x: 285, startPoint y: 120, endPoint x: 294, endPoint y: 123, distance: 9.0
type paper-slider "116"
click at [294, 123] on div at bounding box center [297, 119] width 14 height 14
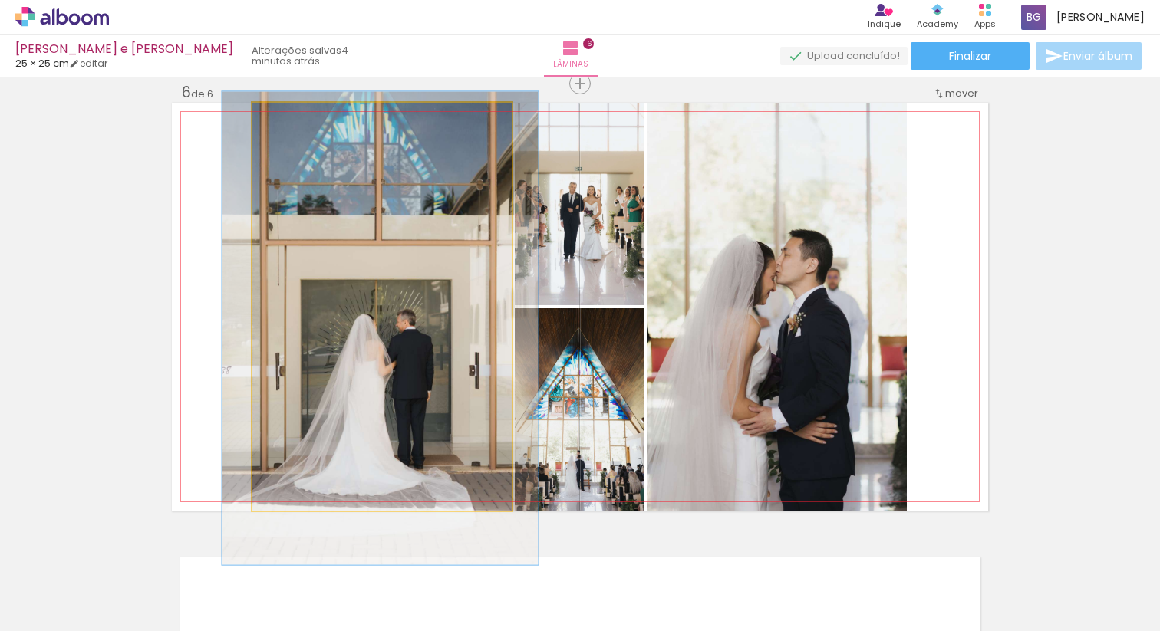
drag, startPoint x: 368, startPoint y: 268, endPoint x: 367, endPoint y: 290, distance: 22.3
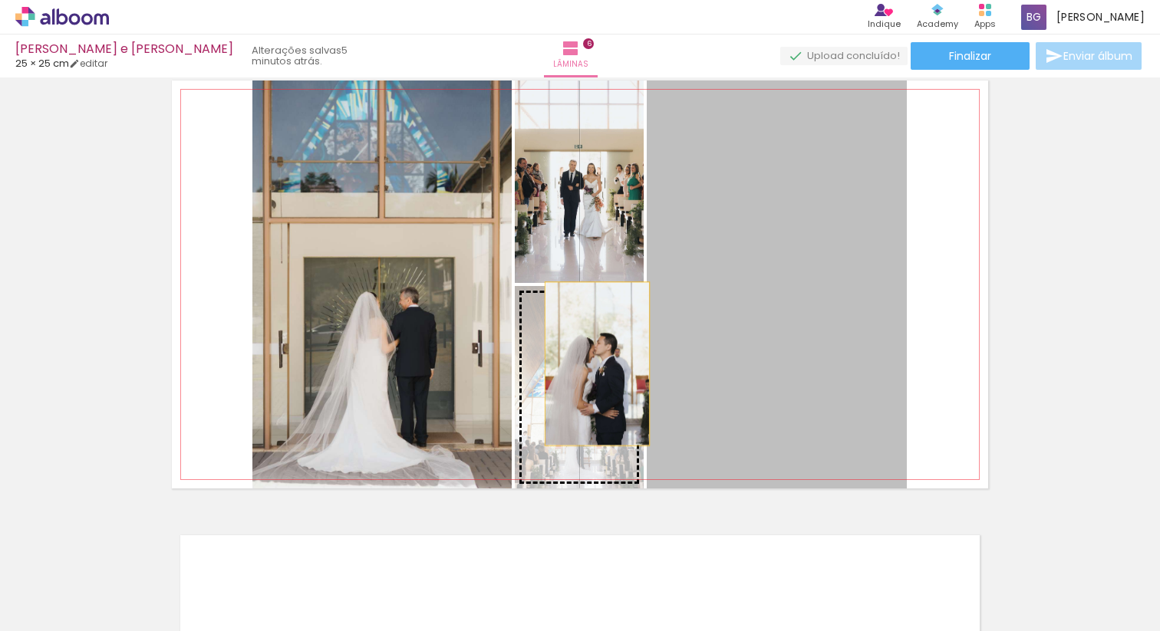
drag, startPoint x: 757, startPoint y: 273, endPoint x: 592, endPoint y: 364, distance: 188.2
click at [0, 0] on slot at bounding box center [0, 0] width 0 height 0
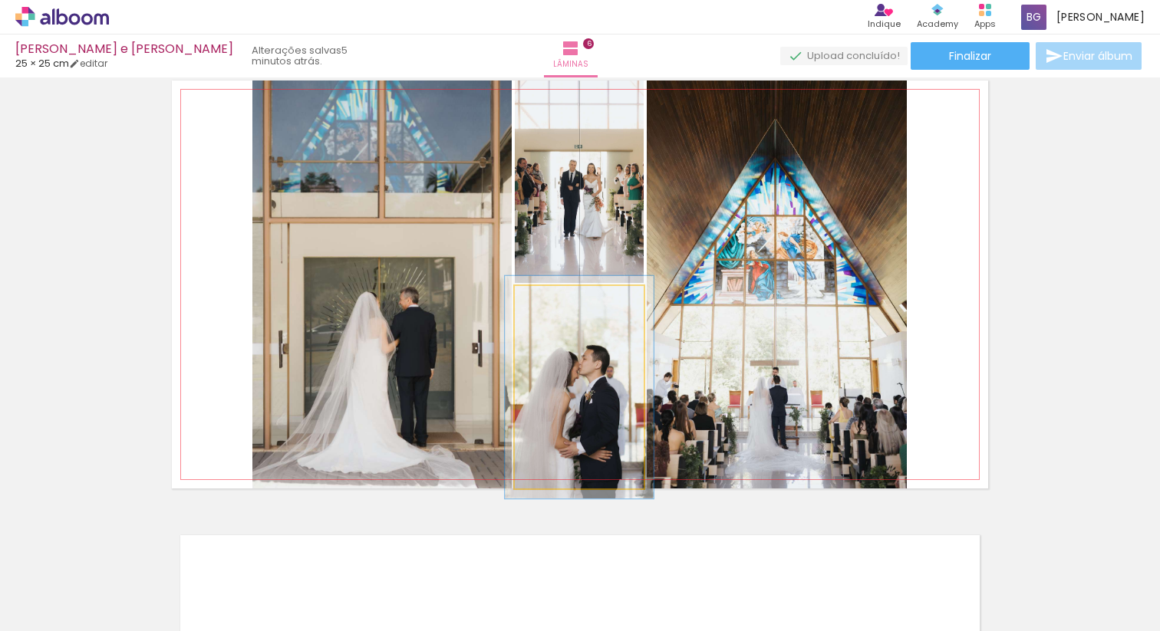
type paper-slider "110"
click at [551, 301] on div at bounding box center [556, 302] width 14 height 14
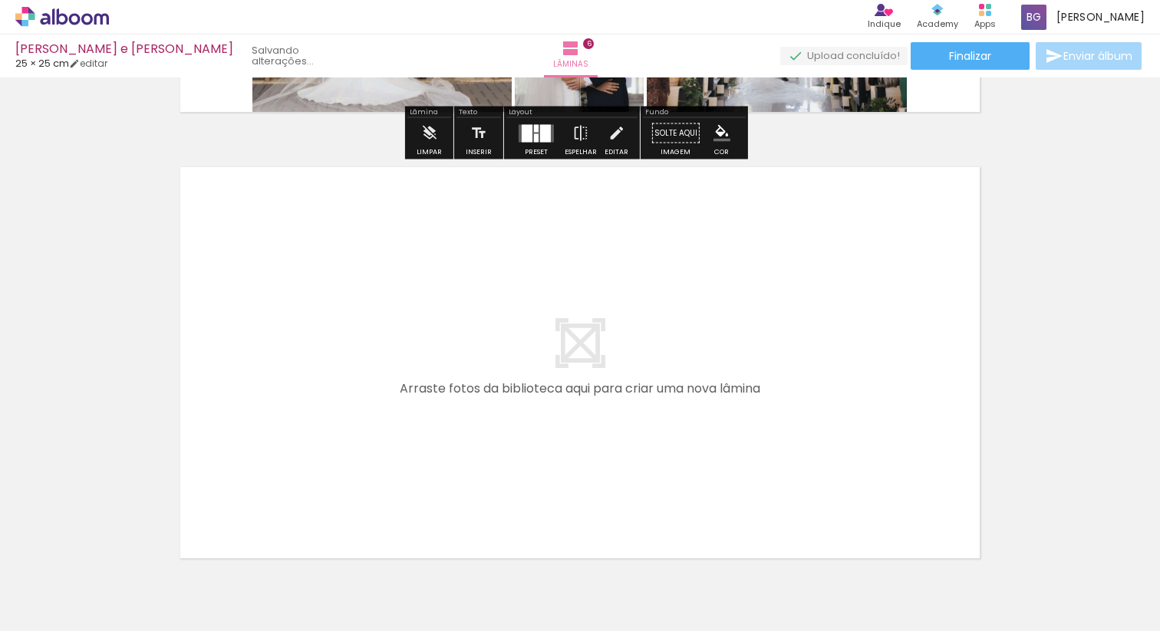
scroll to position [2664, 0]
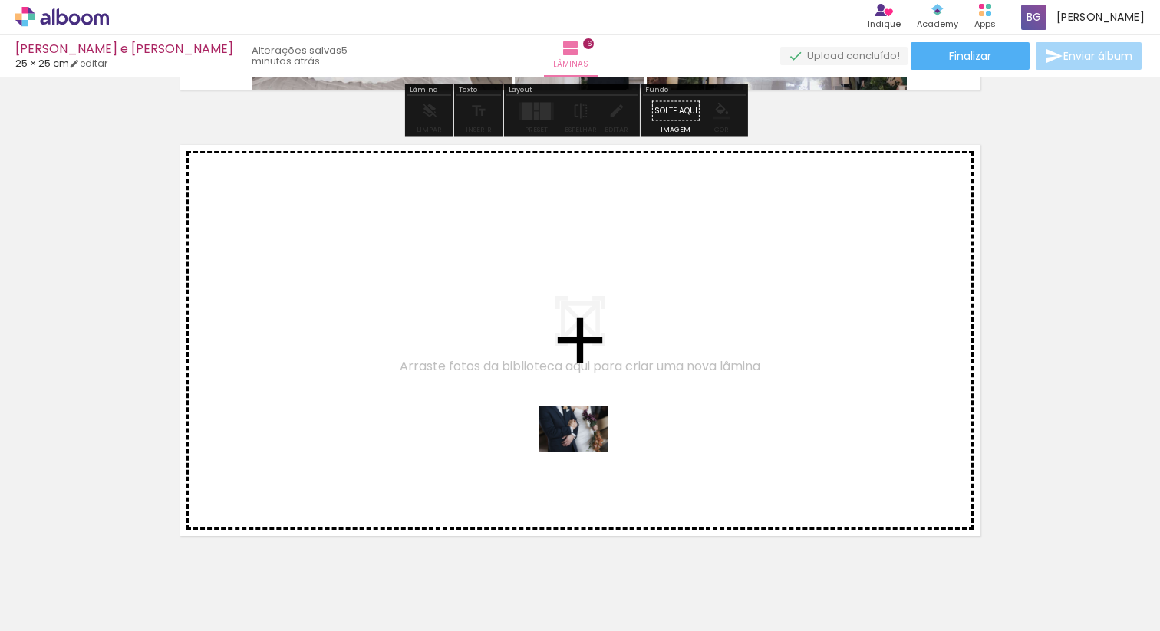
drag, startPoint x: 761, startPoint y: 592, endPoint x: 584, endPoint y: 450, distance: 227.0
click at [584, 450] on quentale-workspace at bounding box center [580, 315] width 1160 height 631
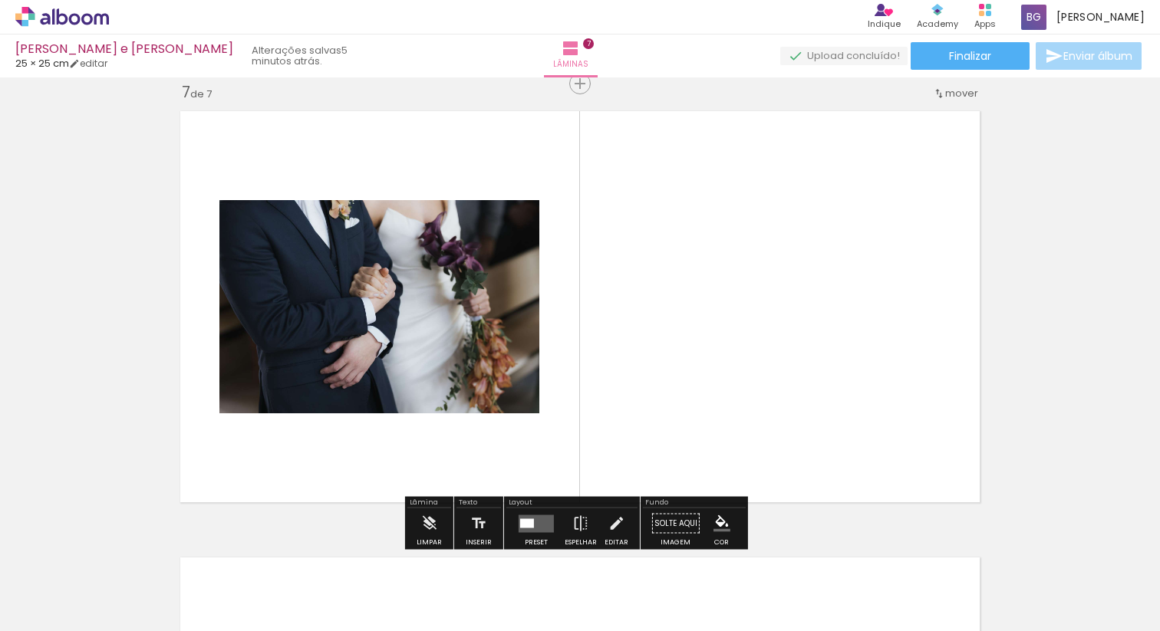
scroll to position [0, 417]
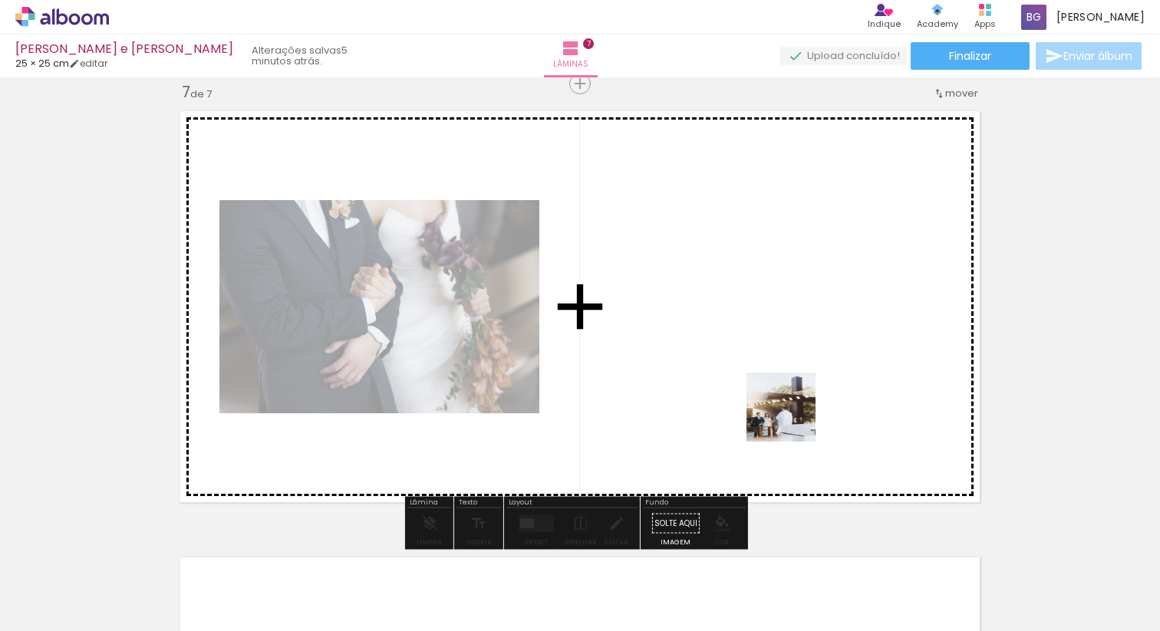
drag, startPoint x: 792, startPoint y: 606, endPoint x: 792, endPoint y: 417, distance: 188.7
click at [792, 417] on quentale-workspace at bounding box center [580, 315] width 1160 height 631
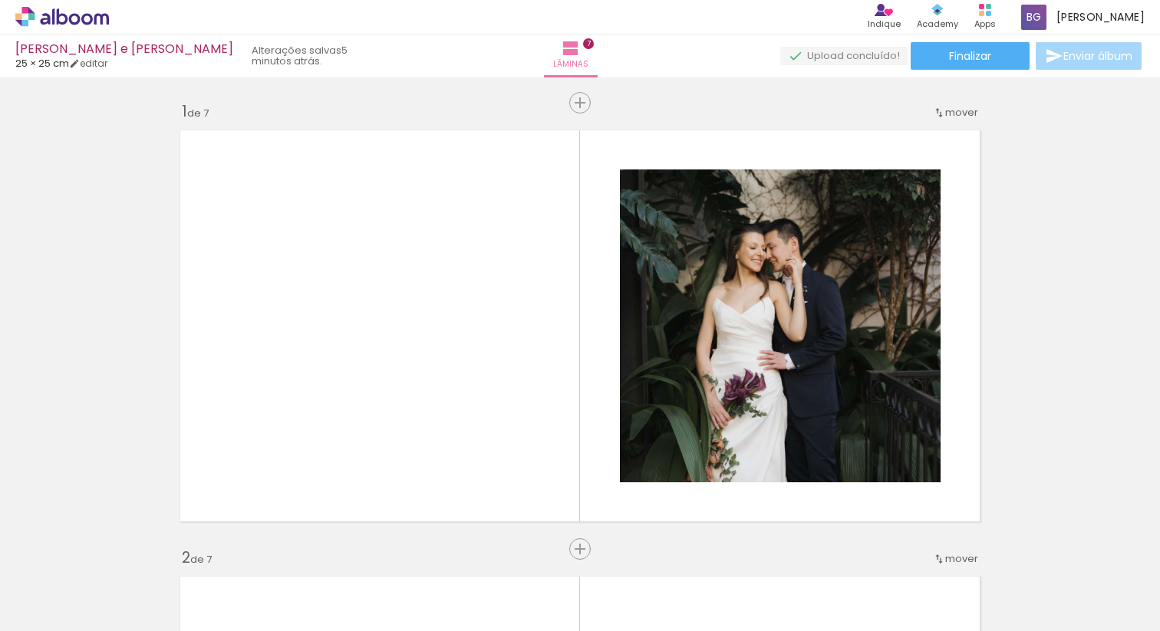
scroll to position [0, 417]
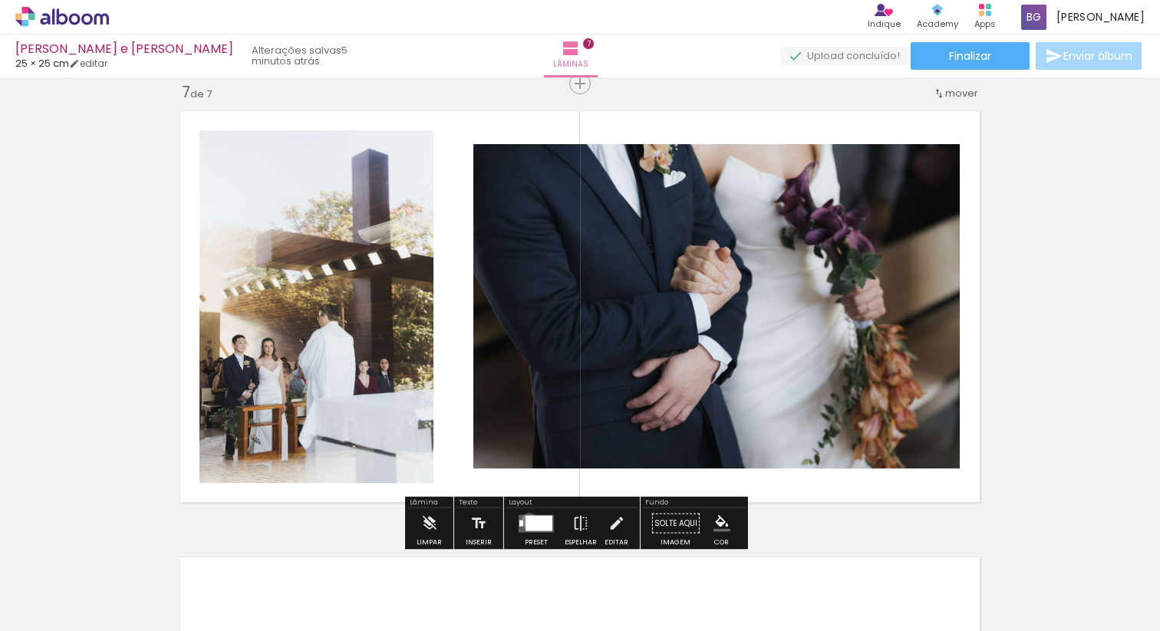
click at [526, 520] on div at bounding box center [539, 523] width 27 height 15
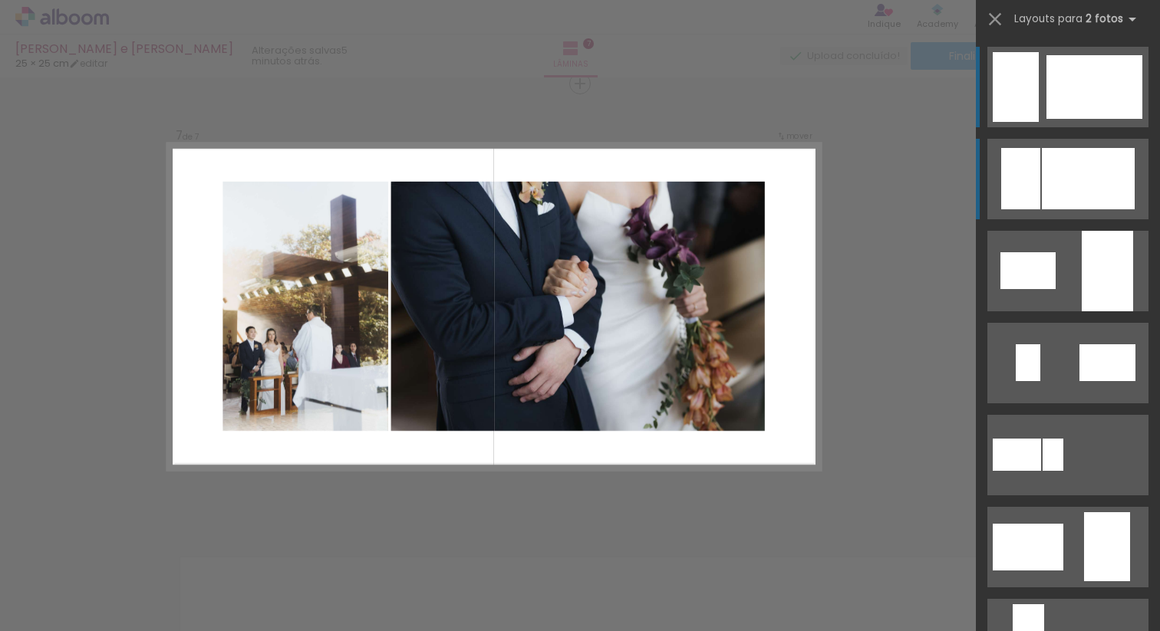
click at [1082, 170] on div at bounding box center [1088, 178] width 93 height 61
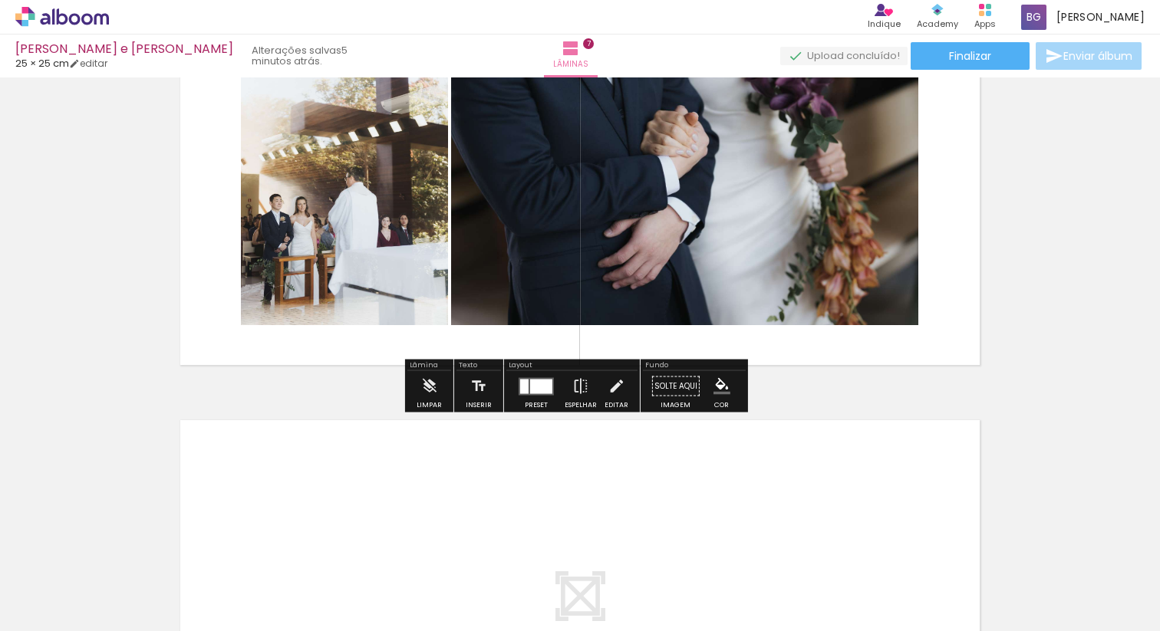
scroll to position [2786, 0]
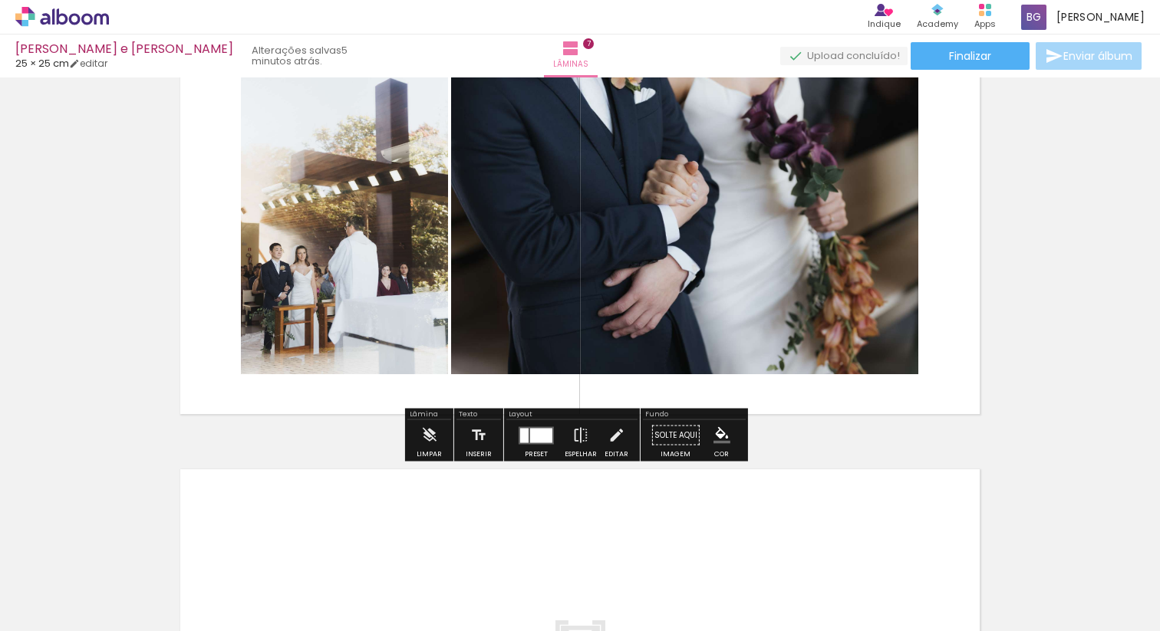
click at [533, 441] on div at bounding box center [541, 435] width 22 height 15
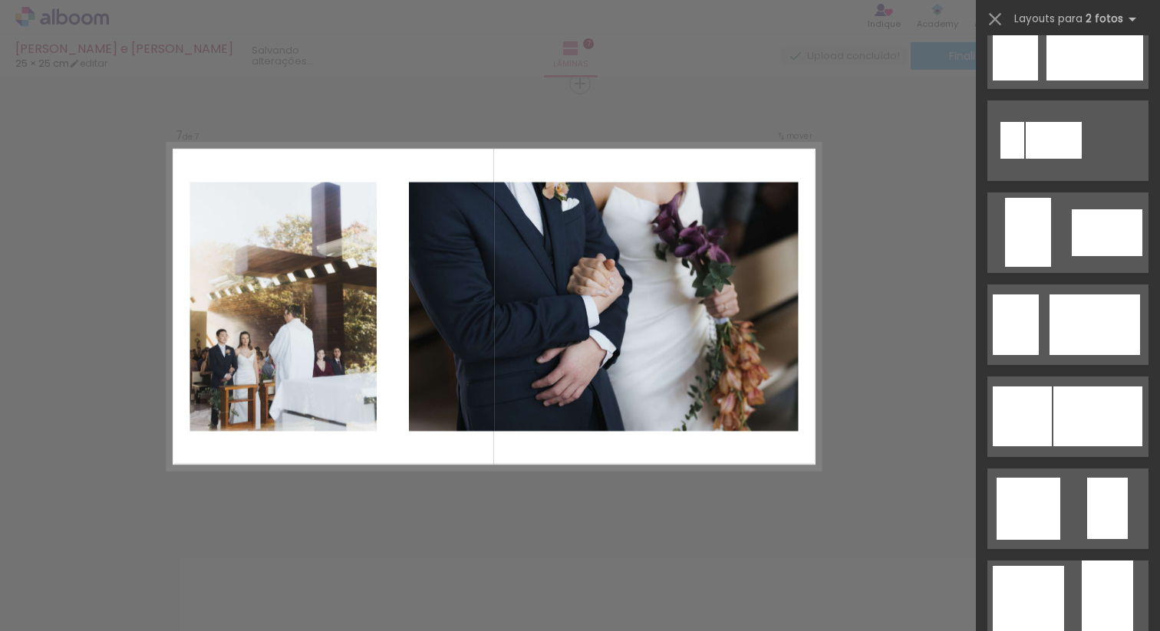
scroll to position [1023, 0]
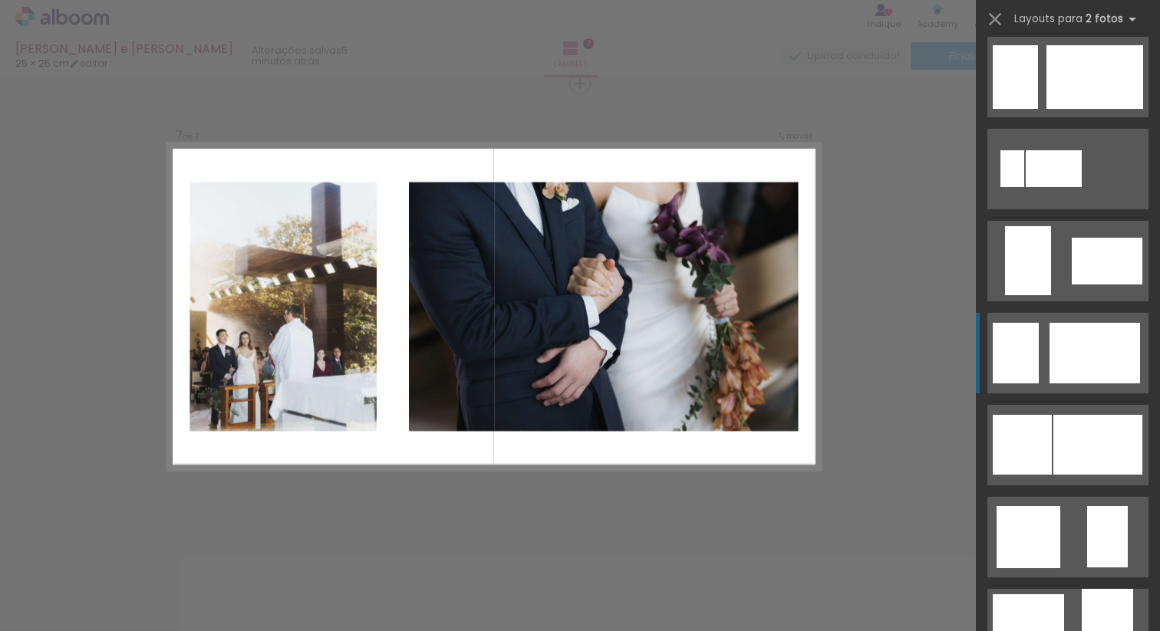
click at [1079, 347] on div at bounding box center [1094, 353] width 91 height 61
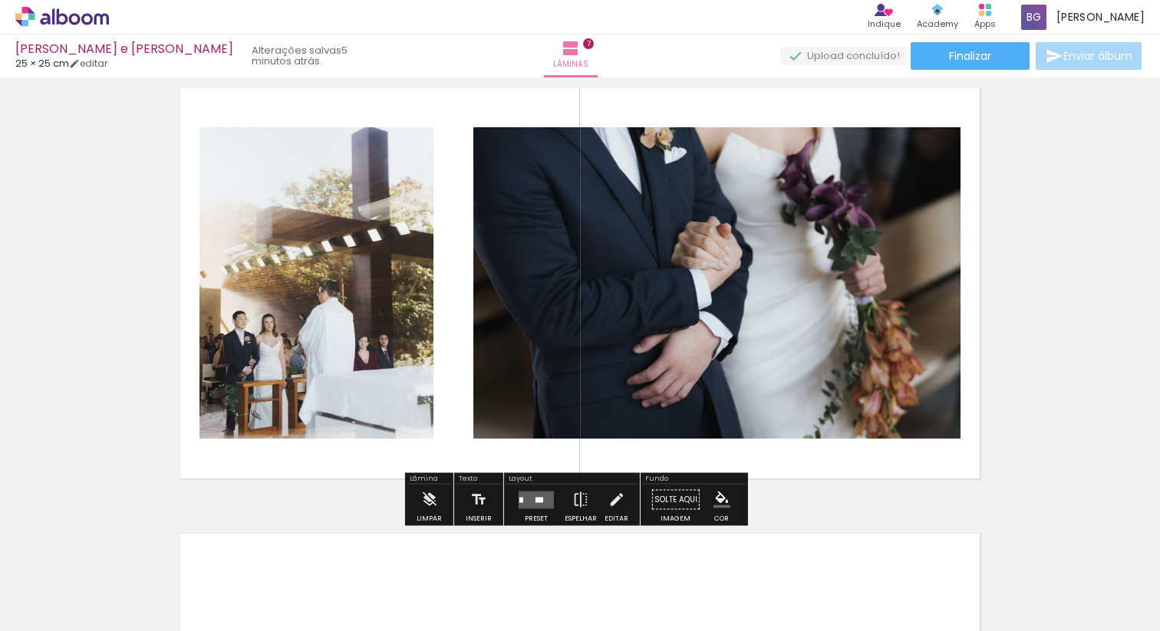
scroll to position [2760, 0]
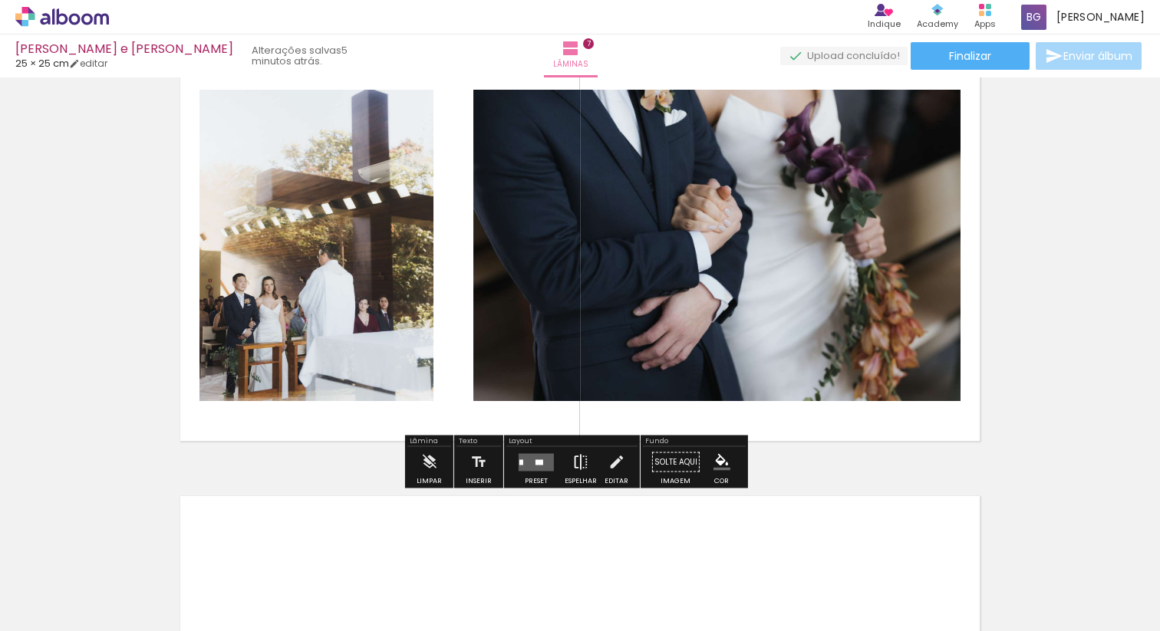
click at [575, 457] on iron-icon at bounding box center [580, 462] width 17 height 31
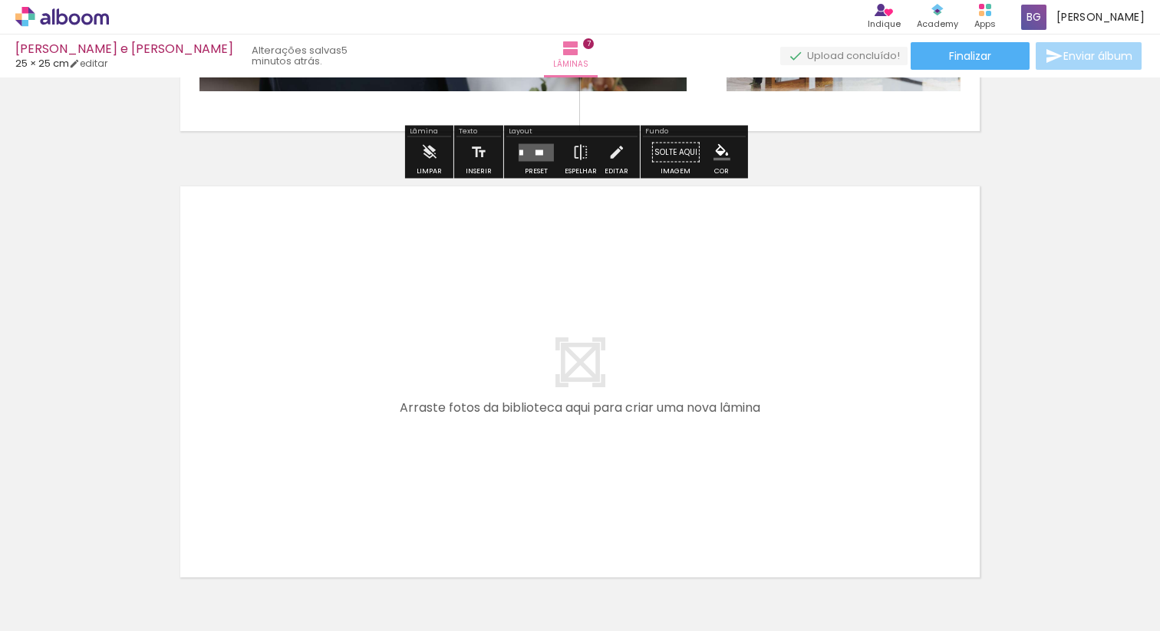
scroll to position [3079, 0]
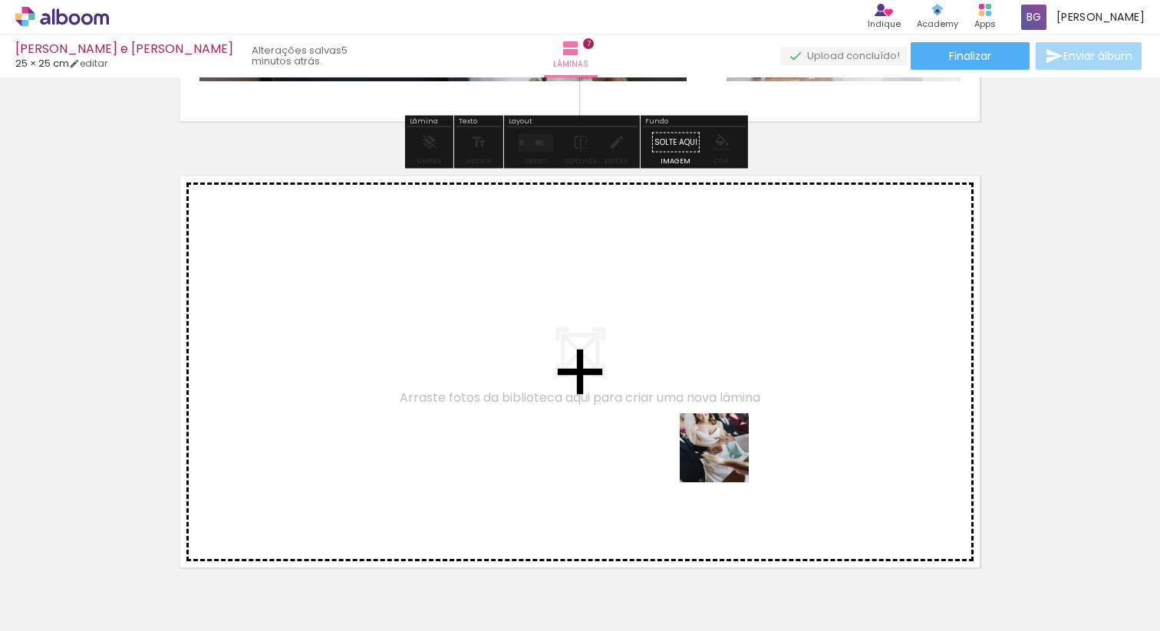
drag, startPoint x: 862, startPoint y: 586, endPoint x: 535, endPoint y: 416, distance: 369.2
click at [535, 416] on quentale-workspace at bounding box center [580, 315] width 1160 height 631
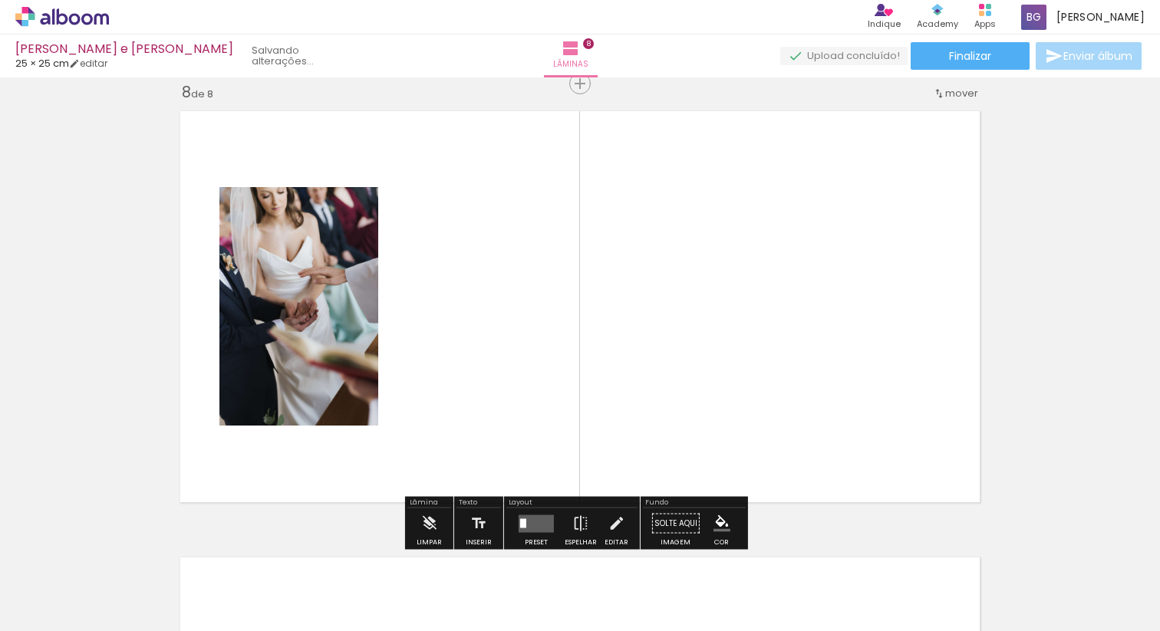
scroll to position [3189, 0]
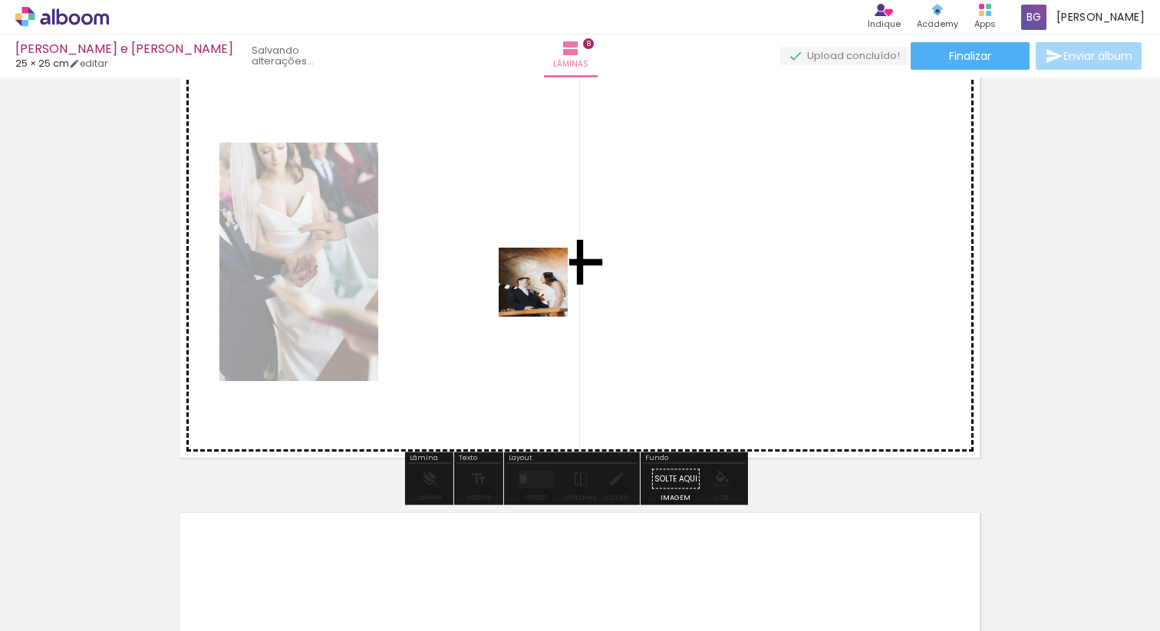
drag, startPoint x: 935, startPoint y: 593, endPoint x: 542, endPoint y: 289, distance: 496.6
click at [542, 289] on quentale-workspace at bounding box center [580, 315] width 1160 height 631
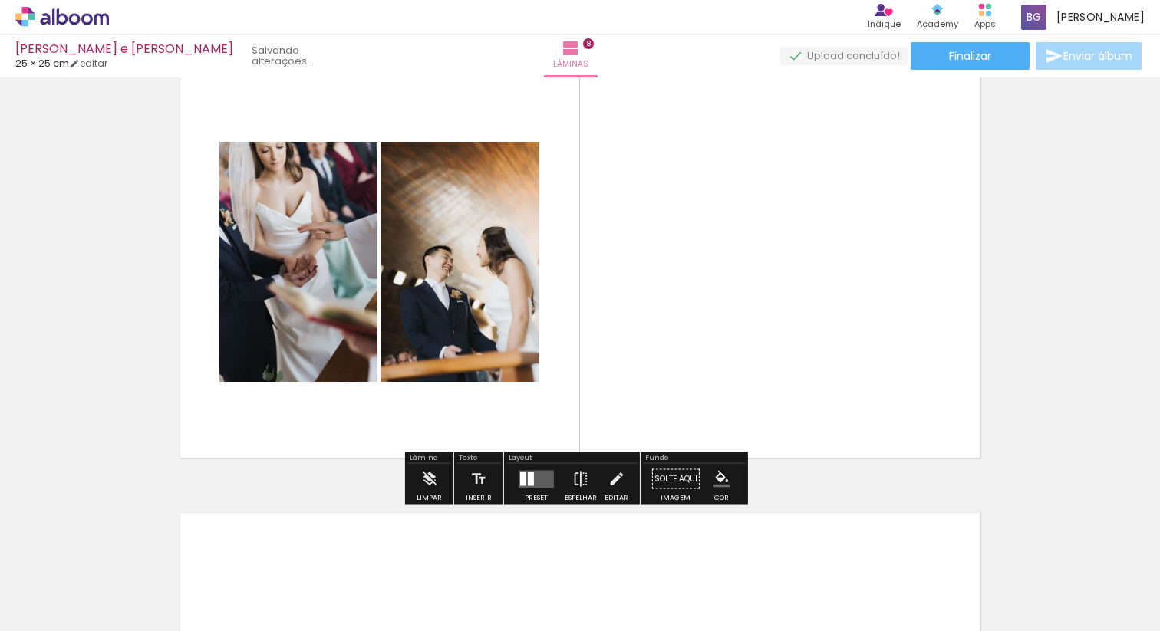
scroll to position [0, 618]
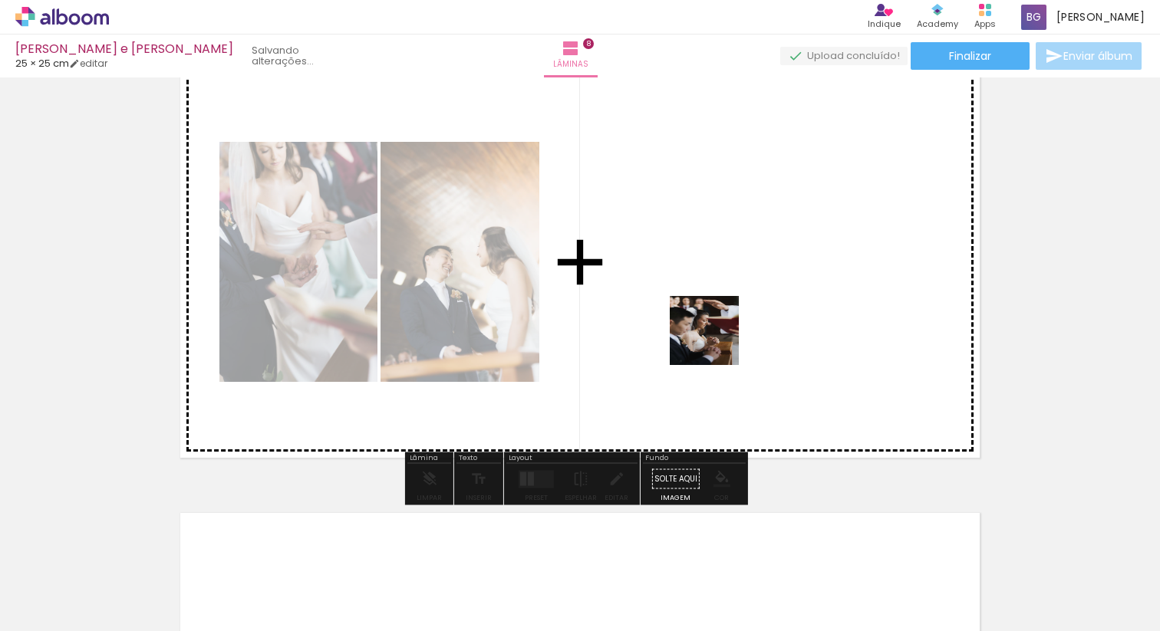
drag, startPoint x: 916, startPoint y: 598, endPoint x: 706, endPoint y: 332, distance: 339.2
click at [706, 332] on quentale-workspace at bounding box center [580, 315] width 1160 height 631
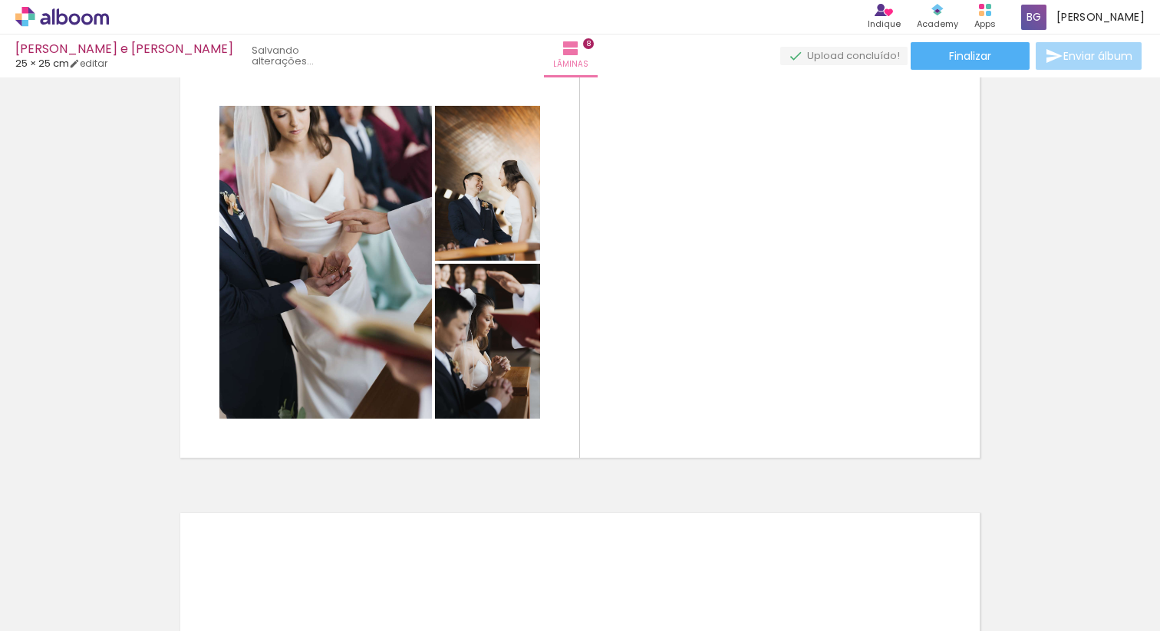
scroll to position [0, 1279]
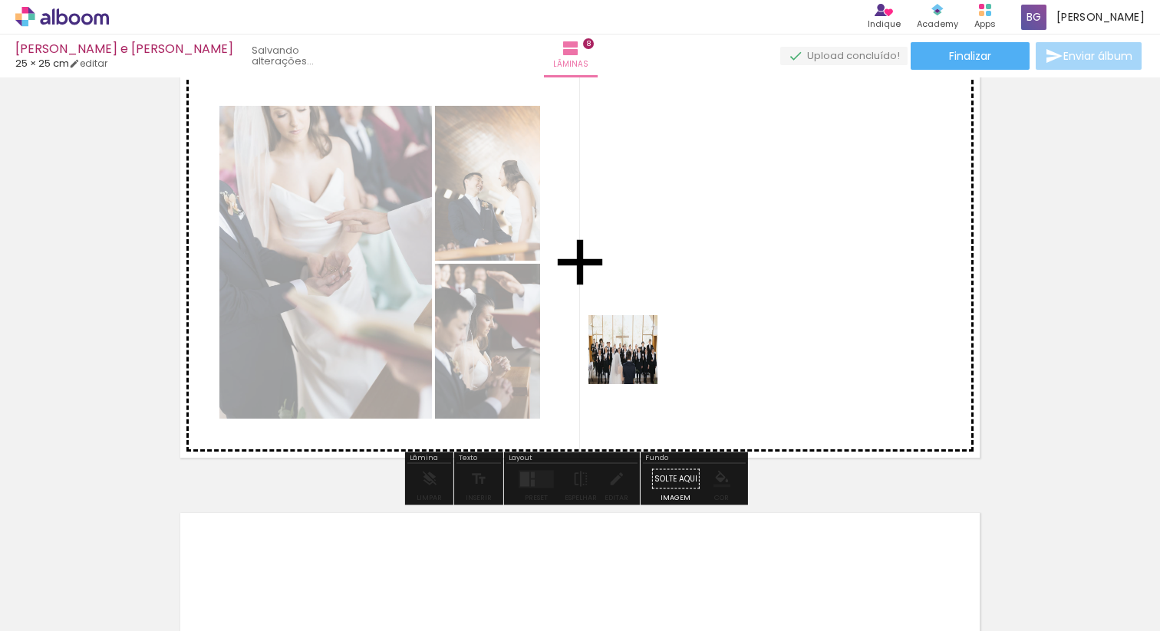
drag, startPoint x: 186, startPoint y: 599, endPoint x: 635, endPoint y: 358, distance: 509.7
click at [635, 358] on quentale-workspace at bounding box center [580, 315] width 1160 height 631
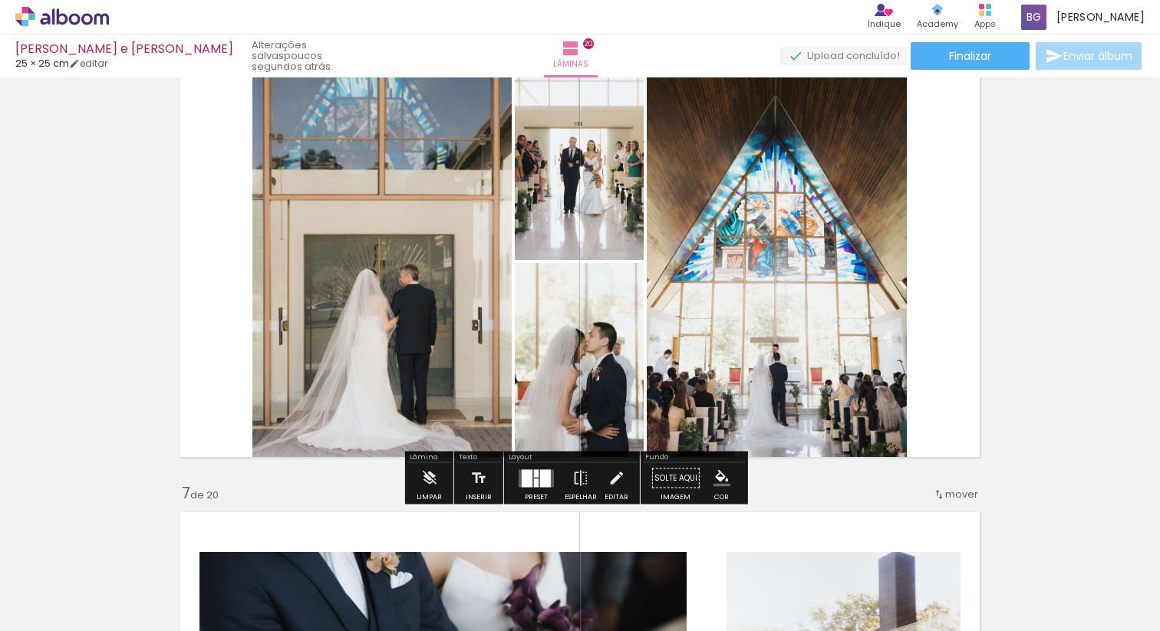
scroll to position [2292, 0]
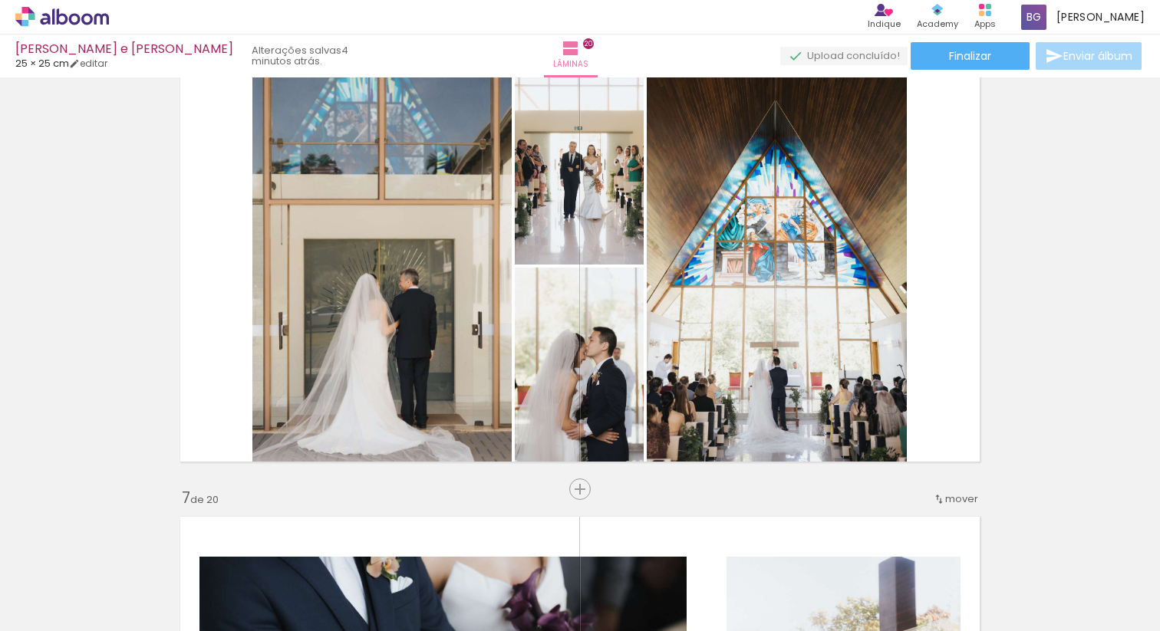
scroll to position [0, 908]
